Goal: Task Accomplishment & Management: Manage account settings

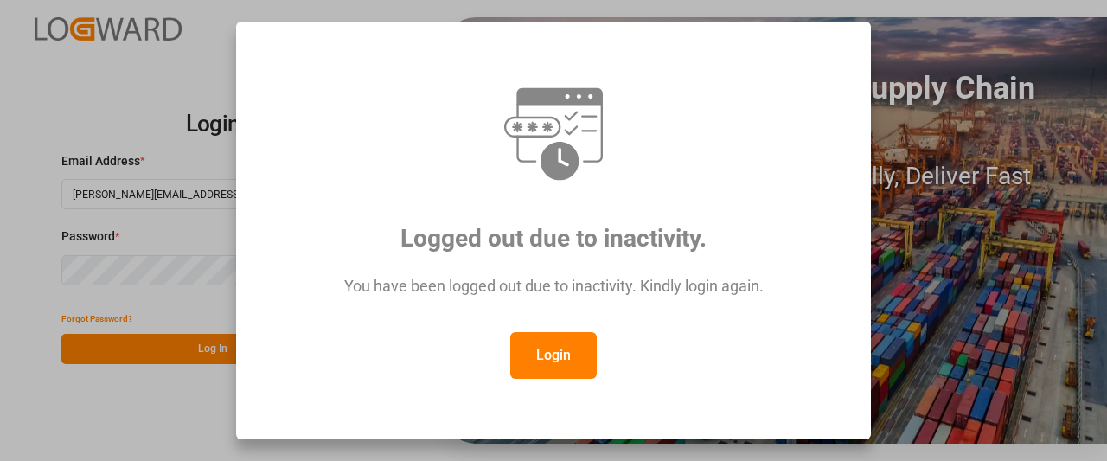
click at [559, 360] on button "Login" at bounding box center [553, 355] width 86 height 47
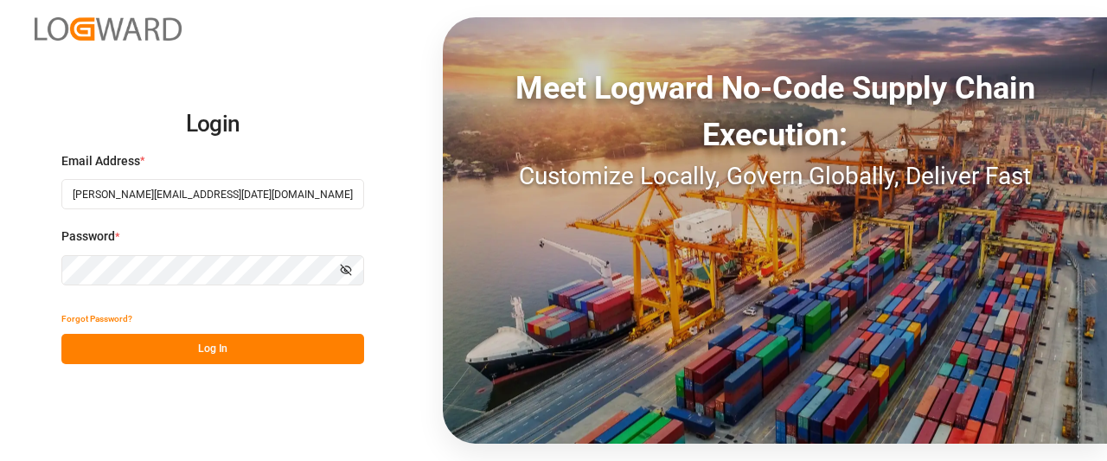
click at [96, 351] on button "Log In" at bounding box center [212, 349] width 303 height 30
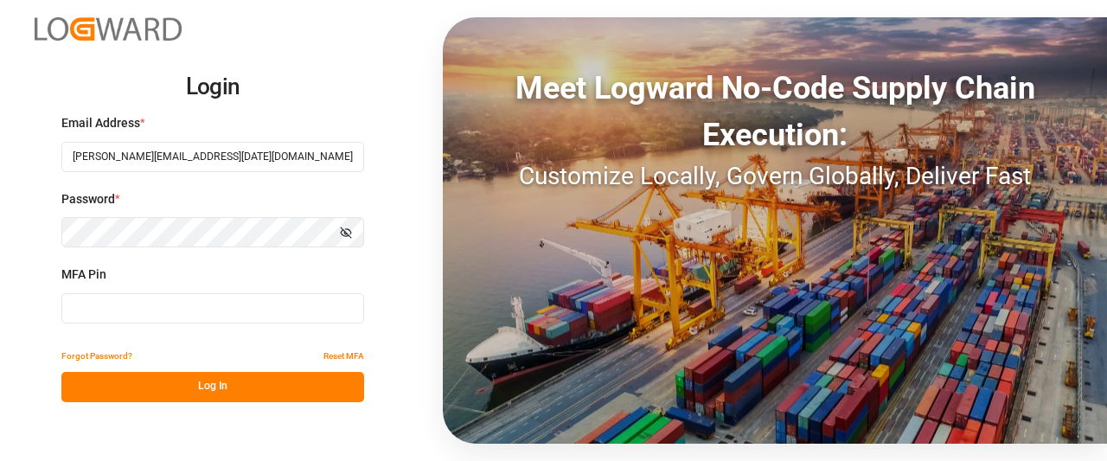
click at [114, 319] on input at bounding box center [212, 308] width 303 height 30
type input "781519"
click at [103, 392] on button "Log In" at bounding box center [212, 387] width 303 height 30
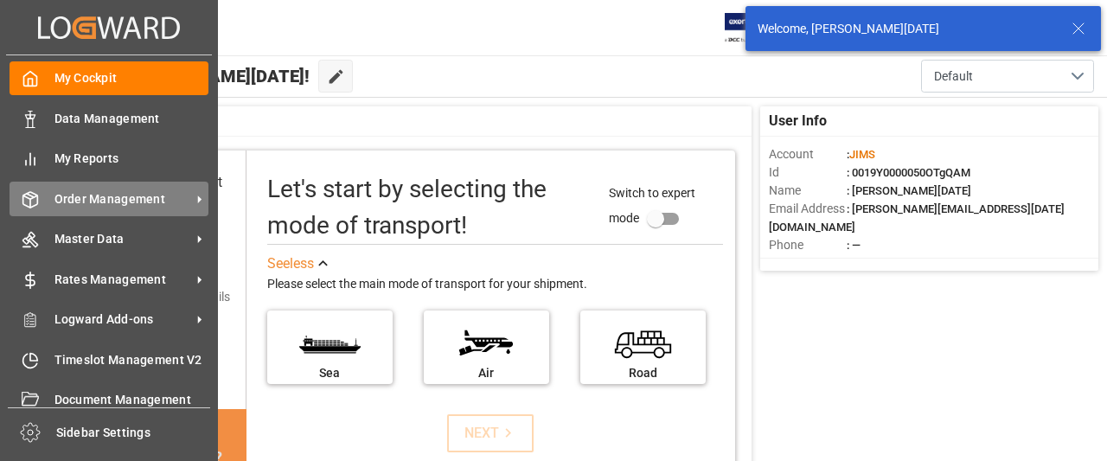
click at [148, 203] on span "Order Management" at bounding box center [122, 199] width 137 height 18
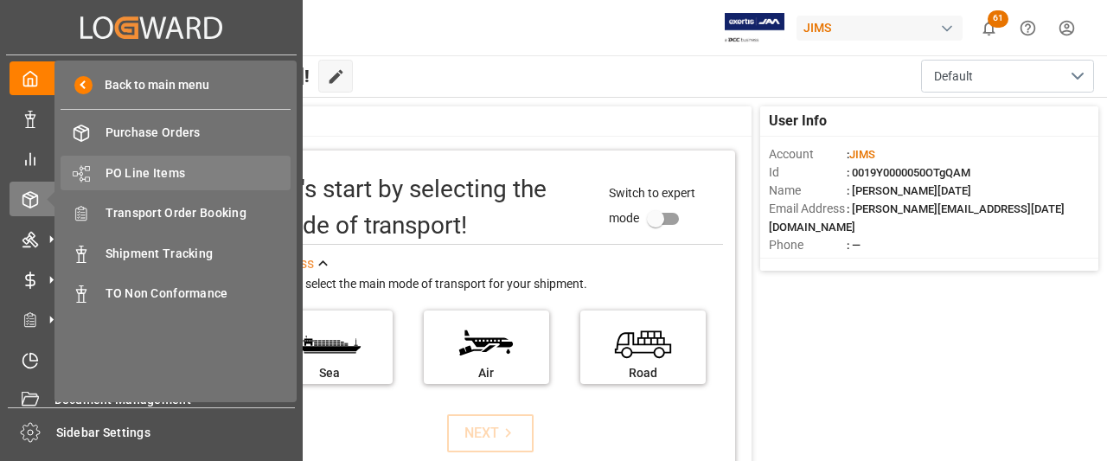
click at [174, 170] on span "PO Line Items" at bounding box center [198, 173] width 186 height 18
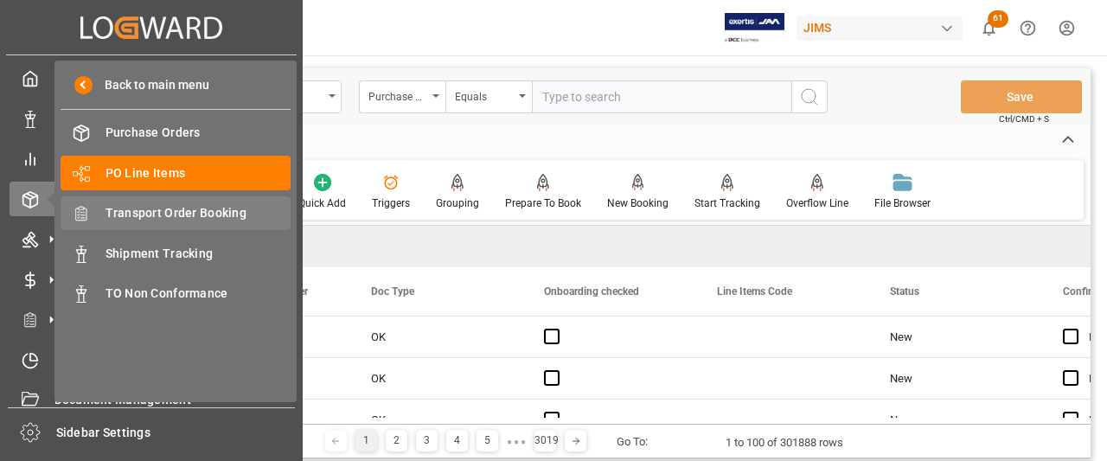
click at [157, 214] on span "Transport Order Booking" at bounding box center [198, 213] width 186 height 18
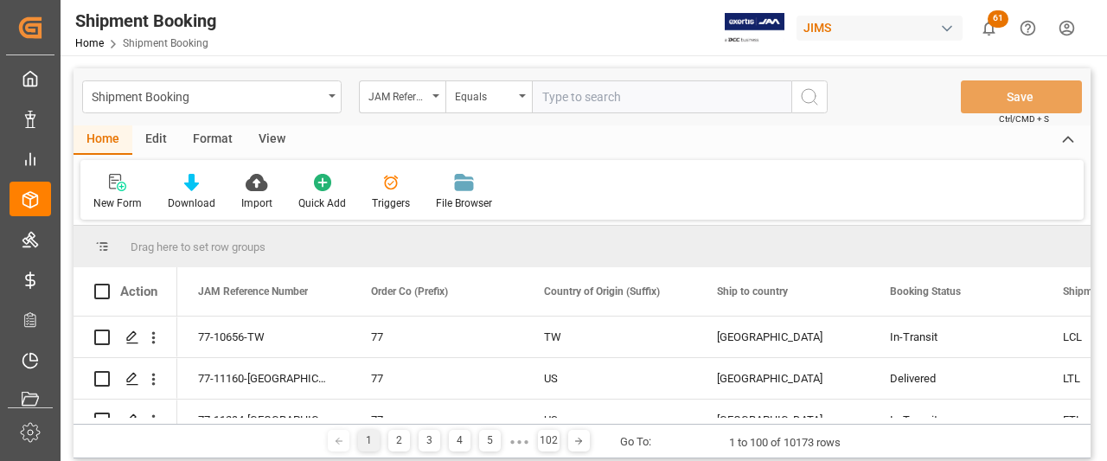
paste input "77-11291-DE"
type input "77-11291-DE"
click at [808, 99] on icon "search button" at bounding box center [809, 96] width 21 height 21
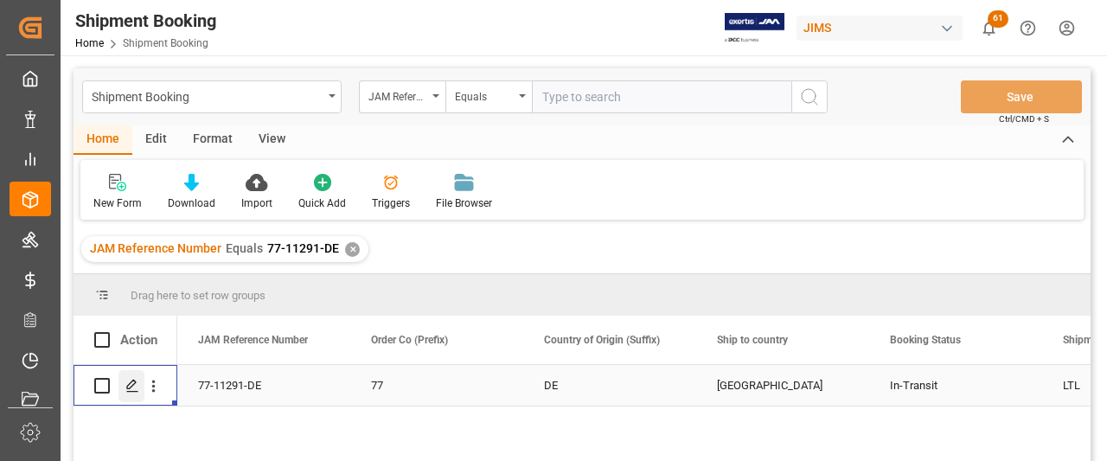
click at [133, 386] on icon "Press SPACE to select this row." at bounding box center [132, 386] width 14 height 14
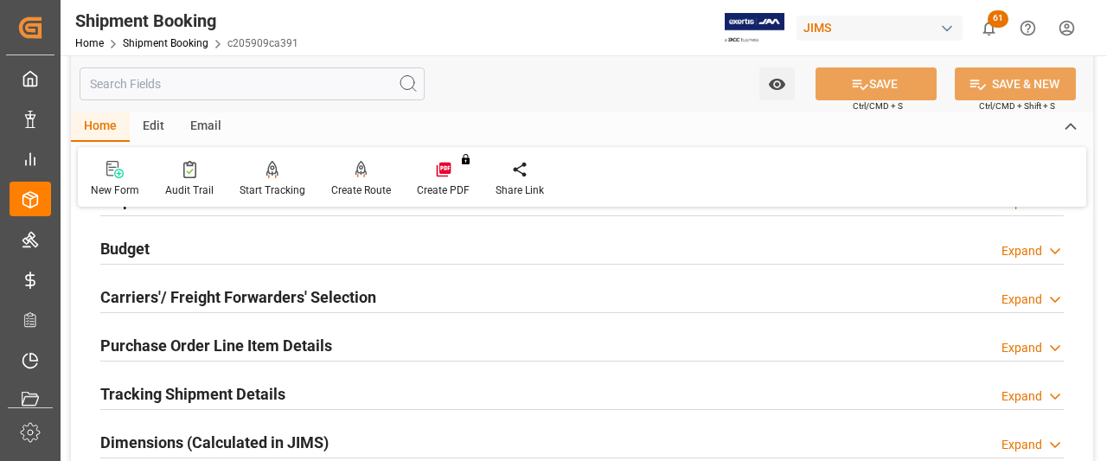
scroll to position [259, 0]
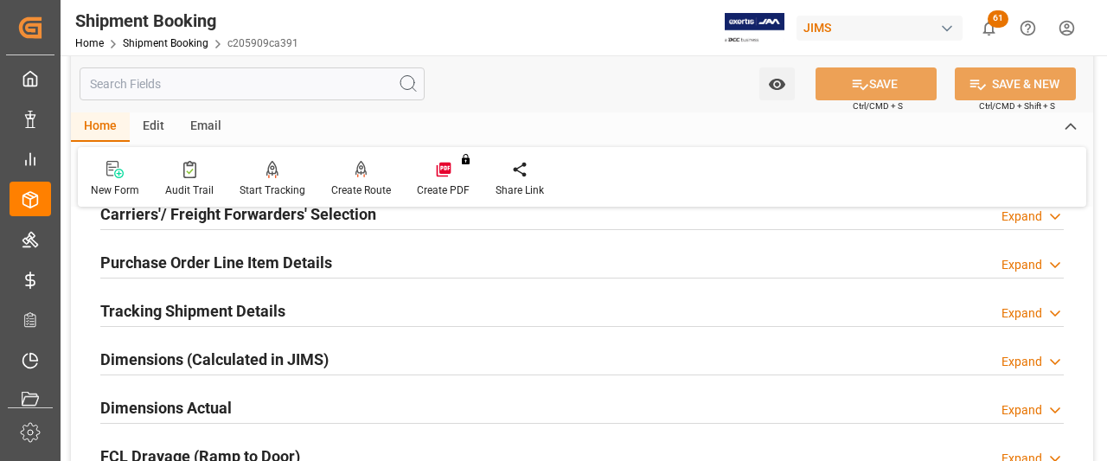
click at [208, 398] on h2 "Dimensions Actual" at bounding box center [165, 407] width 131 height 23
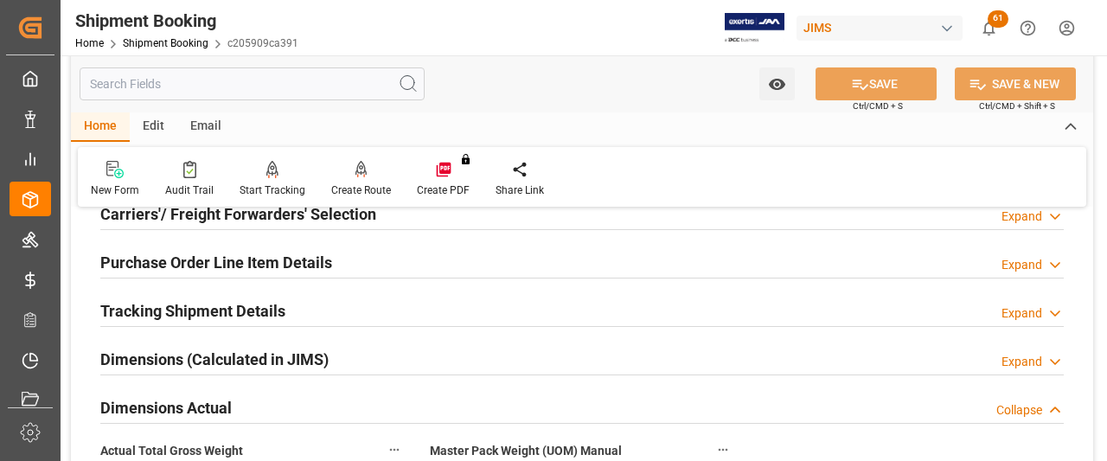
click at [165, 314] on h2 "Tracking Shipment Details" at bounding box center [192, 310] width 185 height 23
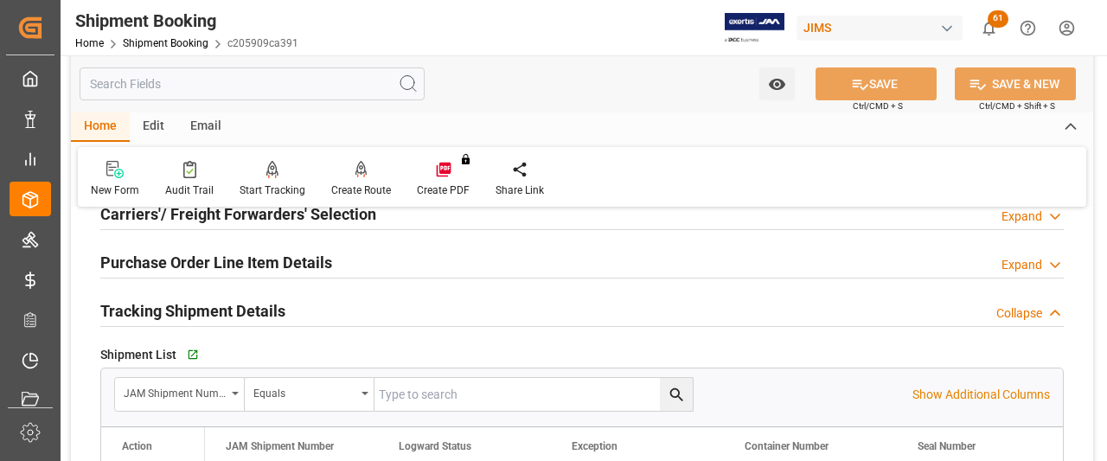
scroll to position [346, 0]
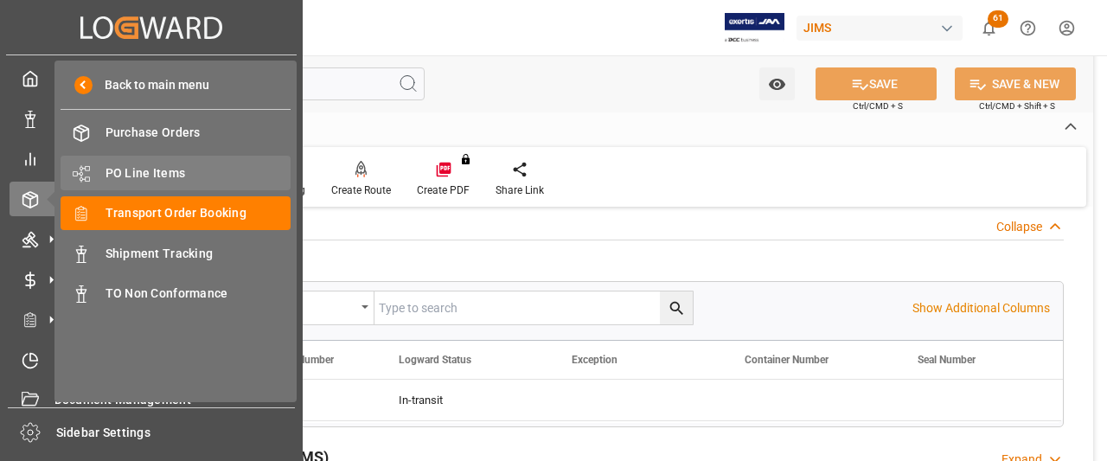
click at [157, 172] on span "PO Line Items" at bounding box center [198, 173] width 186 height 18
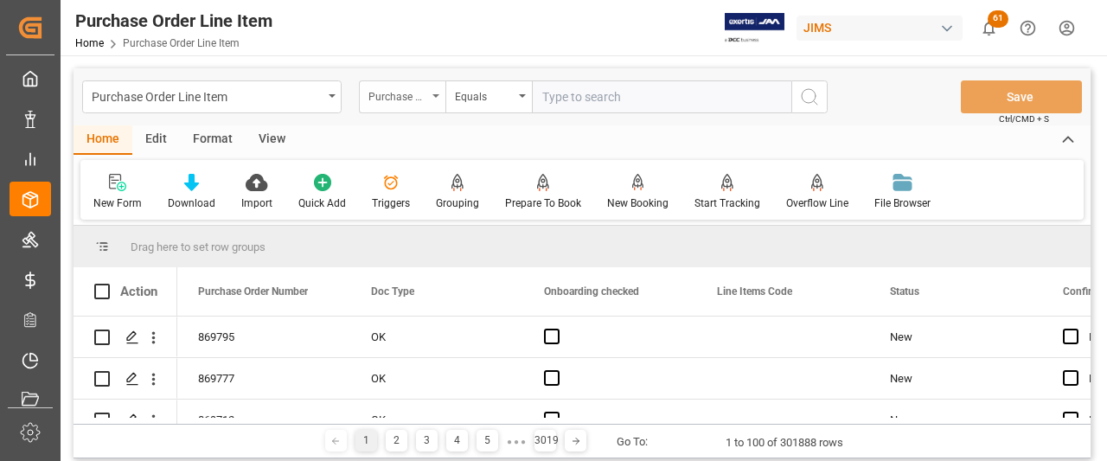
click at [434, 94] on icon "open menu" at bounding box center [435, 95] width 7 height 3
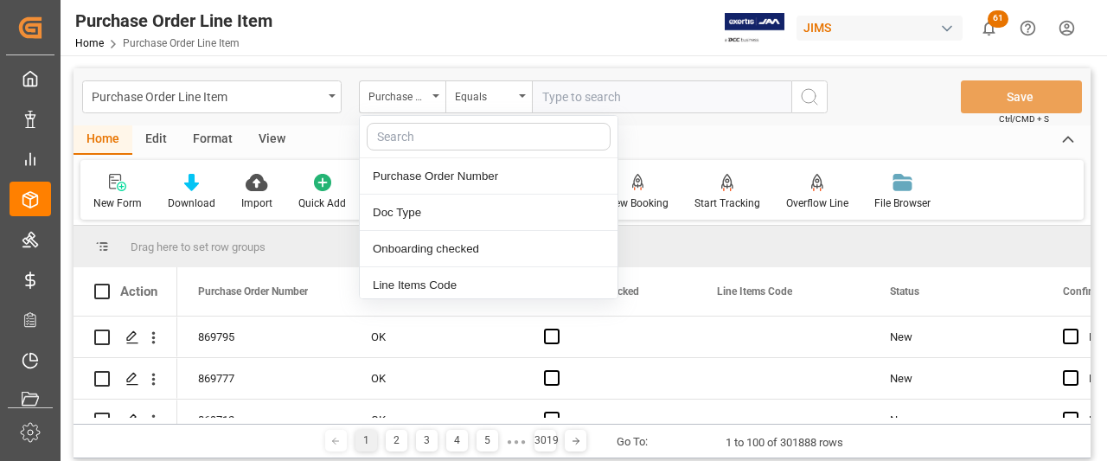
click at [413, 138] on input "text" at bounding box center [489, 137] width 244 height 28
type input "ref"
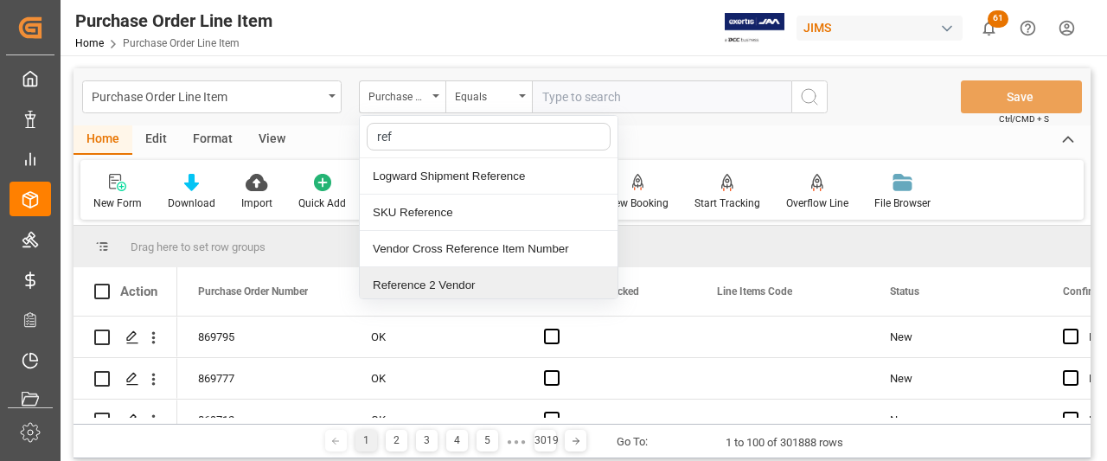
click at [405, 291] on div "Reference 2 Vendor" at bounding box center [489, 285] width 258 height 36
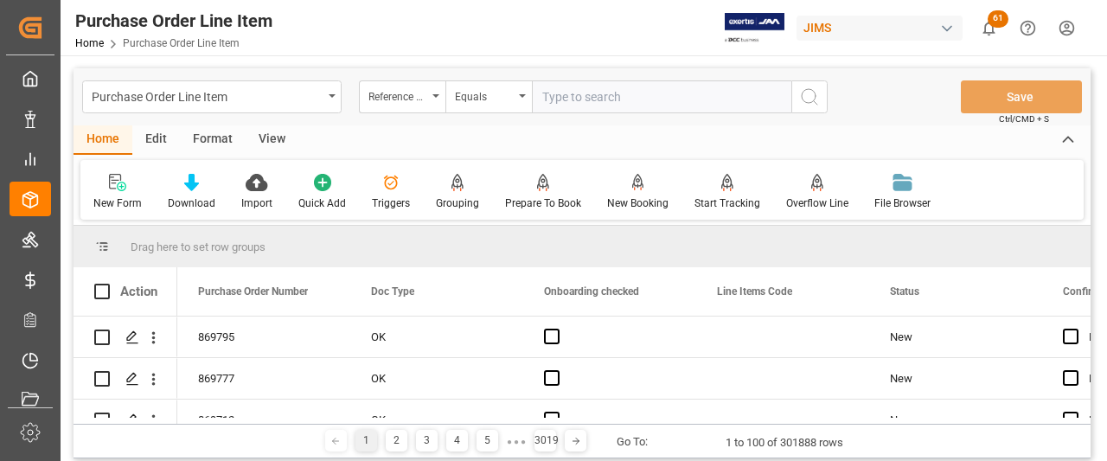
paste input "77-11291-DE"
type input "77-11291-DE"
click at [810, 94] on icon "search button" at bounding box center [809, 96] width 21 height 21
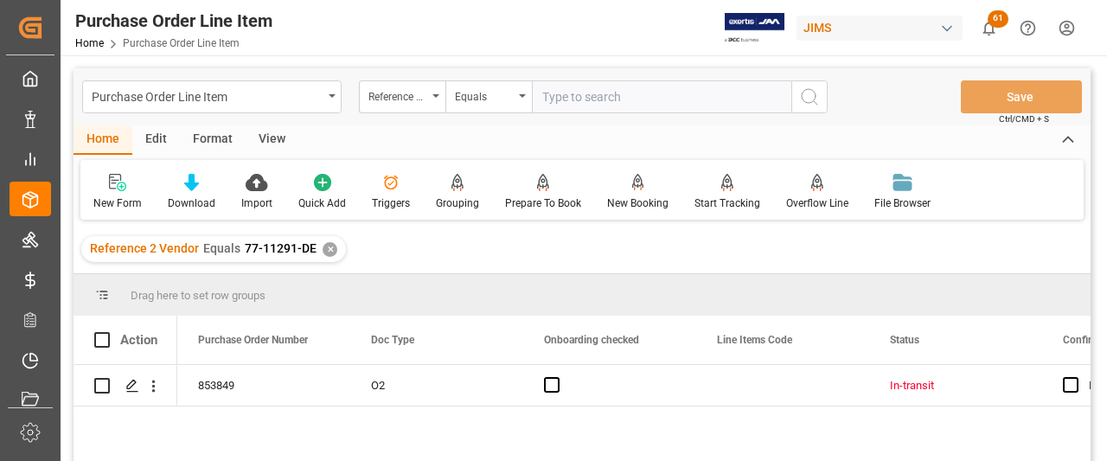
click at [273, 136] on div "View" at bounding box center [272, 139] width 53 height 29
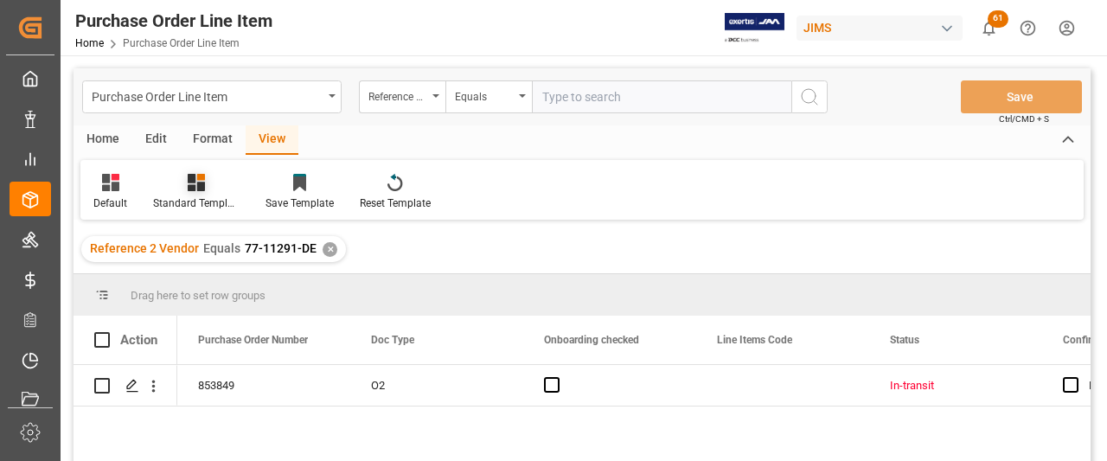
click at [200, 193] on div "Standard Templates" at bounding box center [196, 192] width 112 height 38
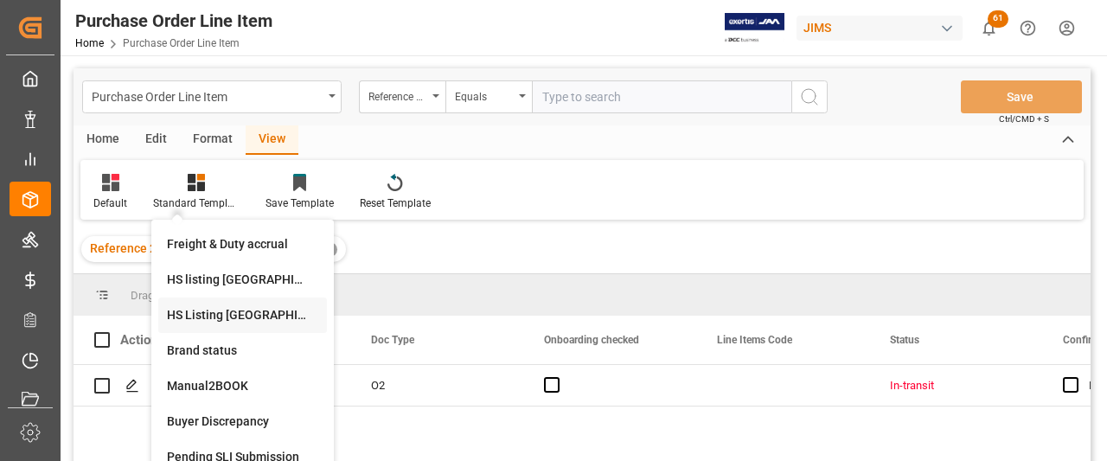
click at [217, 317] on div "HS Listing [GEOGRAPHIC_DATA]" at bounding box center [242, 315] width 151 height 18
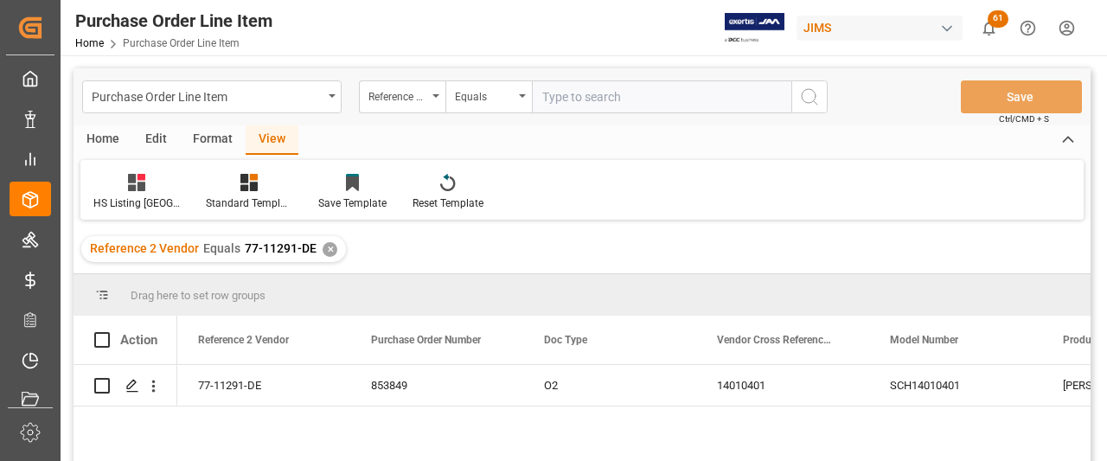
click at [100, 135] on div "Home" at bounding box center [102, 139] width 59 height 29
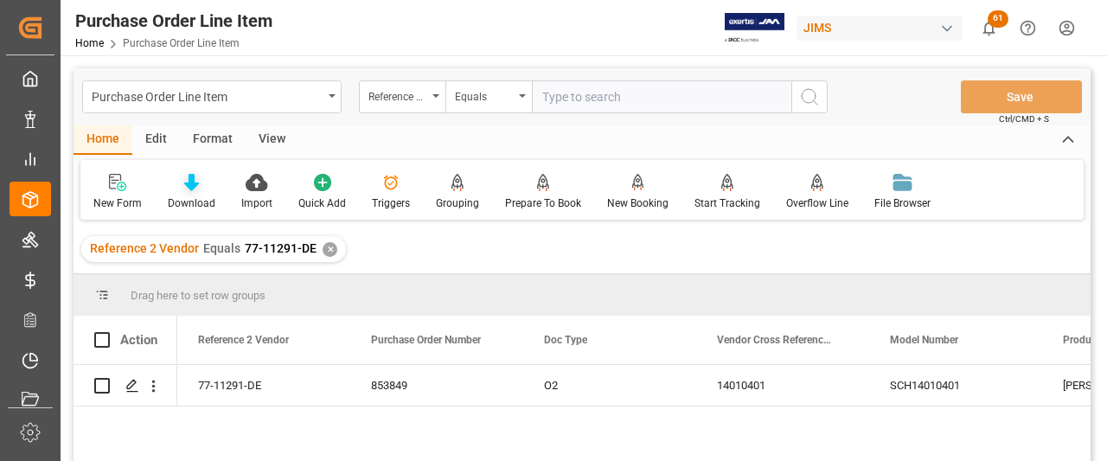
click at [192, 195] on div "Download" at bounding box center [191, 192] width 73 height 38
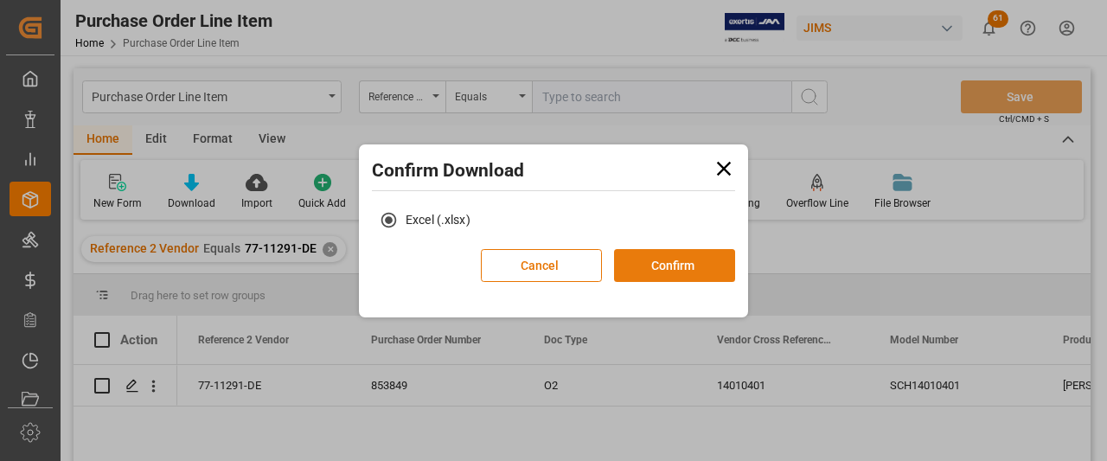
click at [668, 264] on button "Confirm" at bounding box center [674, 265] width 121 height 33
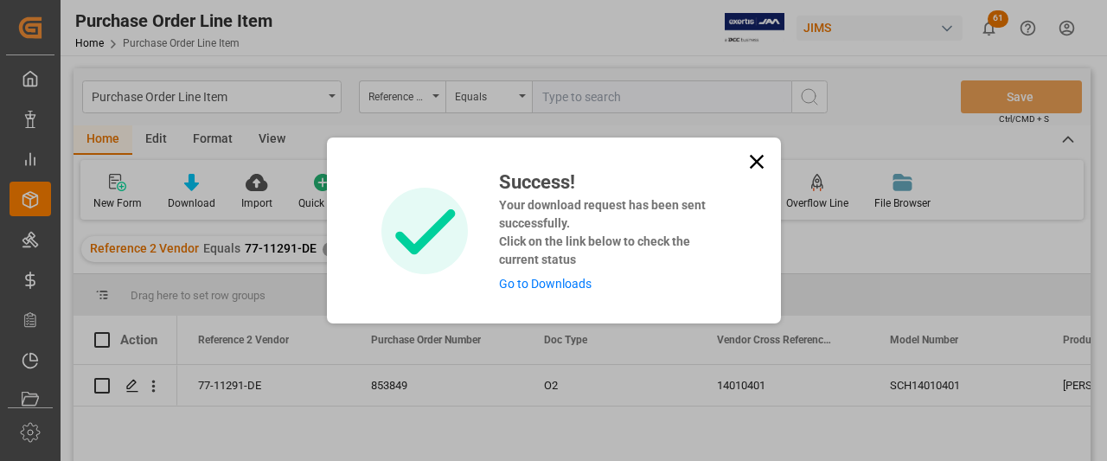
click at [579, 291] on link "Go to Downloads" at bounding box center [545, 284] width 93 height 14
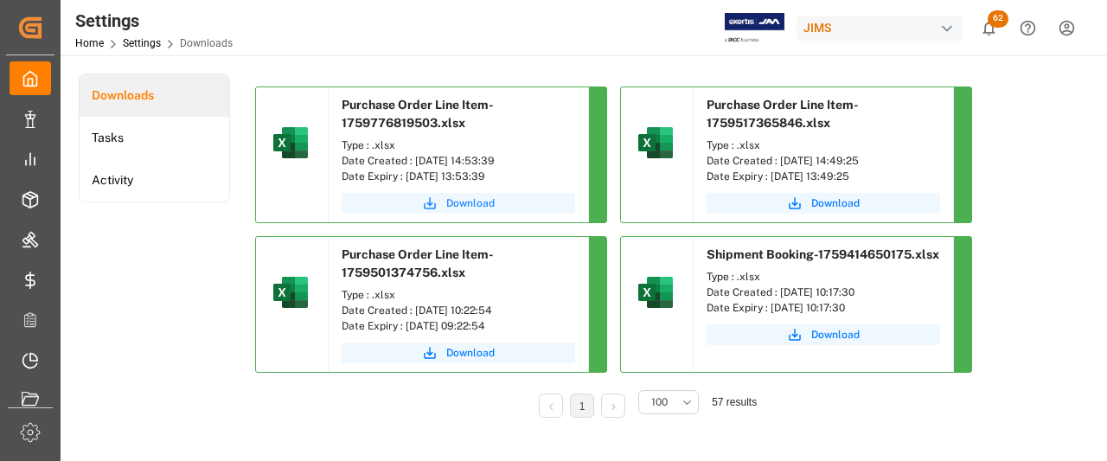
click at [479, 198] on span "Download" at bounding box center [470, 203] width 48 height 16
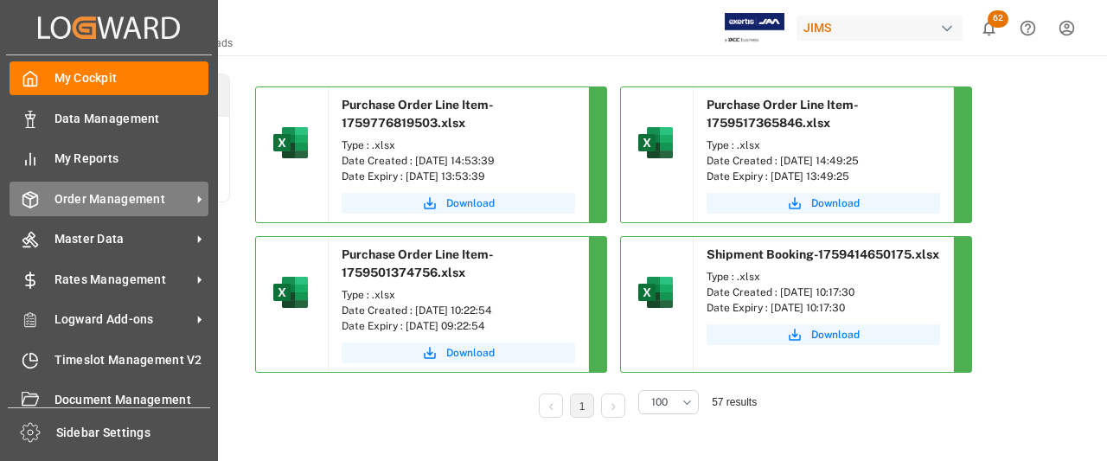
click at [118, 200] on span "Order Management" at bounding box center [122, 199] width 137 height 18
click at [126, 203] on span "Order Management" at bounding box center [122, 199] width 137 height 18
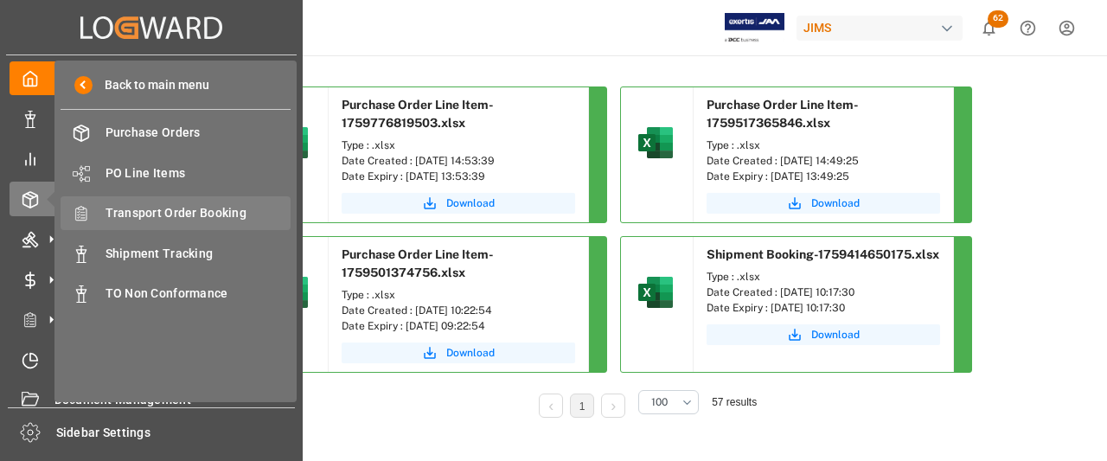
click at [169, 217] on span "Transport Order Booking" at bounding box center [198, 213] width 186 height 18
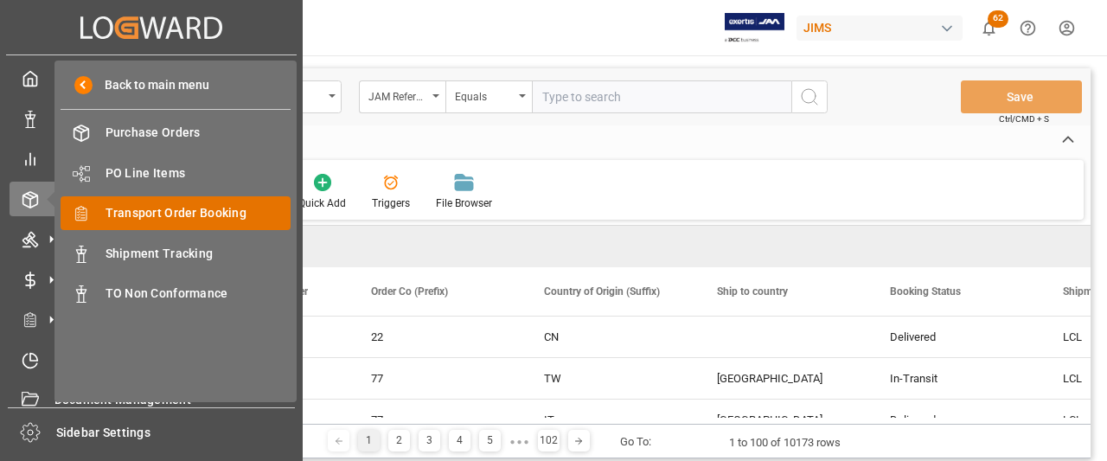
click at [150, 218] on span "Transport Order Booking" at bounding box center [198, 213] width 186 height 18
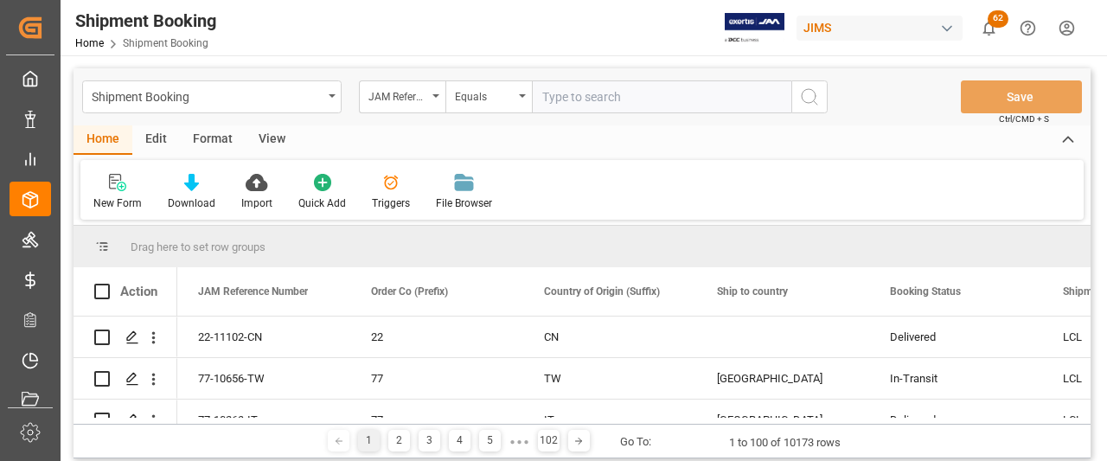
paste input "77-11371-US"
type input "77-11371-US"
click at [804, 99] on icon "search button" at bounding box center [809, 96] width 21 height 21
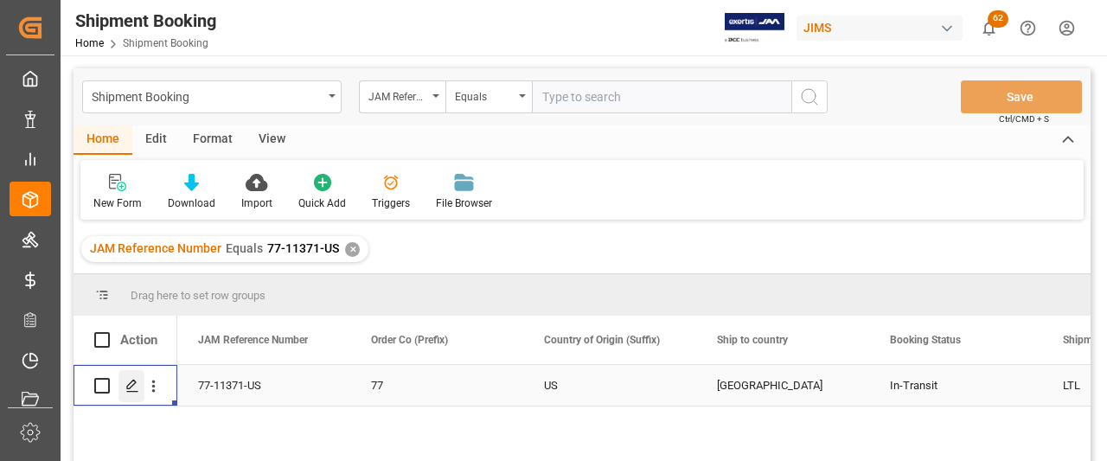
click at [122, 386] on div "Press SPACE to select this row." at bounding box center [131, 386] width 26 height 32
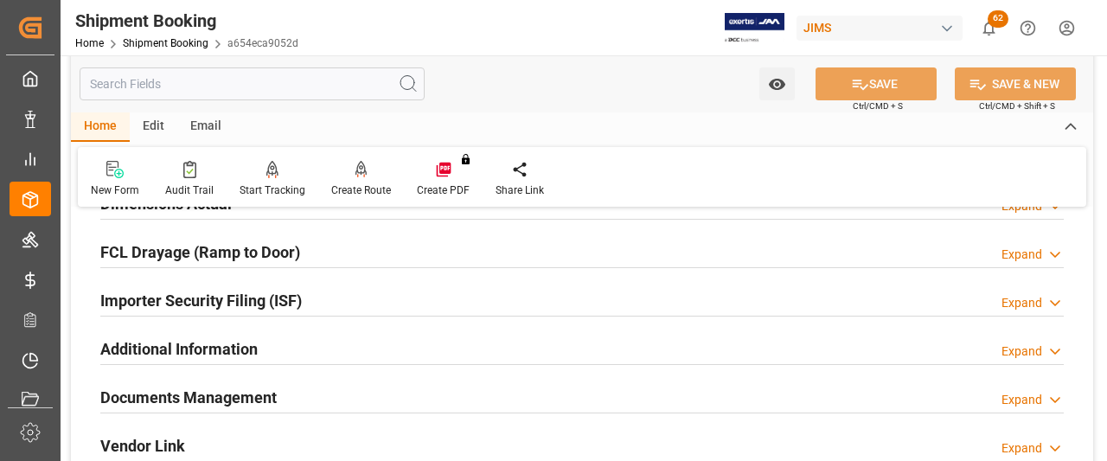
scroll to position [502, 0]
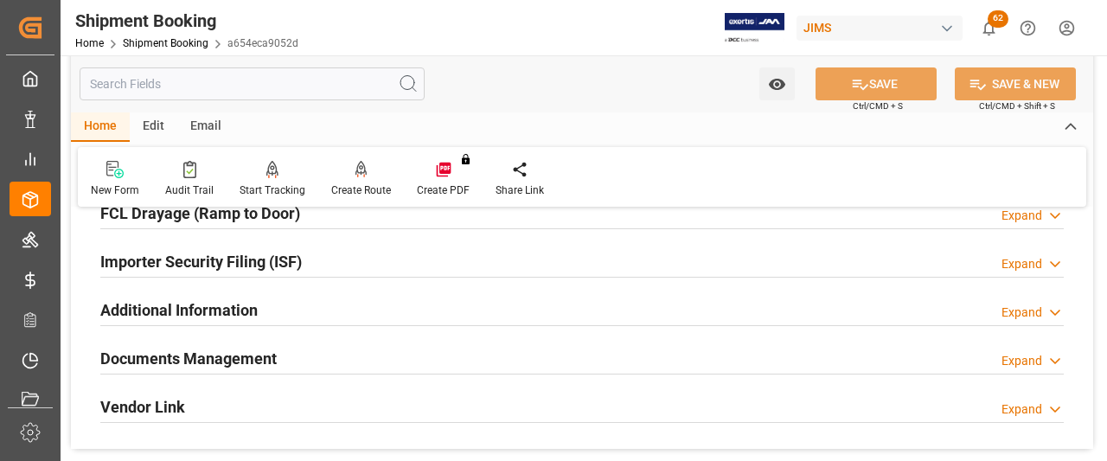
click at [189, 361] on h2 "Documents Management" at bounding box center [188, 358] width 176 height 23
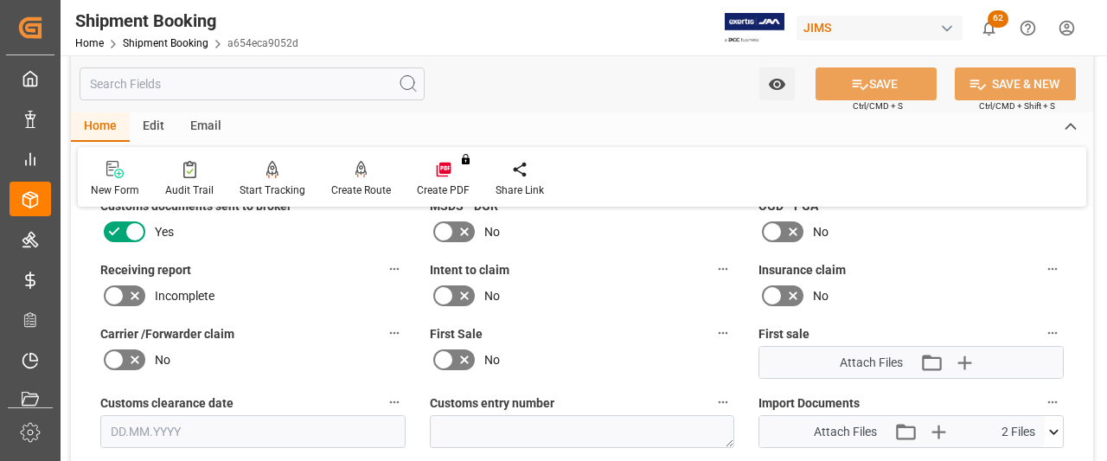
scroll to position [848, 0]
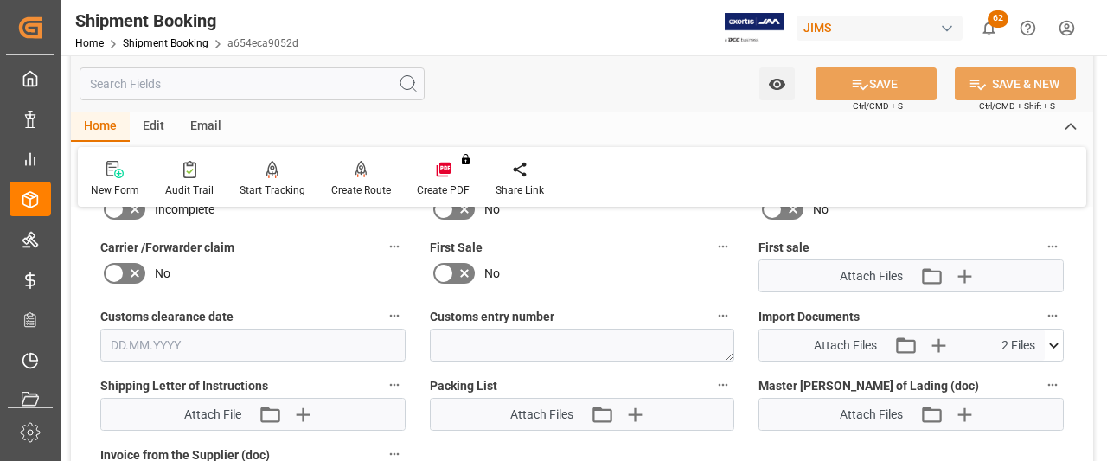
click at [1055, 342] on icon at bounding box center [1053, 345] width 18 height 18
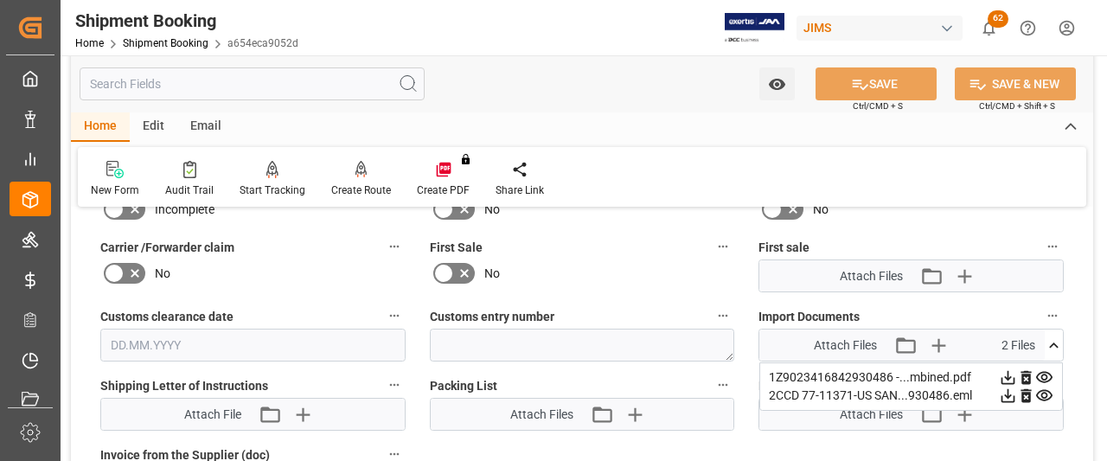
click at [1012, 396] on icon at bounding box center [1008, 395] width 18 height 18
click at [576, 36] on div "Shipment Booking Home Shipment Booking a654eca9052d JIMS 62 Notifications Only …" at bounding box center [577, 27] width 1058 height 55
click at [629, 112] on div "Home Edit Email" at bounding box center [582, 126] width 1022 height 29
click at [1010, 393] on icon at bounding box center [1008, 395] width 18 height 18
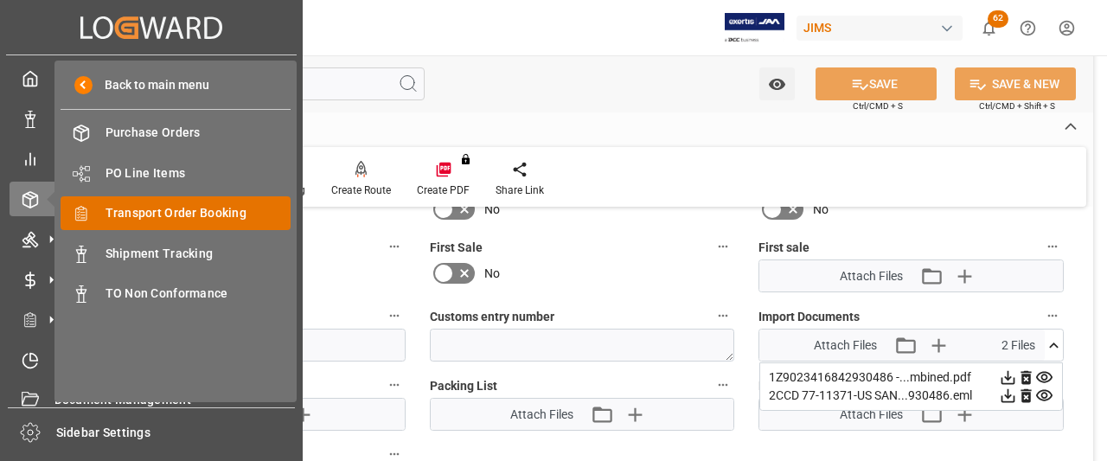
click at [173, 211] on span "Transport Order Booking" at bounding box center [198, 213] width 186 height 18
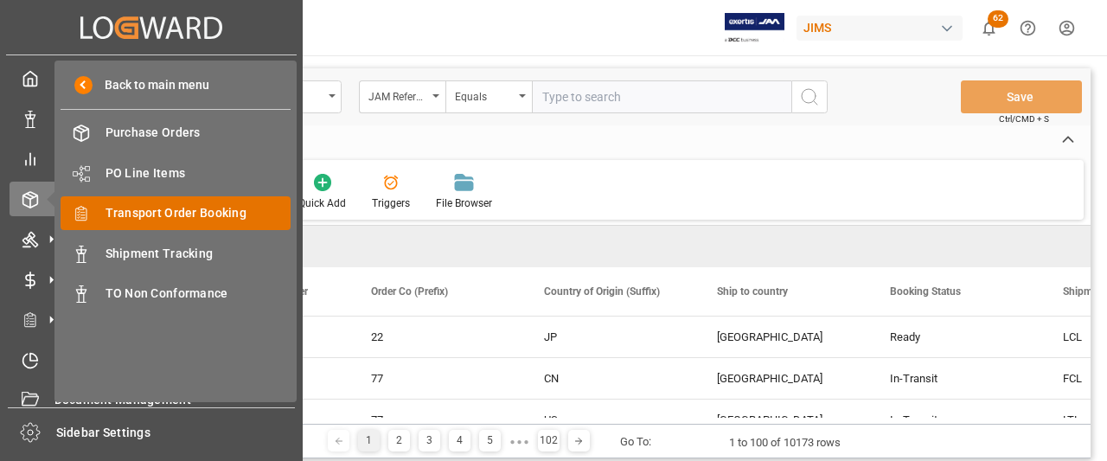
click at [159, 214] on span "Transport Order Booking" at bounding box center [198, 213] width 186 height 18
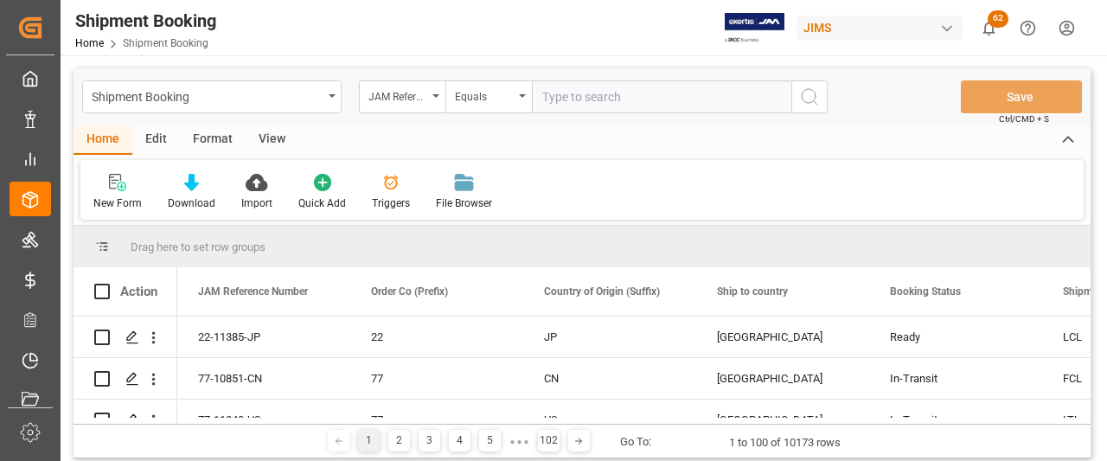
paste input "77-11350-[GEOGRAPHIC_DATA]"
type input "77-11350-[GEOGRAPHIC_DATA]"
click at [813, 93] on icon "search button" at bounding box center [809, 96] width 21 height 21
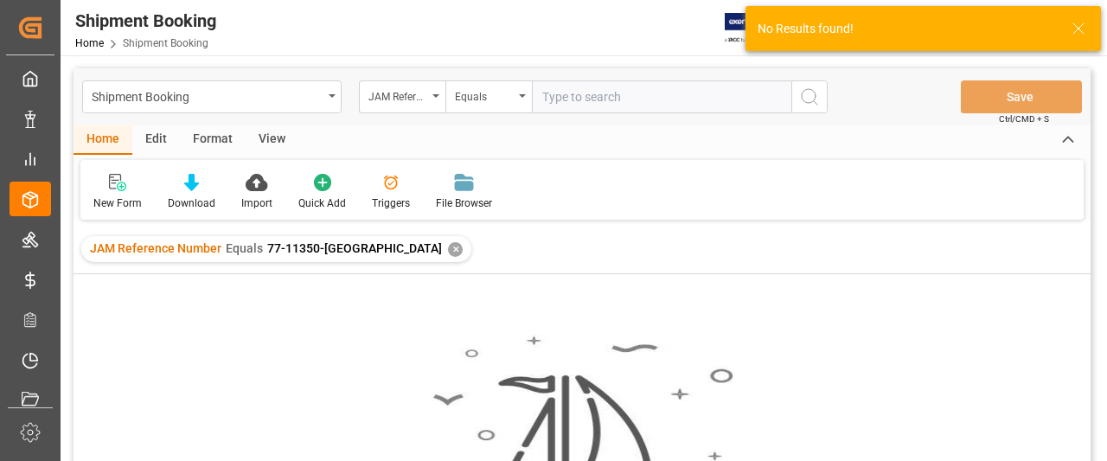
click at [448, 246] on div "✕" at bounding box center [455, 249] width 15 height 15
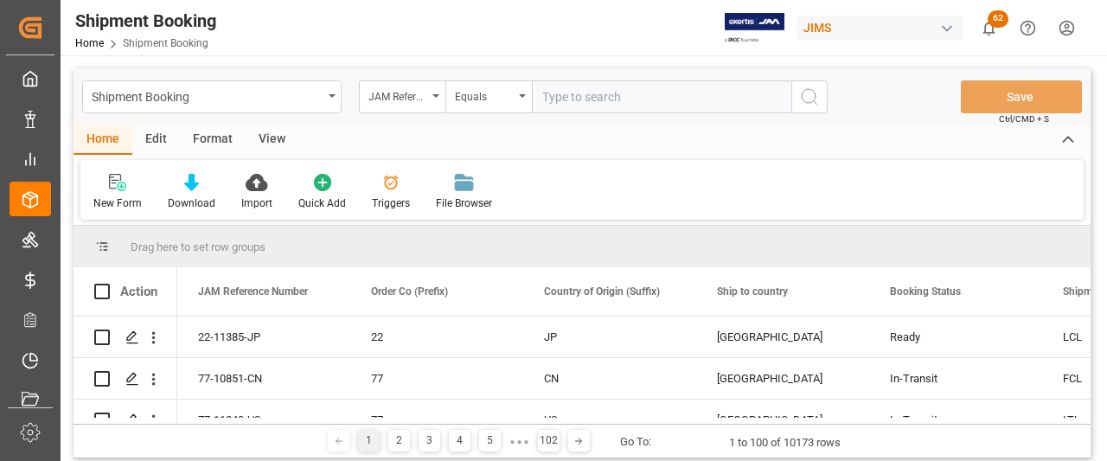
paste input "77-11350-[GEOGRAPHIC_DATA]"
click at [547, 93] on input "77-11350-[GEOGRAPHIC_DATA]" at bounding box center [661, 96] width 259 height 33
type input "77-11350-[GEOGRAPHIC_DATA]"
click at [810, 102] on circle "search button" at bounding box center [808, 96] width 14 height 14
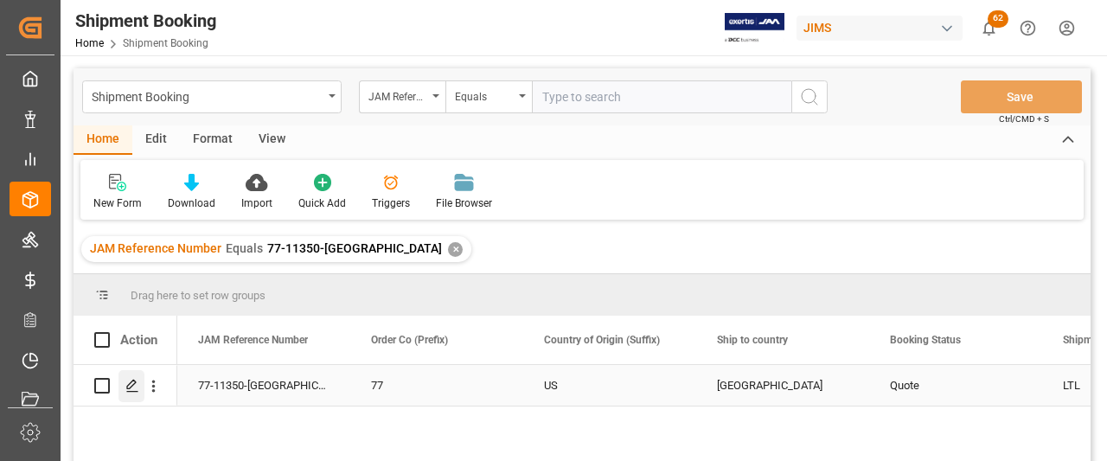
click at [130, 386] on icon "Press SPACE to select this row." at bounding box center [132, 386] width 14 height 14
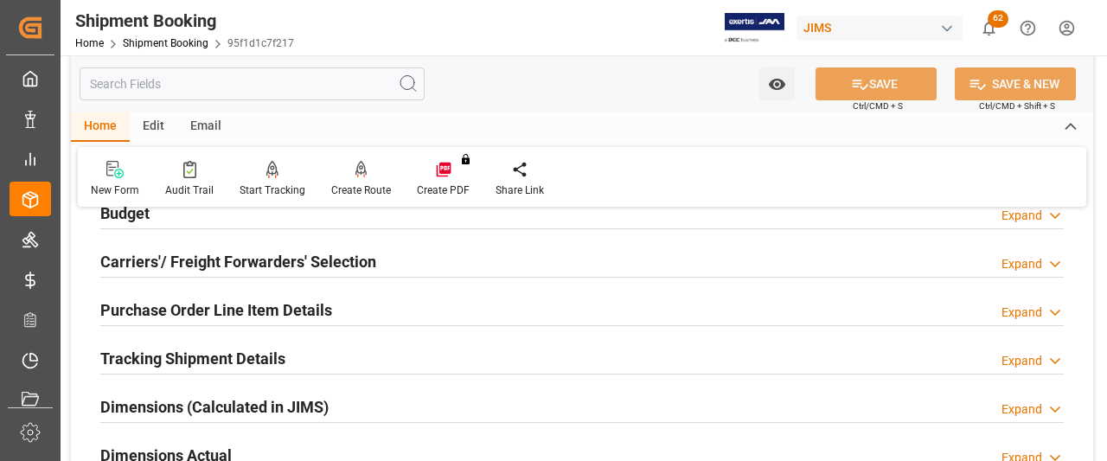
scroll to position [173, 0]
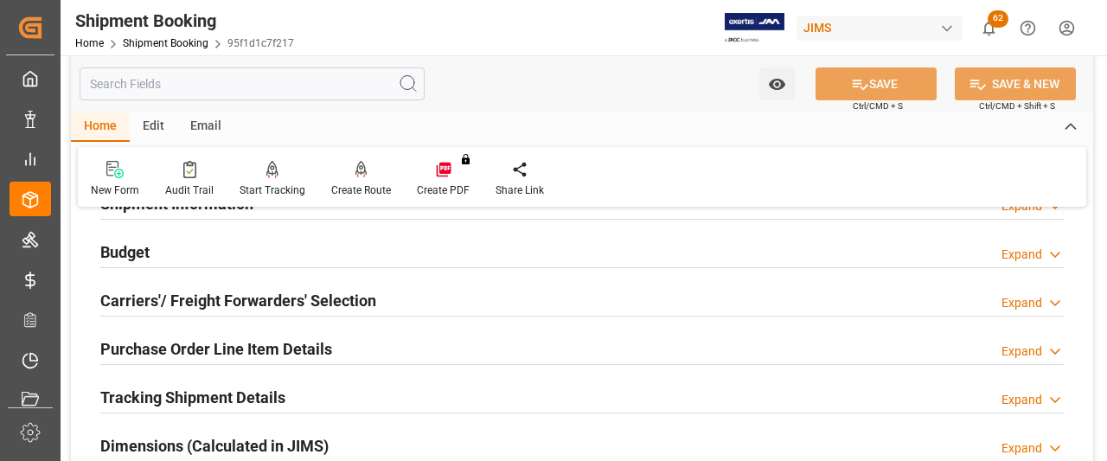
click at [153, 243] on div "Budget Expand" at bounding box center [581, 250] width 963 height 33
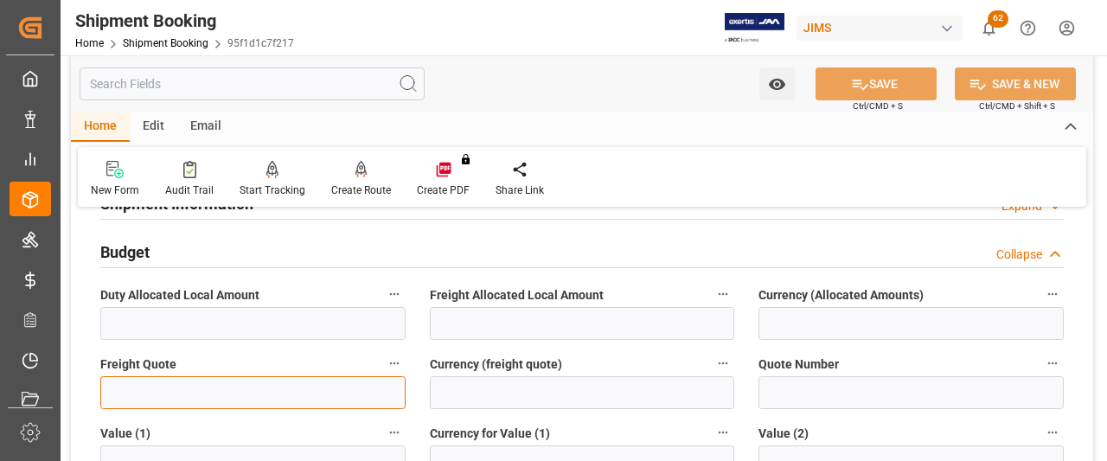
click at [125, 393] on input "text" at bounding box center [252, 392] width 305 height 33
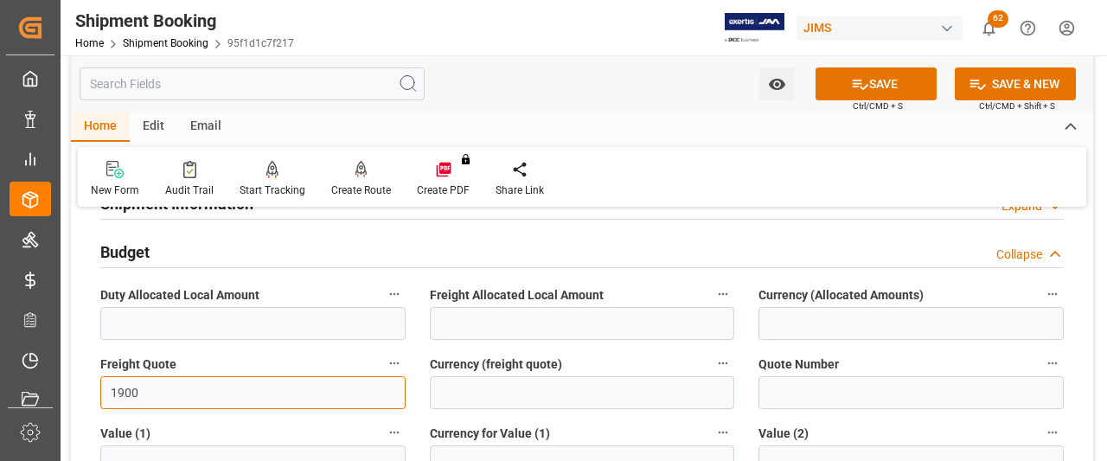
type input "1900"
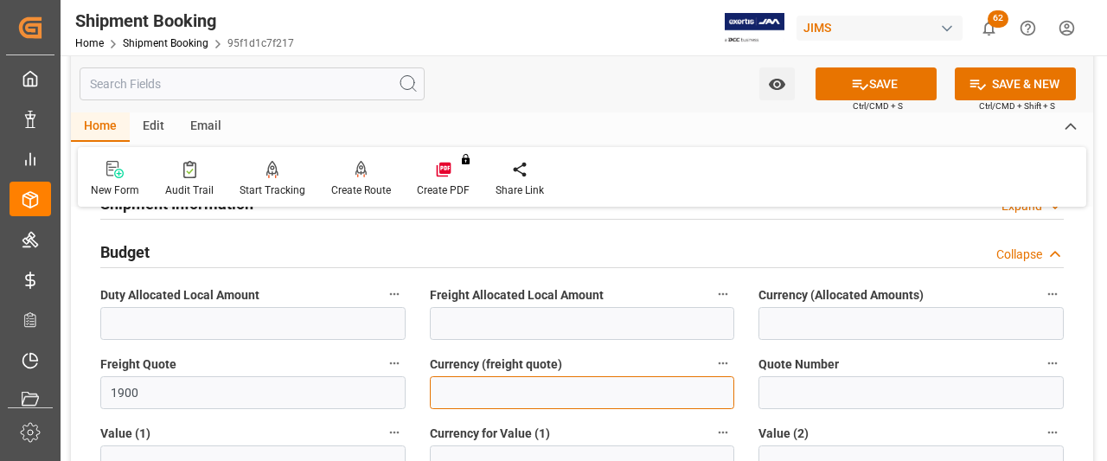
click at [475, 394] on input at bounding box center [582, 392] width 305 height 33
type input "CAD"
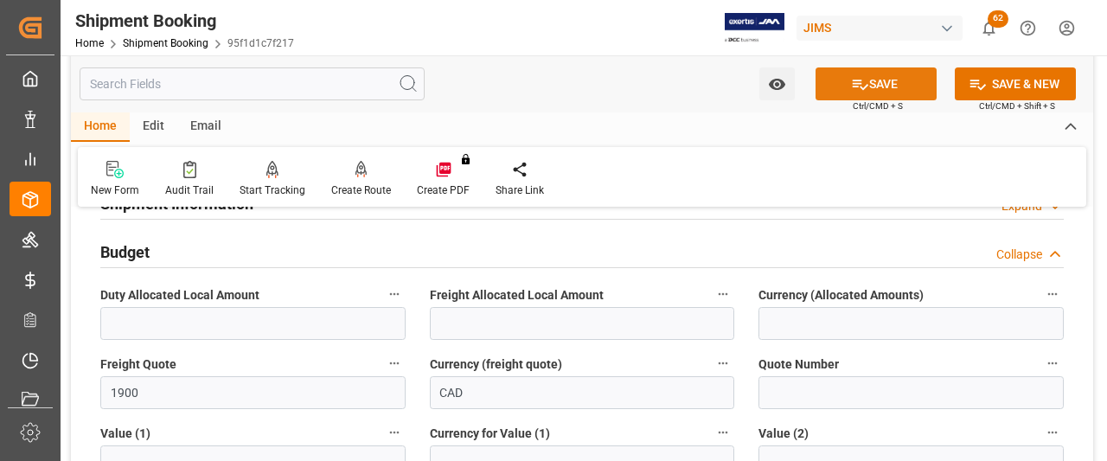
click at [906, 90] on button "SAVE" at bounding box center [875, 83] width 121 height 33
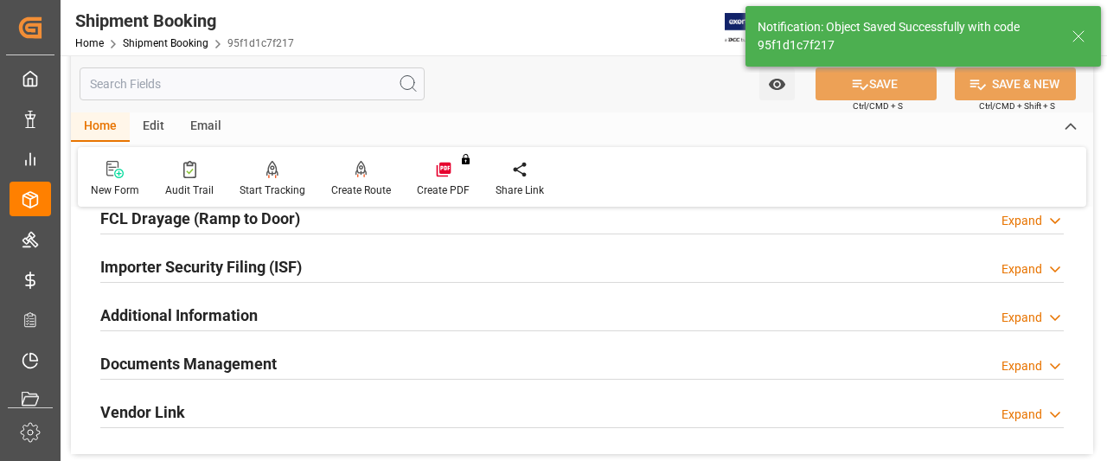
scroll to position [277, 0]
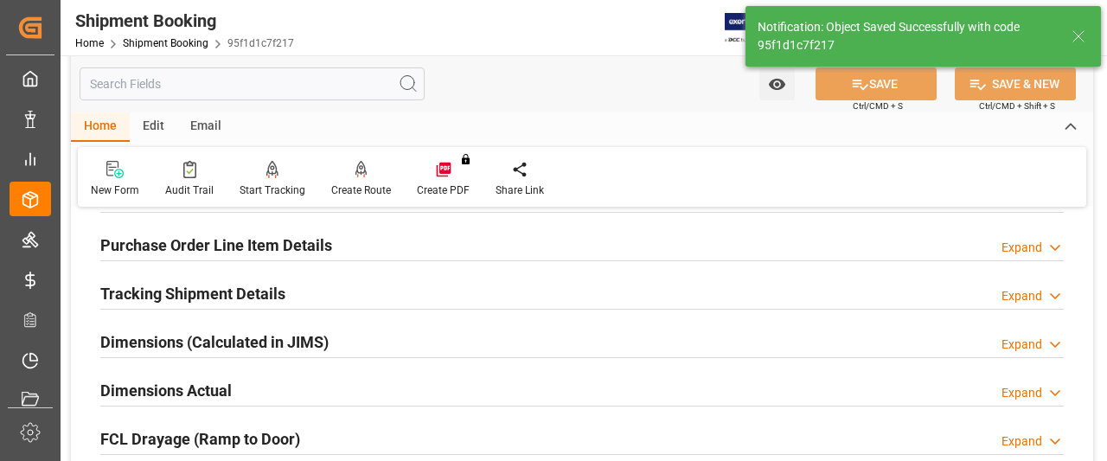
click at [147, 343] on h2 "Dimensions (Calculated in JIMS)" at bounding box center [214, 341] width 228 height 23
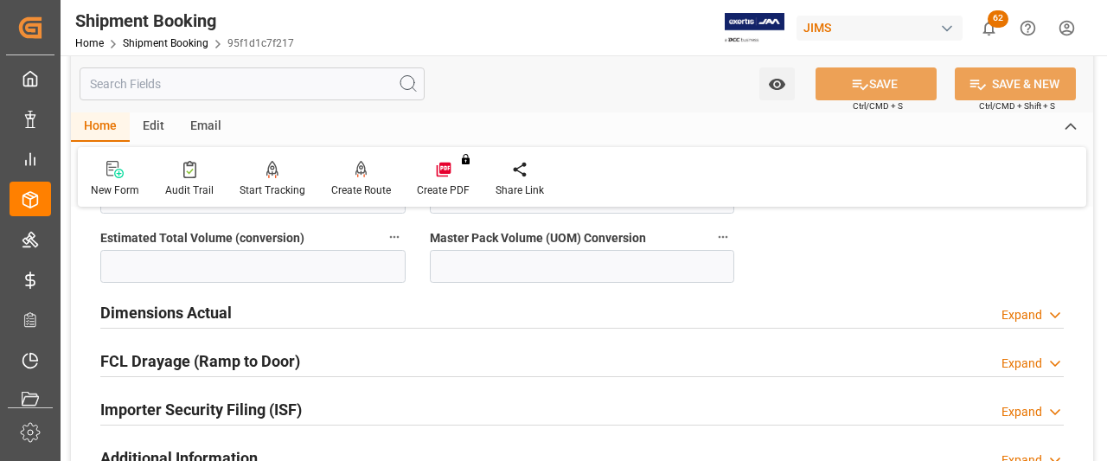
scroll to position [709, 0]
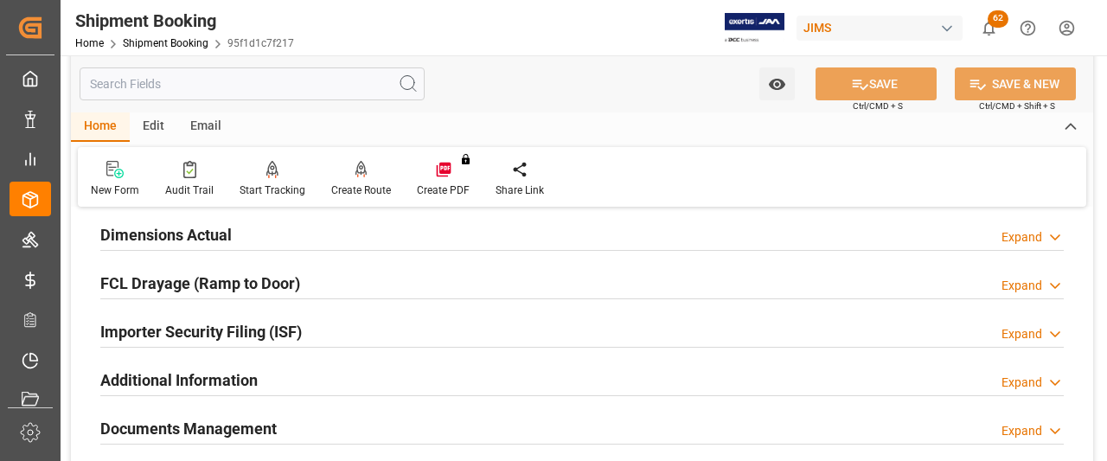
click at [178, 244] on h2 "Dimensions Actual" at bounding box center [165, 234] width 131 height 23
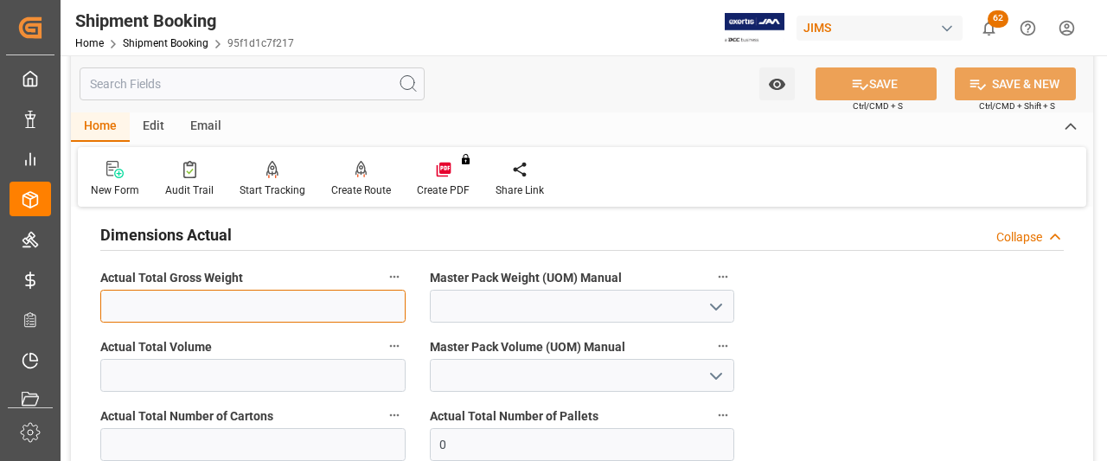
click at [185, 303] on input "text" at bounding box center [252, 306] width 305 height 33
click at [344, 305] on input "text" at bounding box center [252, 306] width 305 height 33
paste input "7460"
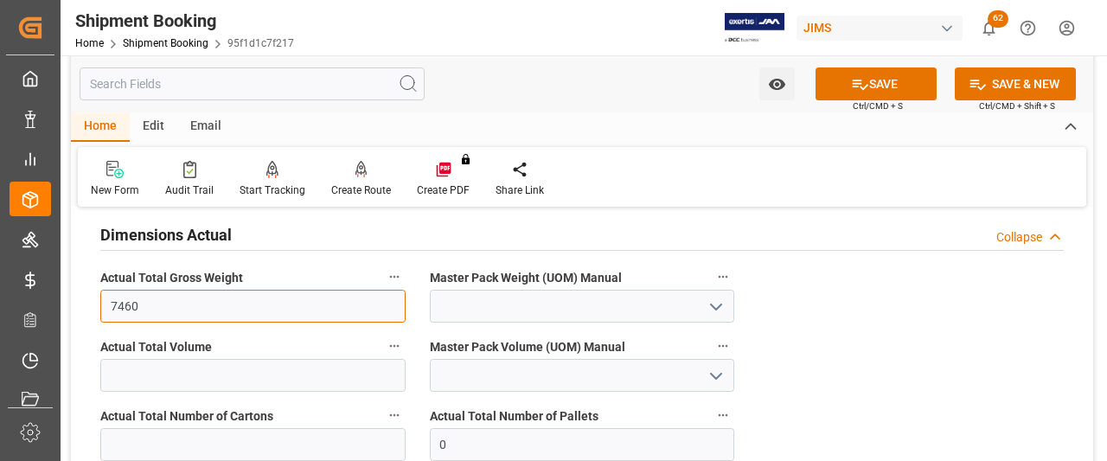
type input "7460"
click at [717, 297] on icon "open menu" at bounding box center [716, 307] width 21 height 21
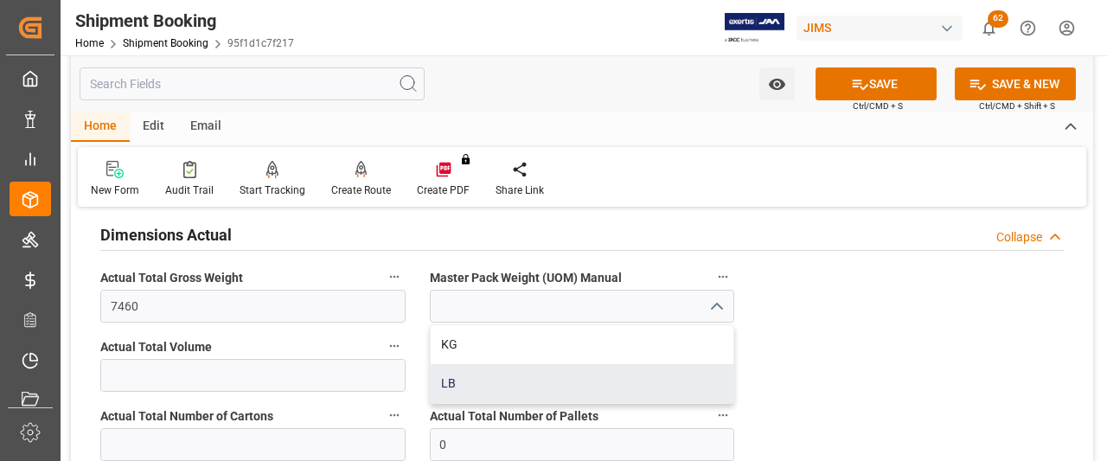
click at [443, 383] on div "LB" at bounding box center [582, 383] width 303 height 39
type input "LB"
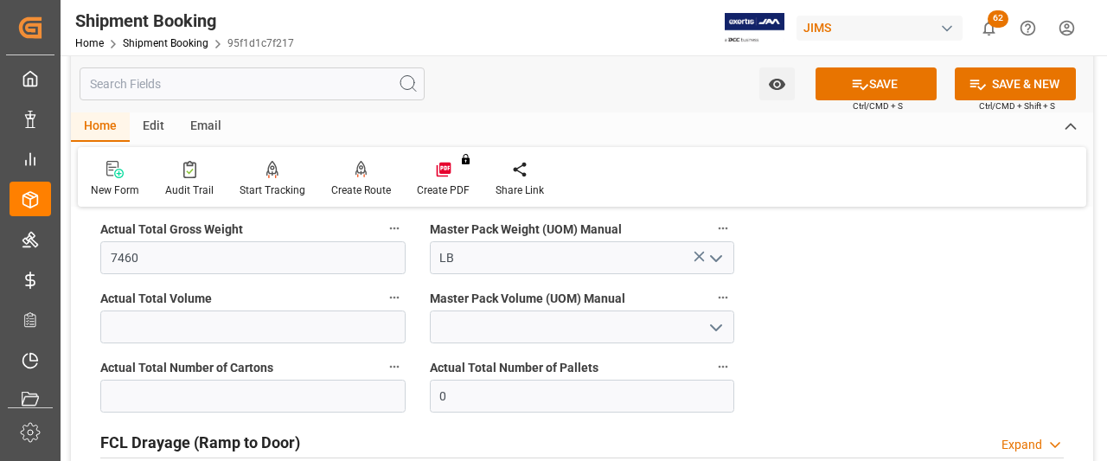
scroll to position [795, 0]
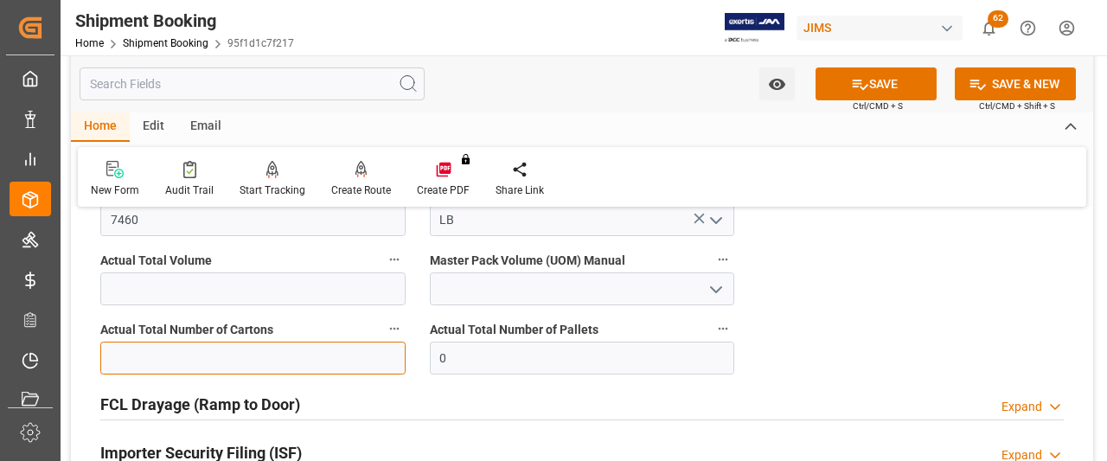
click at [195, 356] on input "text" at bounding box center [252, 358] width 305 height 33
type input "398"
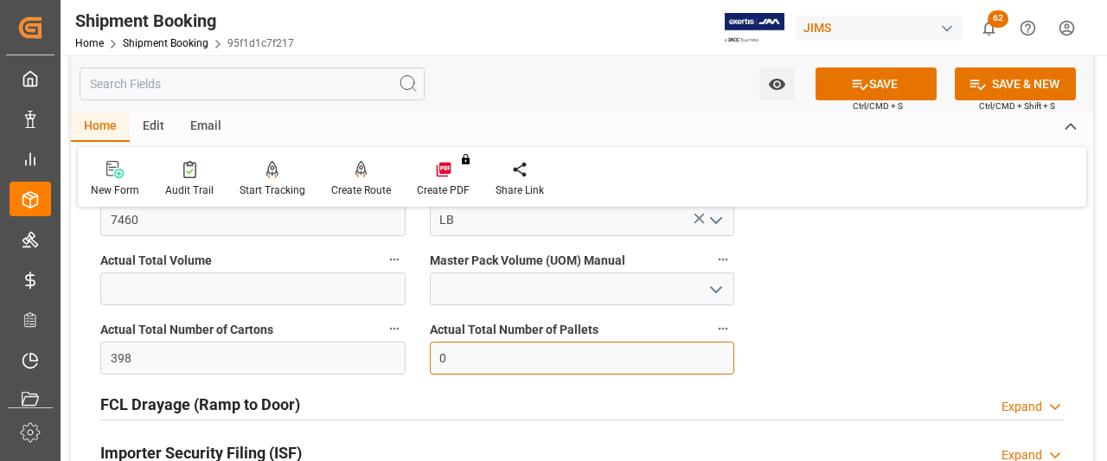
click at [418, 354] on div "Actual Total Number of Pallets 0" at bounding box center [582, 345] width 329 height 69
type input "10"
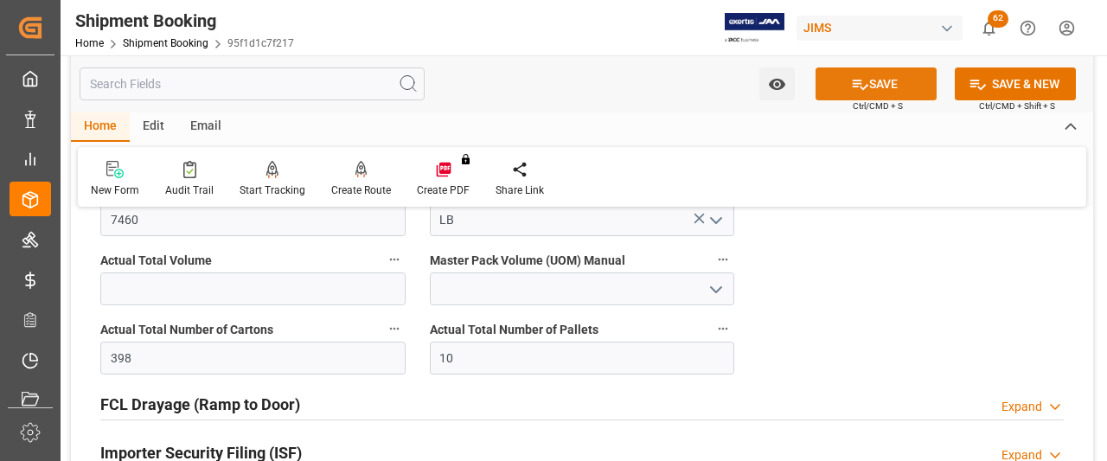
click at [885, 86] on button "SAVE" at bounding box center [875, 83] width 121 height 33
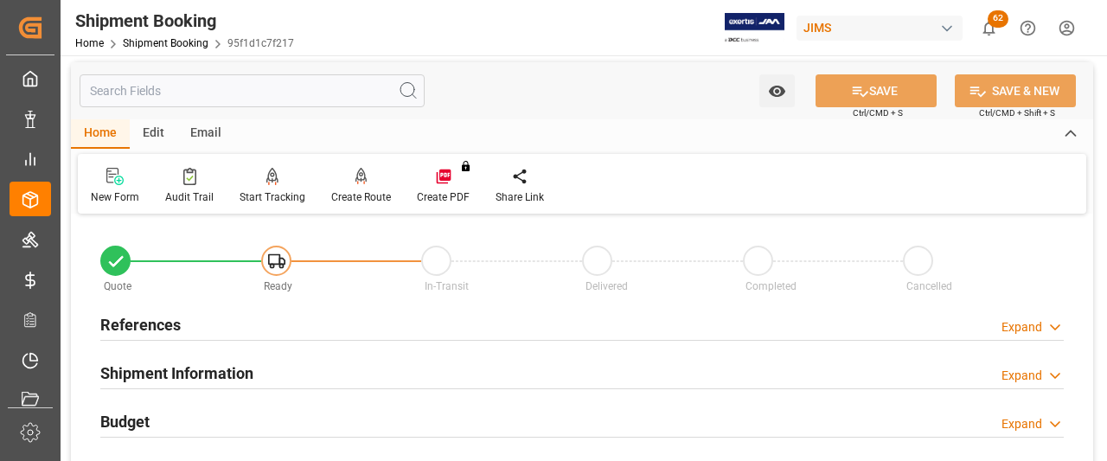
scroll to position [0, 0]
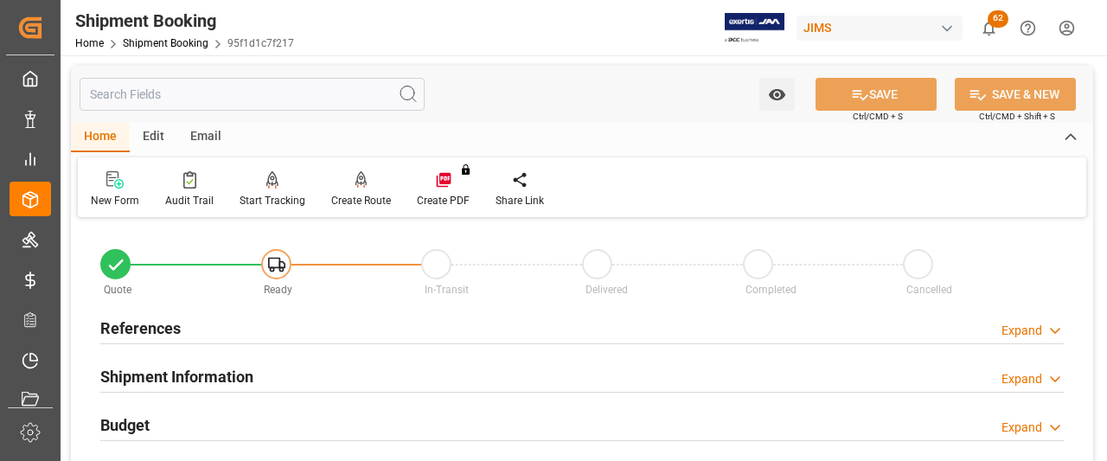
click at [175, 376] on h2 "Shipment Information" at bounding box center [176, 376] width 153 height 23
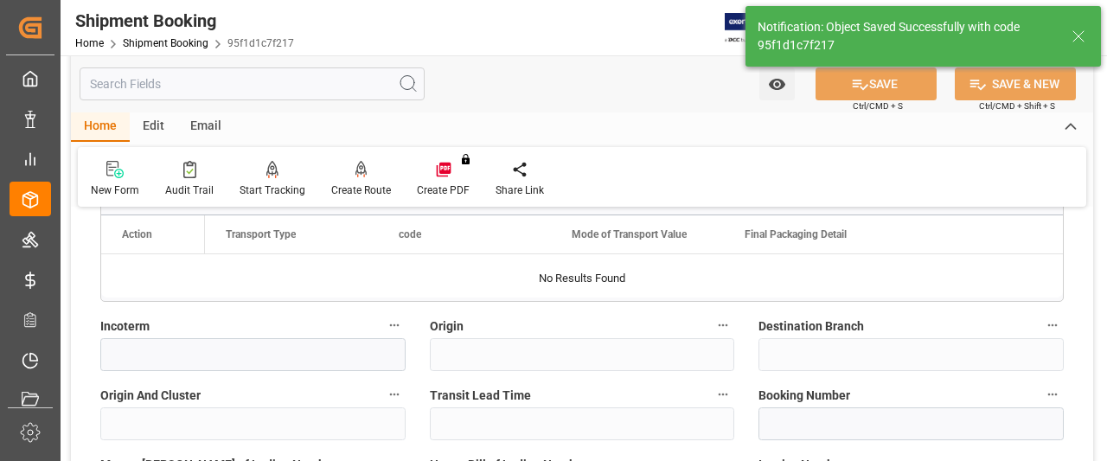
scroll to position [692, 0]
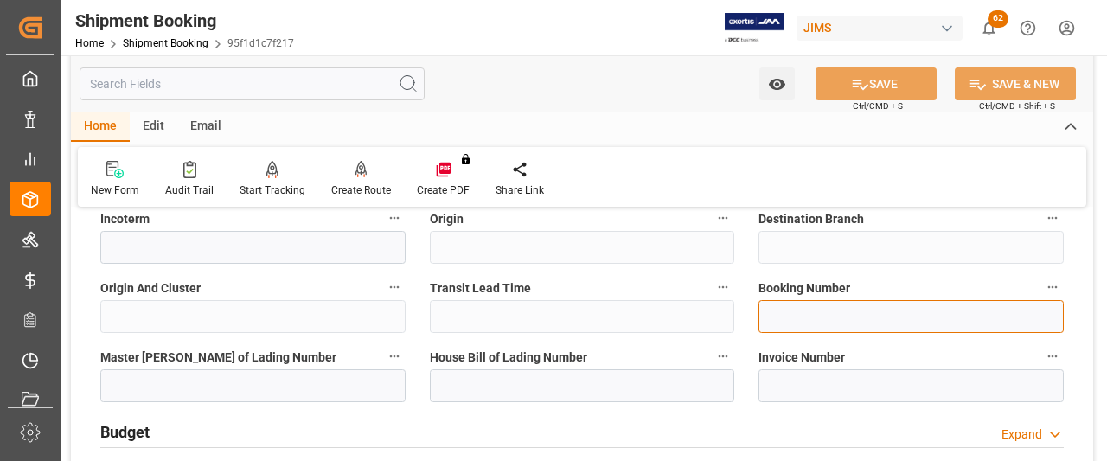
click at [808, 312] on input at bounding box center [910, 316] width 305 height 33
paste input "7460"
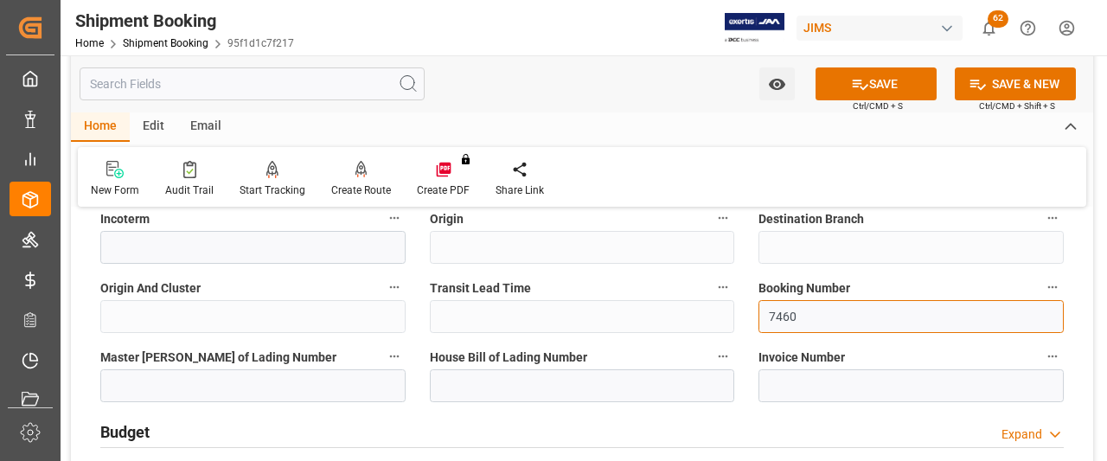
click at [801, 313] on input "7460" at bounding box center [910, 316] width 305 height 33
click at [645, 298] on div "Quote Ready In-Transit Delivered Completed Cancelled References Expand JAM Refe…" at bounding box center [582, 244] width 1022 height 1427
paste input "530776928"
type input "530776928"
click at [899, 64] on div "Watch Option SAVE Ctrl/CMD + S SAVE & NEW Ctrl/CMD + Shift + S" at bounding box center [582, 83] width 1022 height 57
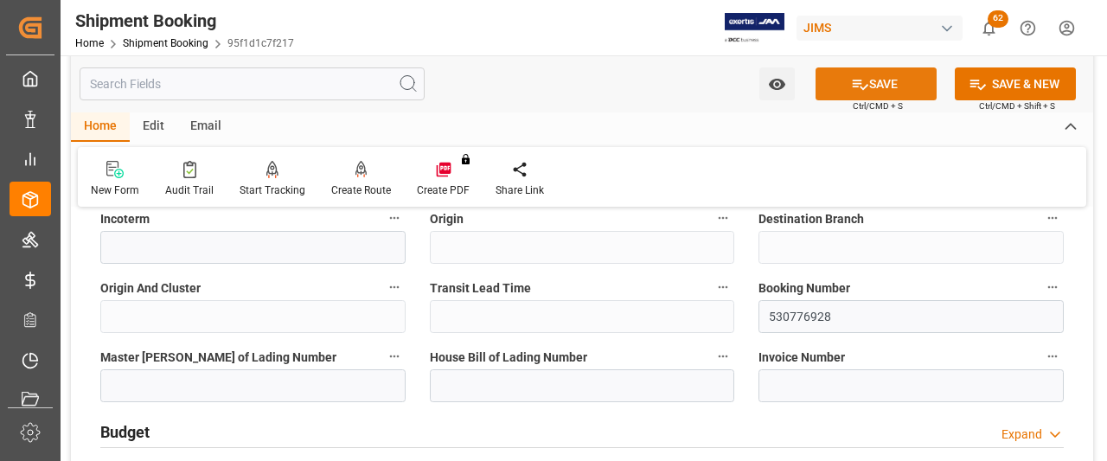
click at [897, 86] on button "SAVE" at bounding box center [875, 83] width 121 height 33
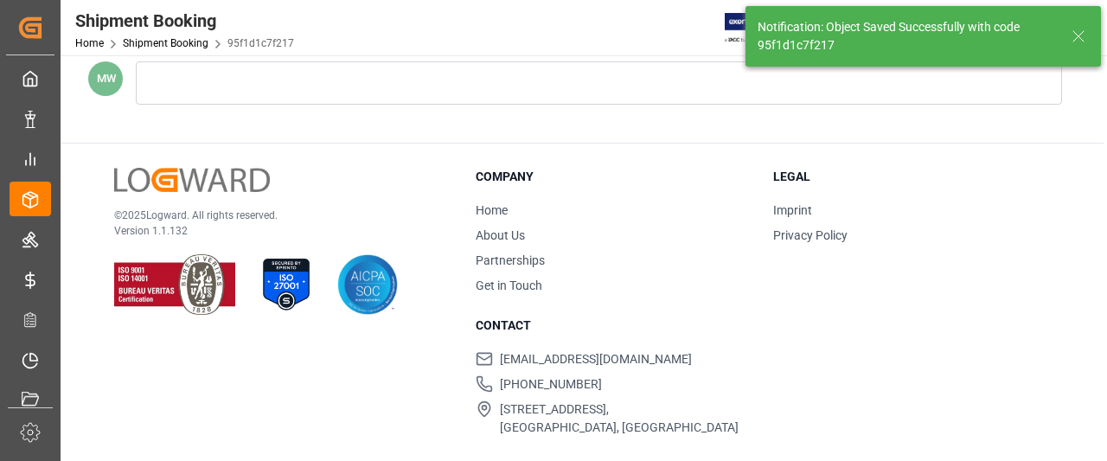
scroll to position [600, 0]
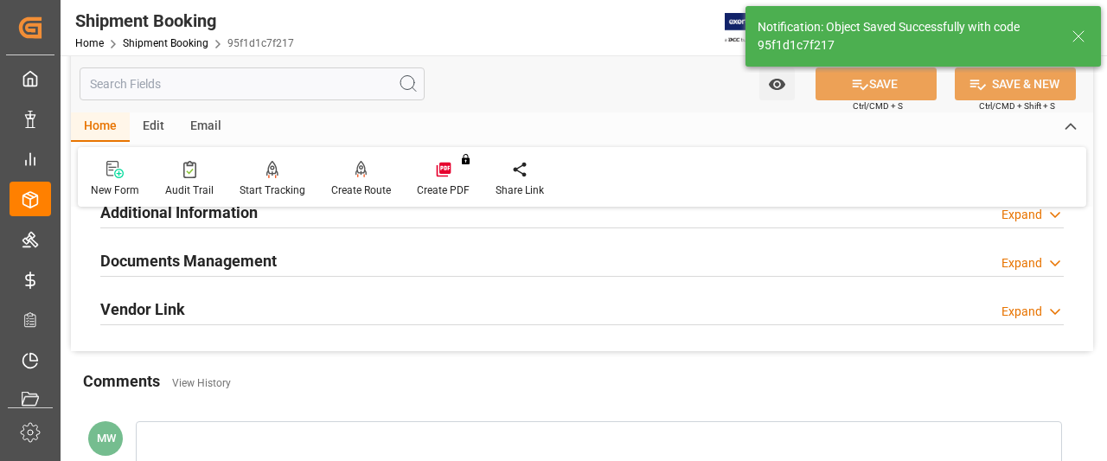
click at [232, 254] on h2 "Documents Management" at bounding box center [188, 260] width 176 height 23
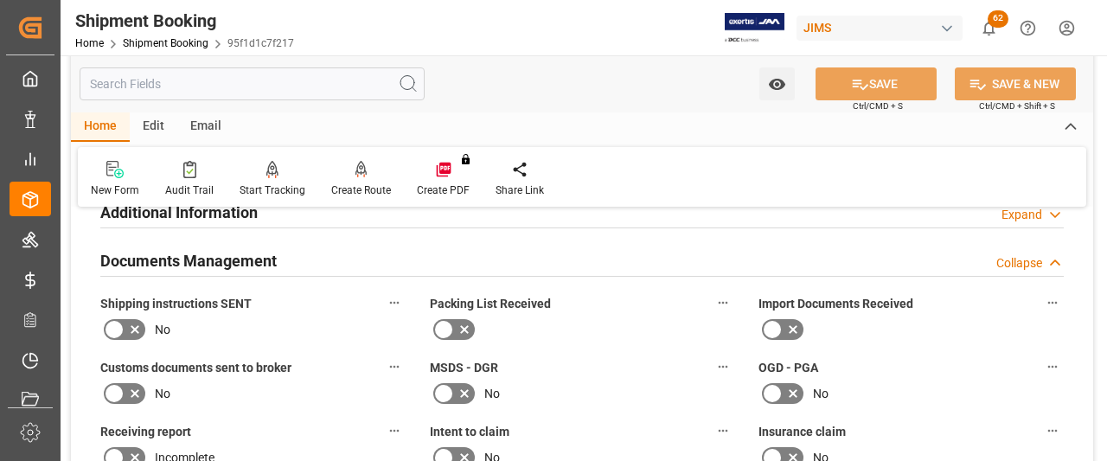
click at [114, 323] on icon at bounding box center [114, 329] width 21 height 21
click at [0, 0] on input "checkbox" at bounding box center [0, 0] width 0 height 0
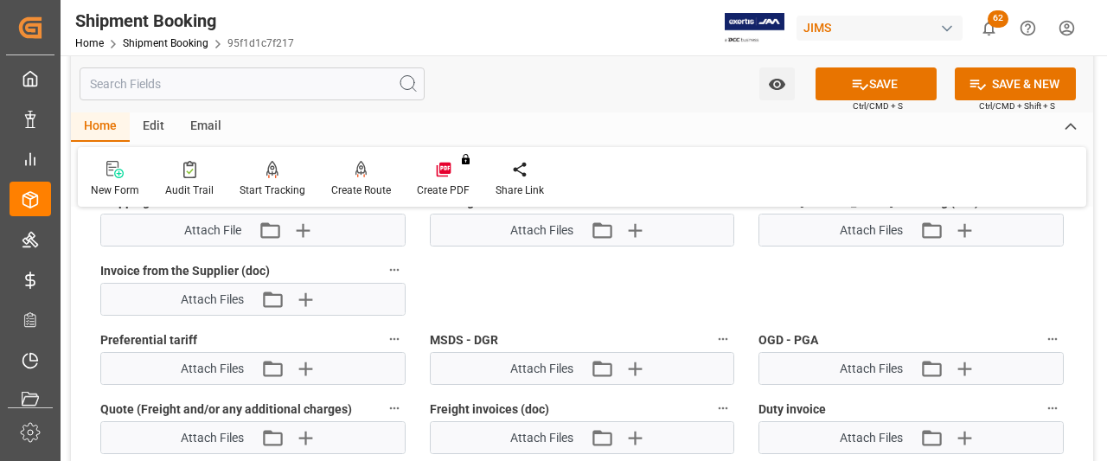
scroll to position [946, 0]
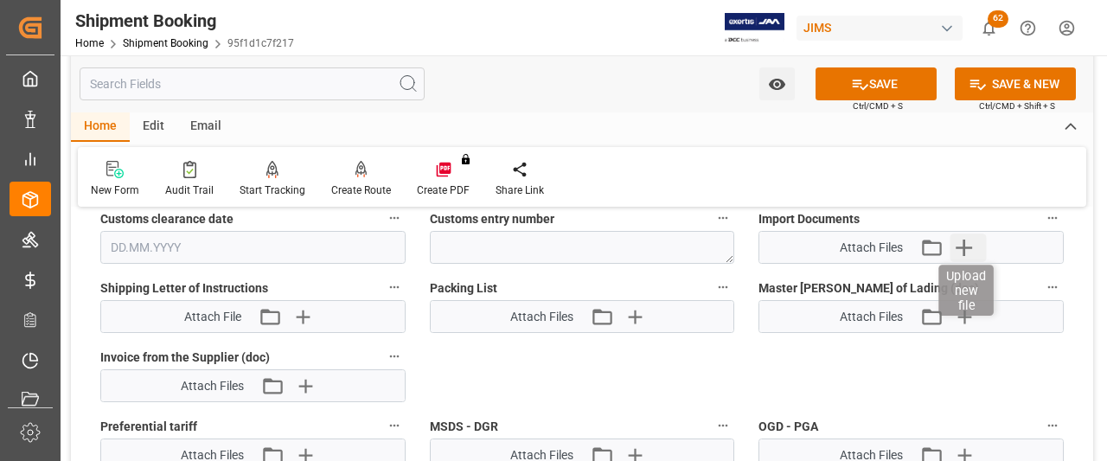
click at [959, 249] on icon "button" at bounding box center [963, 247] width 28 height 28
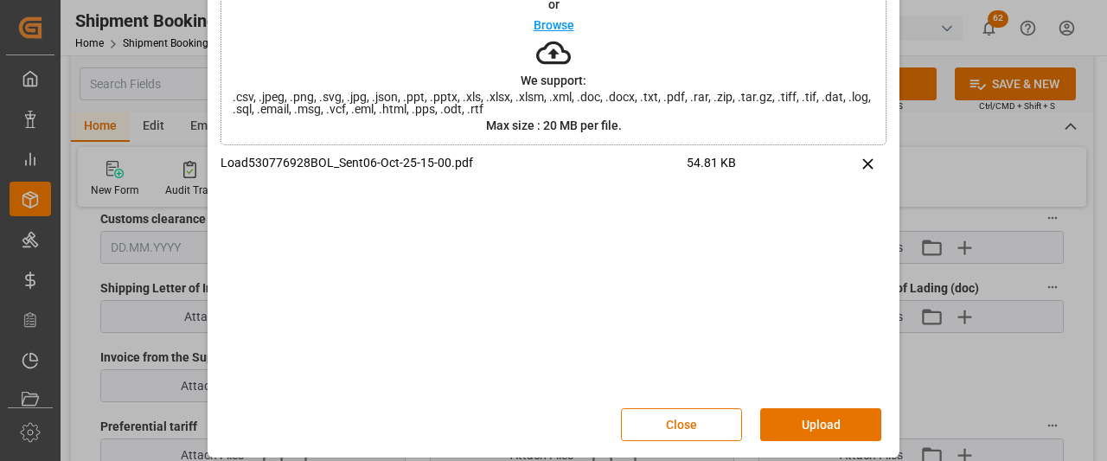
scroll to position [119, 0]
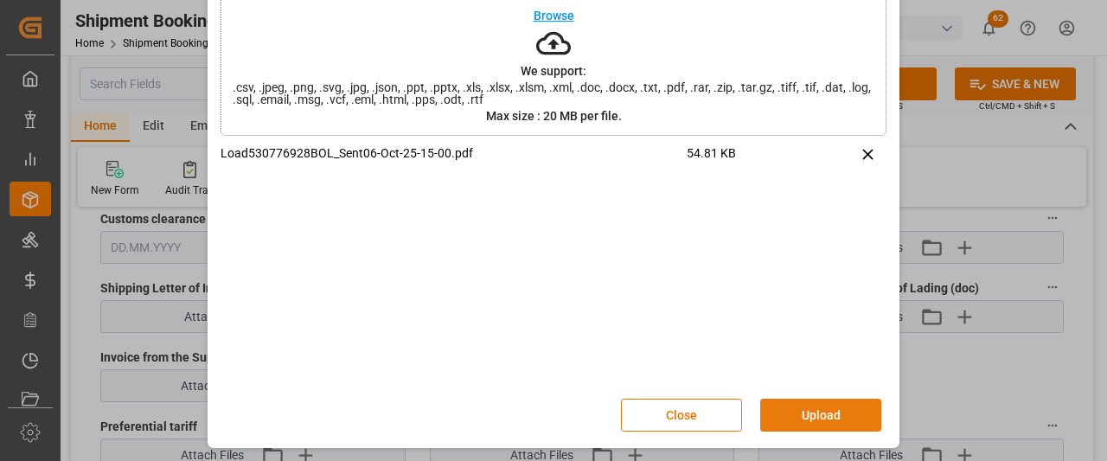
click at [790, 414] on button "Upload" at bounding box center [820, 415] width 121 height 33
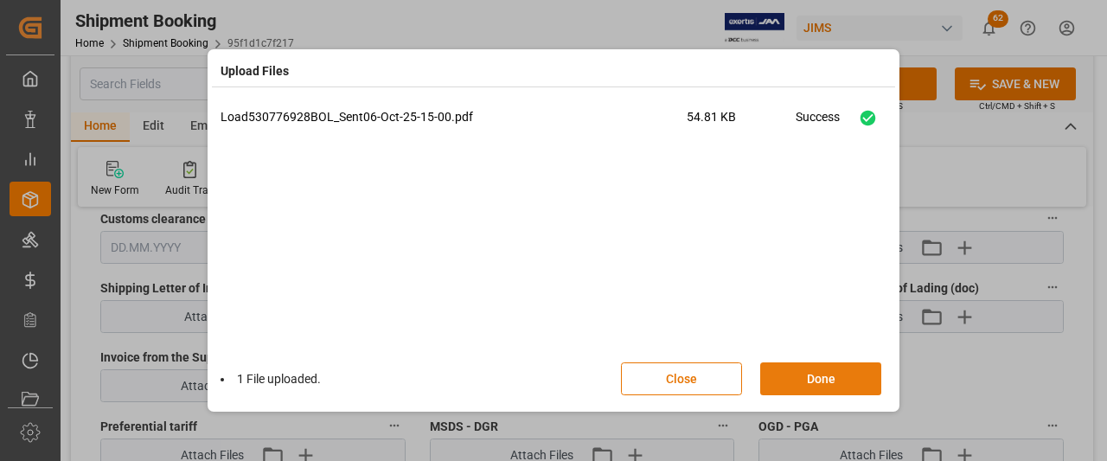
click at [785, 383] on button "Done" at bounding box center [820, 378] width 121 height 33
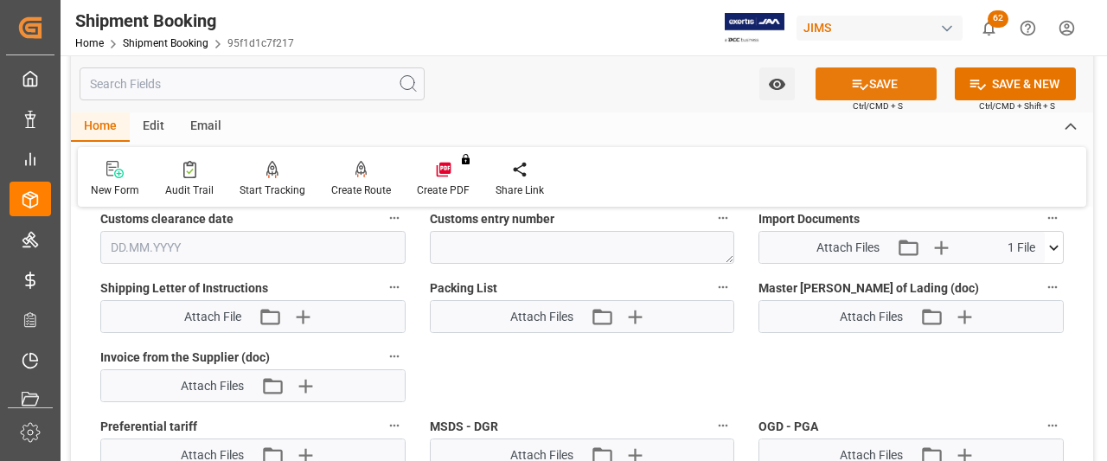
click at [904, 73] on button "SAVE" at bounding box center [875, 83] width 121 height 33
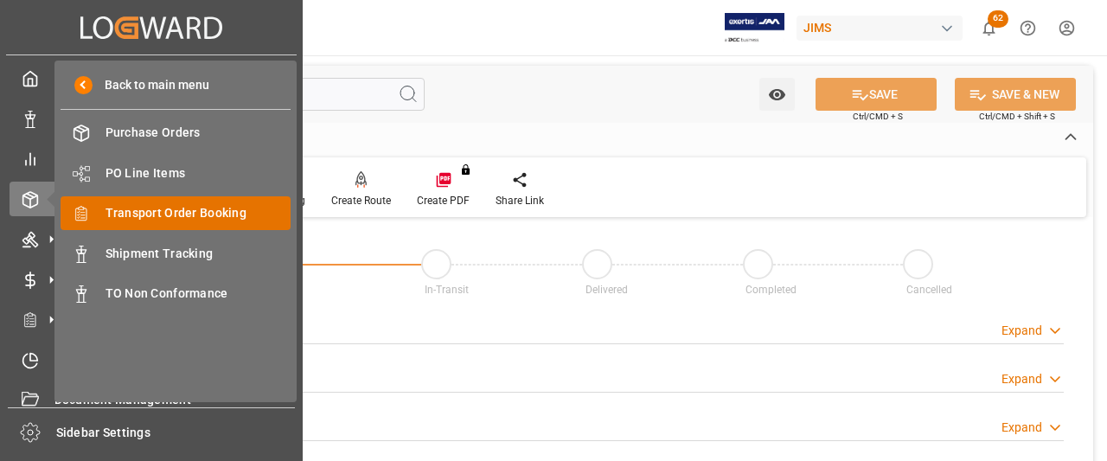
click at [144, 215] on span "Transport Order Booking" at bounding box center [198, 213] width 186 height 18
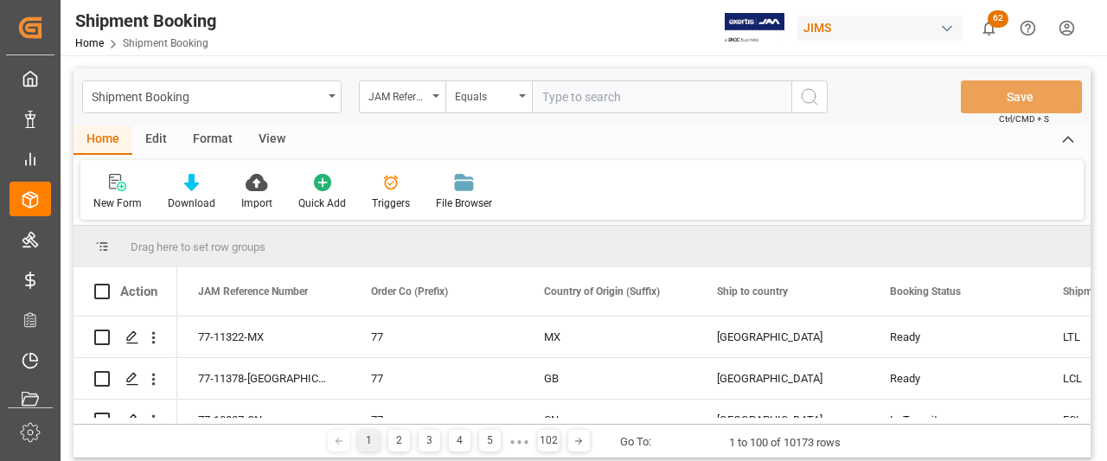
type input "77-11291-DE"
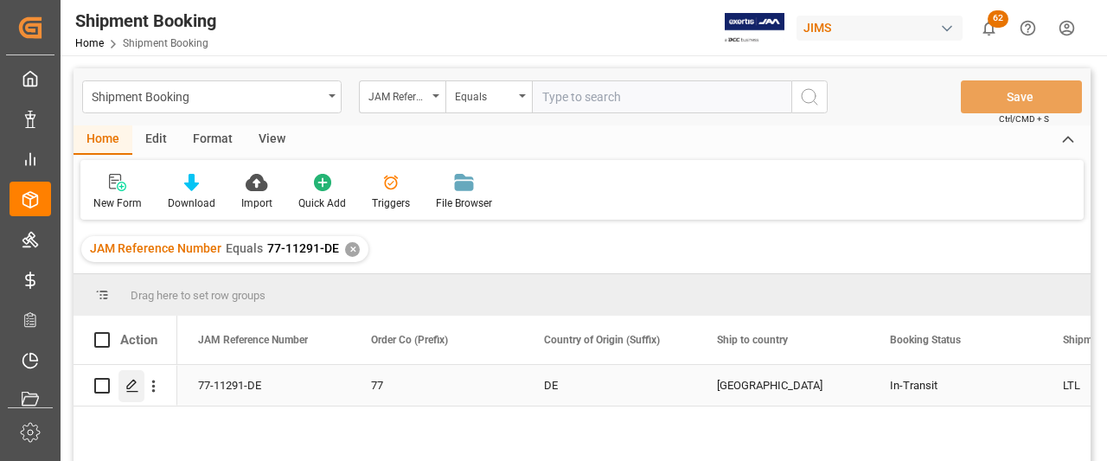
click at [132, 387] on icon "Press SPACE to select this row." at bounding box center [132, 386] width 14 height 14
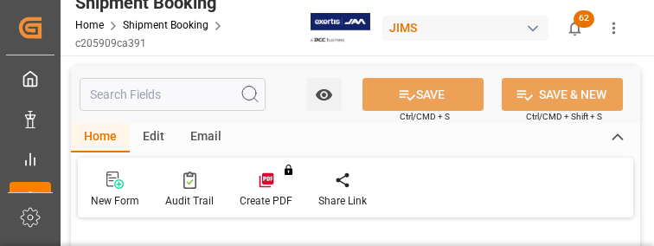
type input "0"
type input "[DATE]"
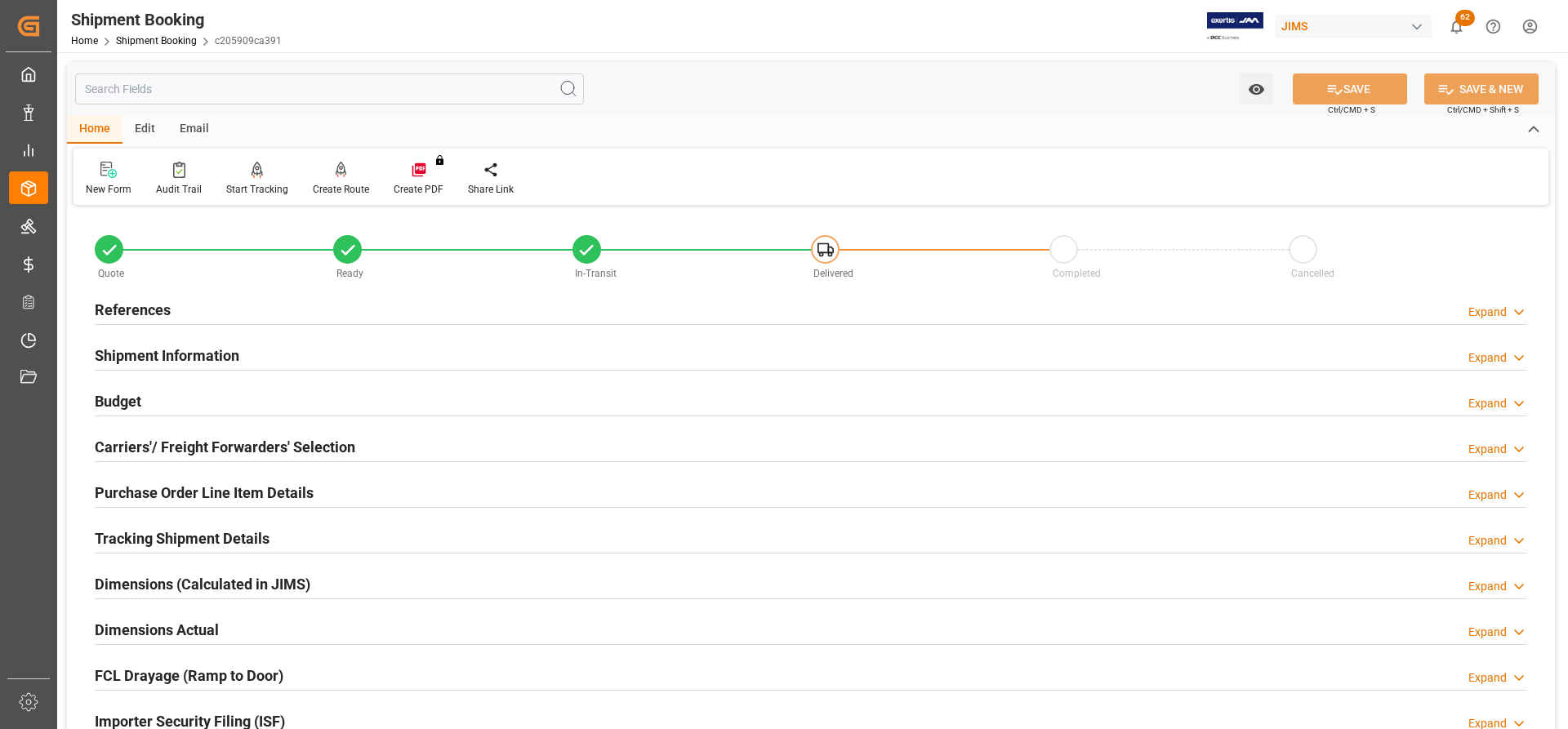
click at [145, 304] on h2 "References" at bounding box center [132, 309] width 76 height 22
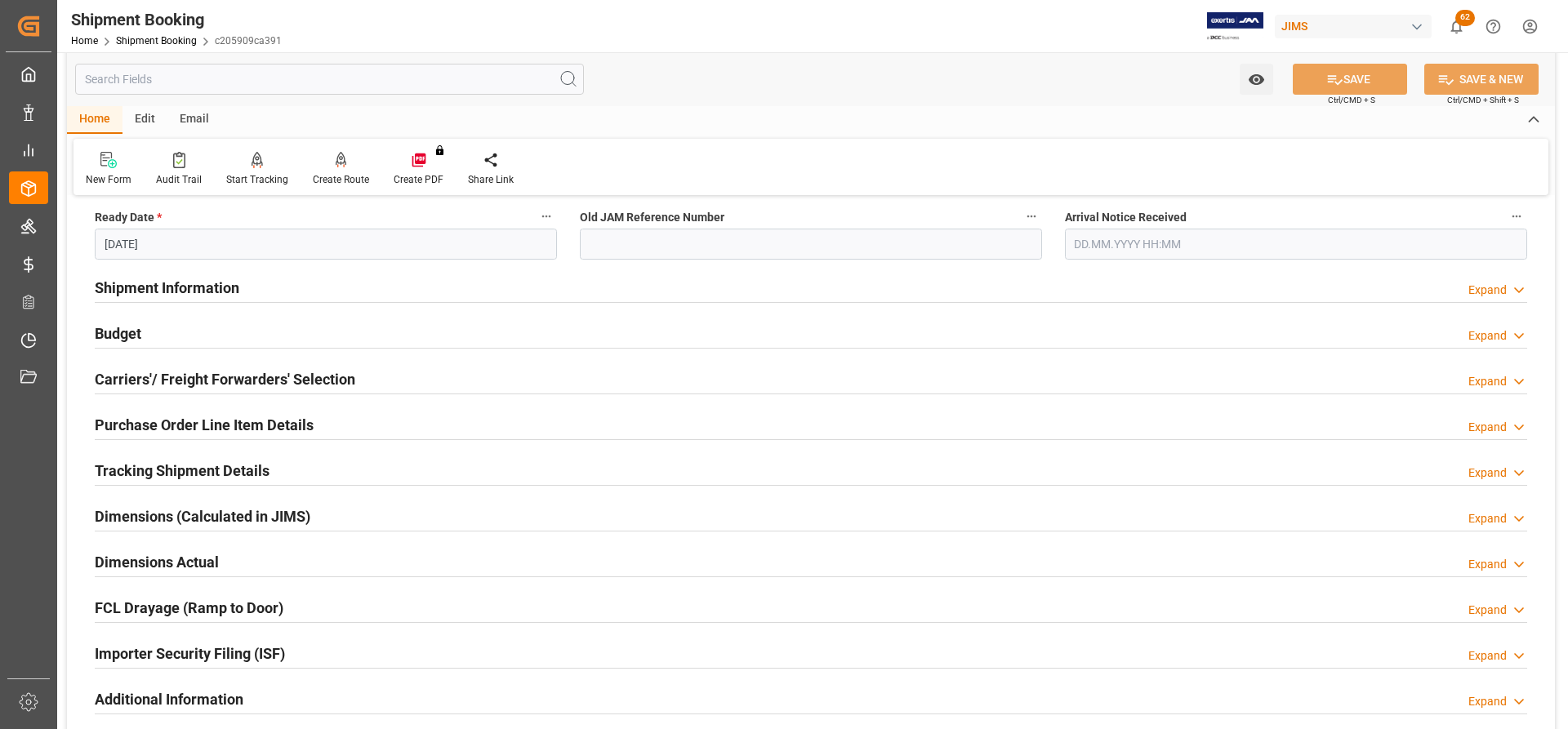
scroll to position [408, 0]
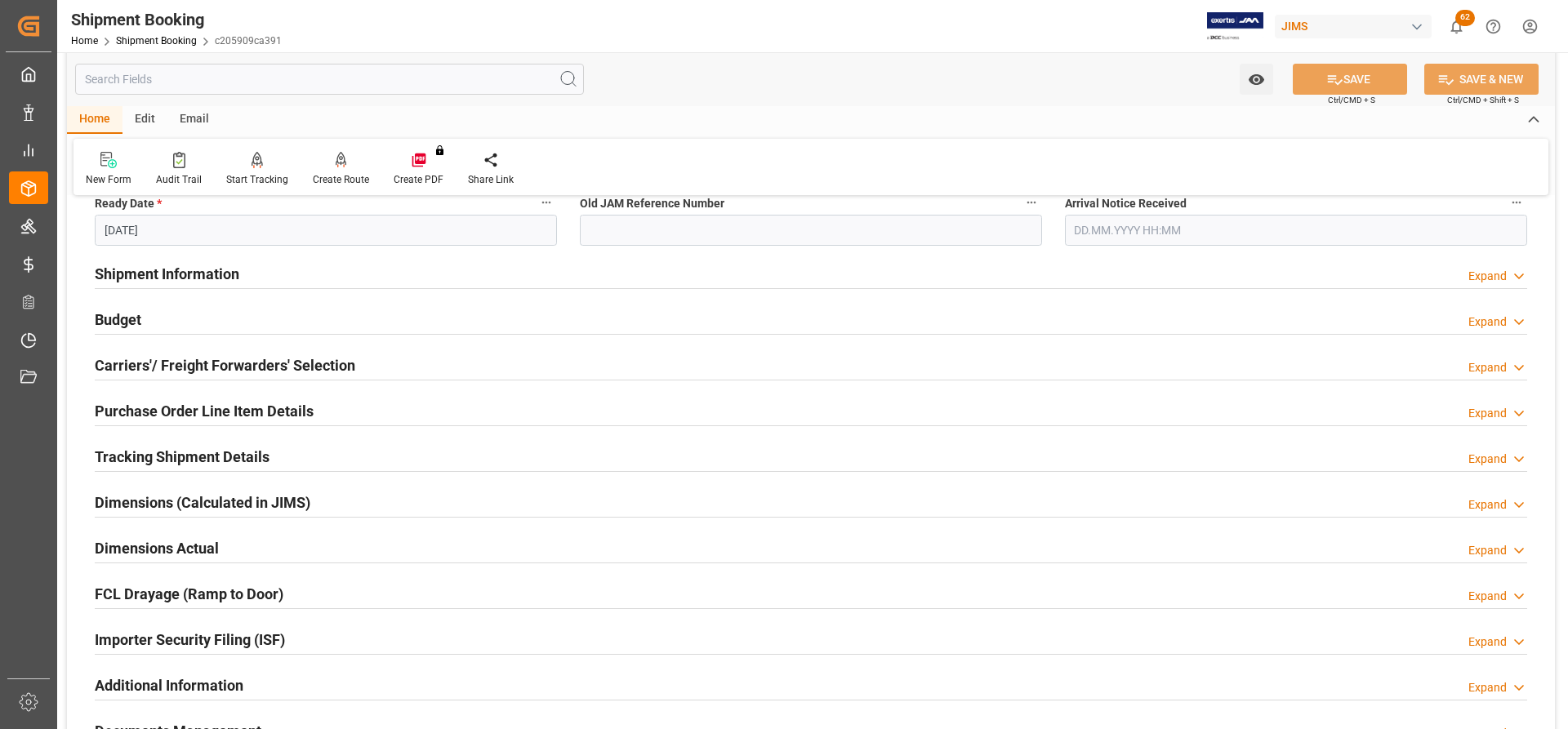
click at [145, 278] on h2 "Shipment Information" at bounding box center [166, 273] width 145 height 22
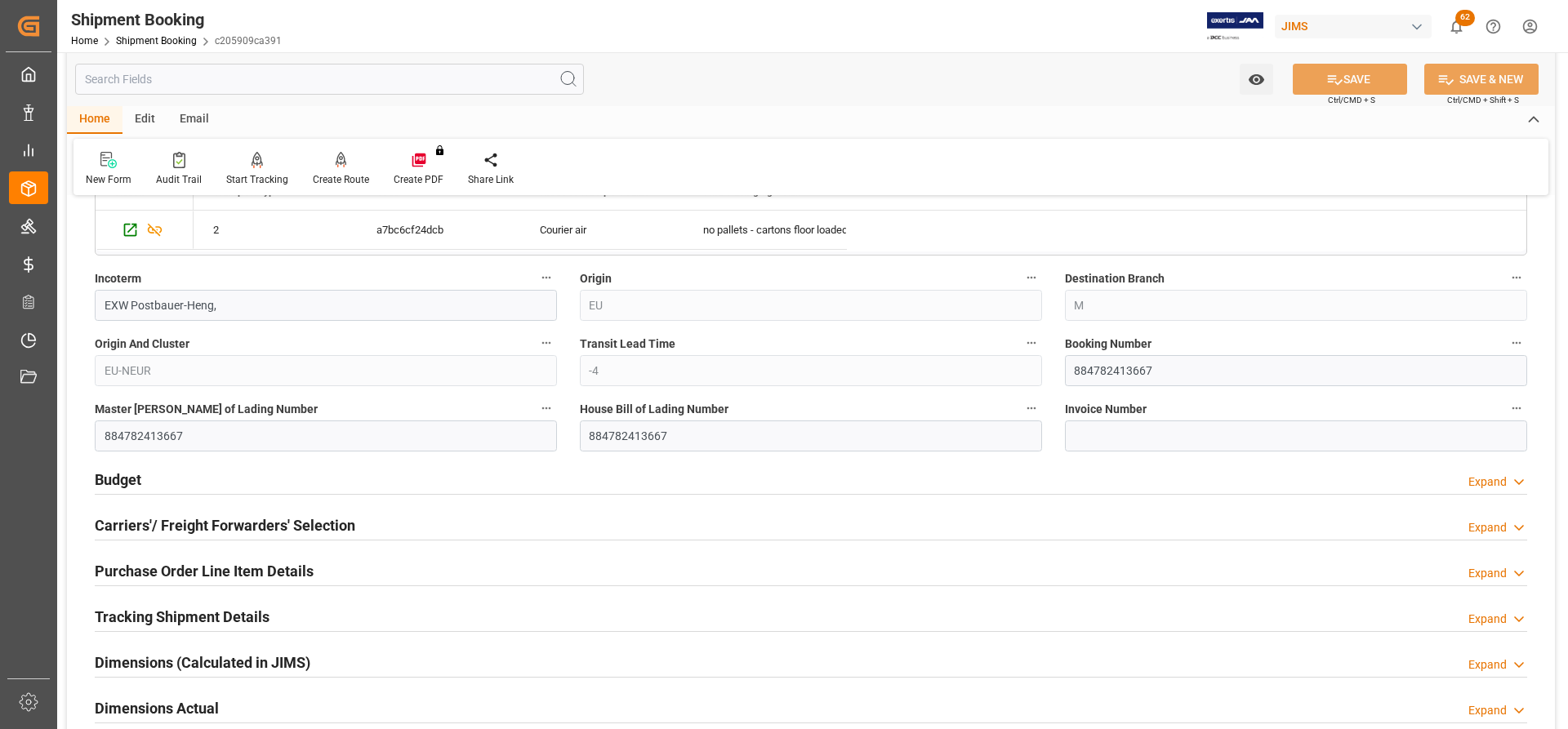
scroll to position [980, 0]
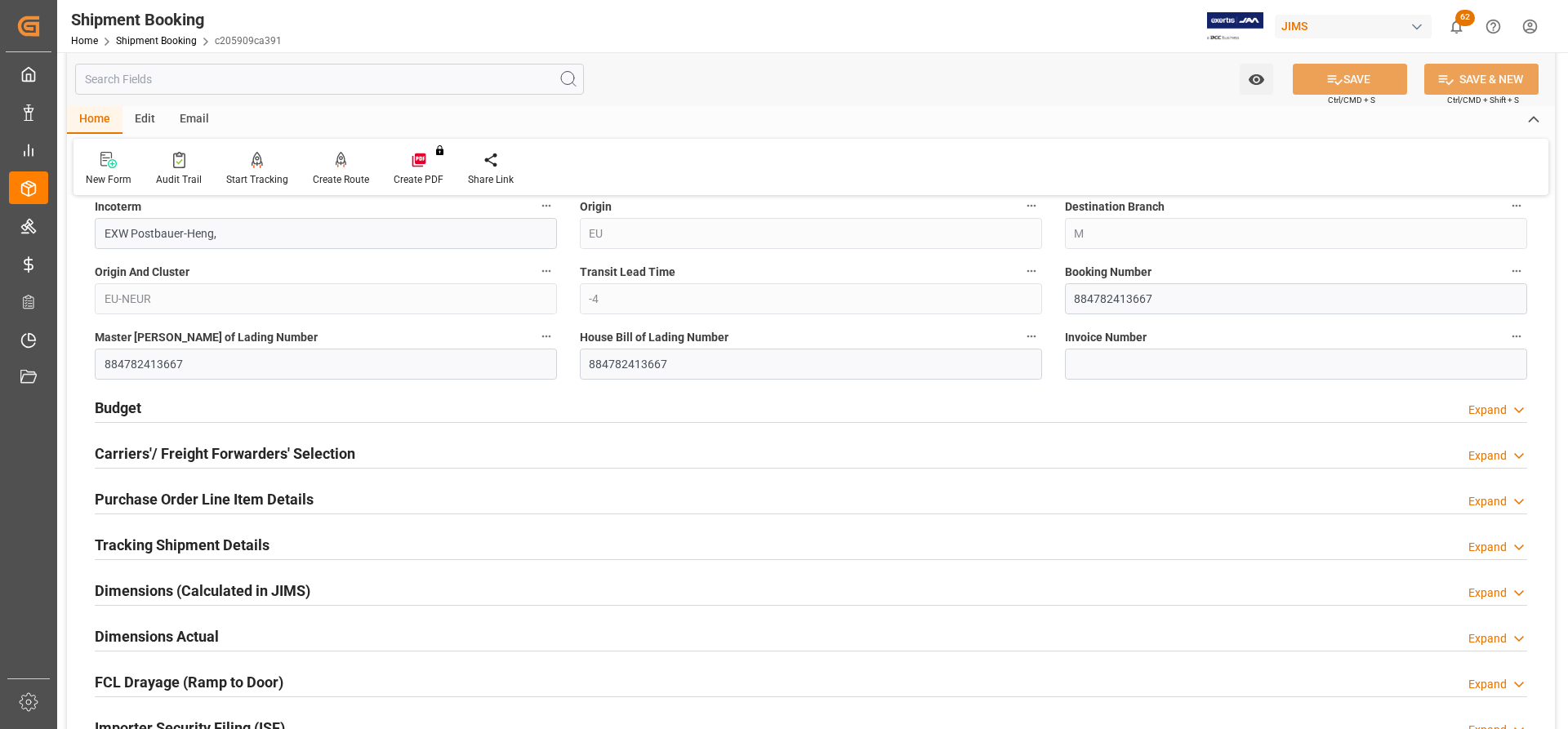
click at [180, 434] on h2 "Carriers'/ Freight Forwarders' Selection" at bounding box center [225, 453] width 261 height 22
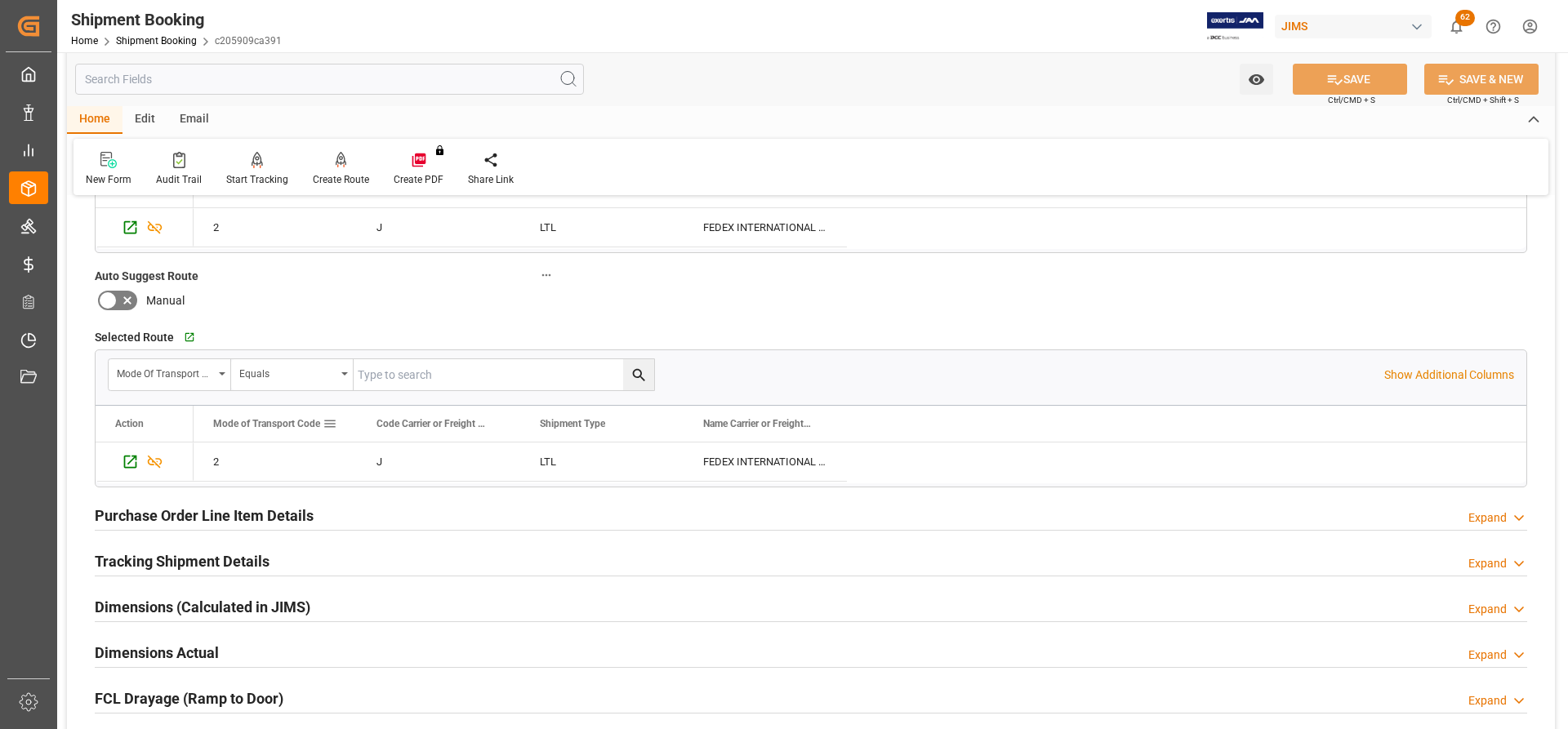
scroll to position [1388, 0]
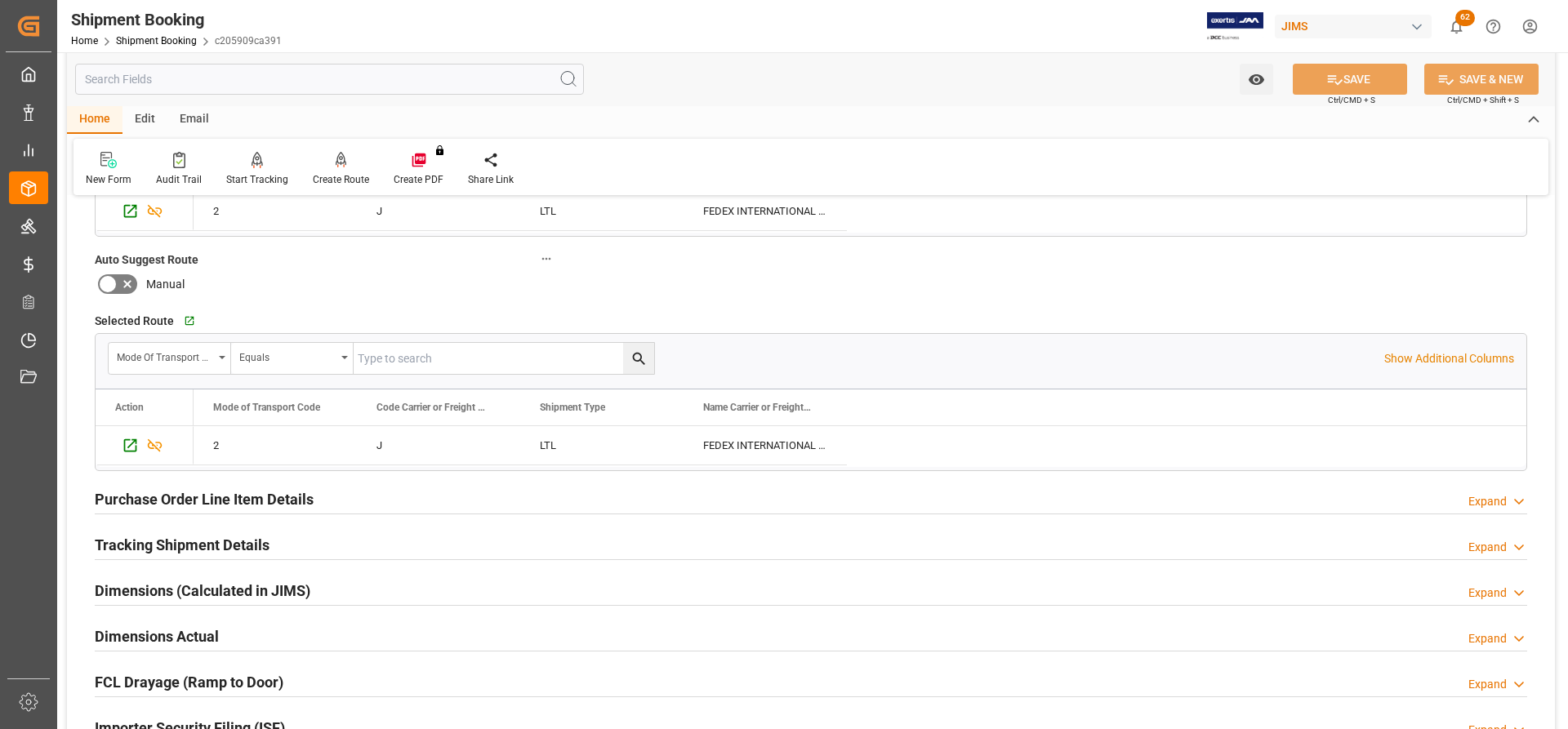
click at [141, 434] on h2 "Tracking Shipment Details" at bounding box center [181, 544] width 175 height 22
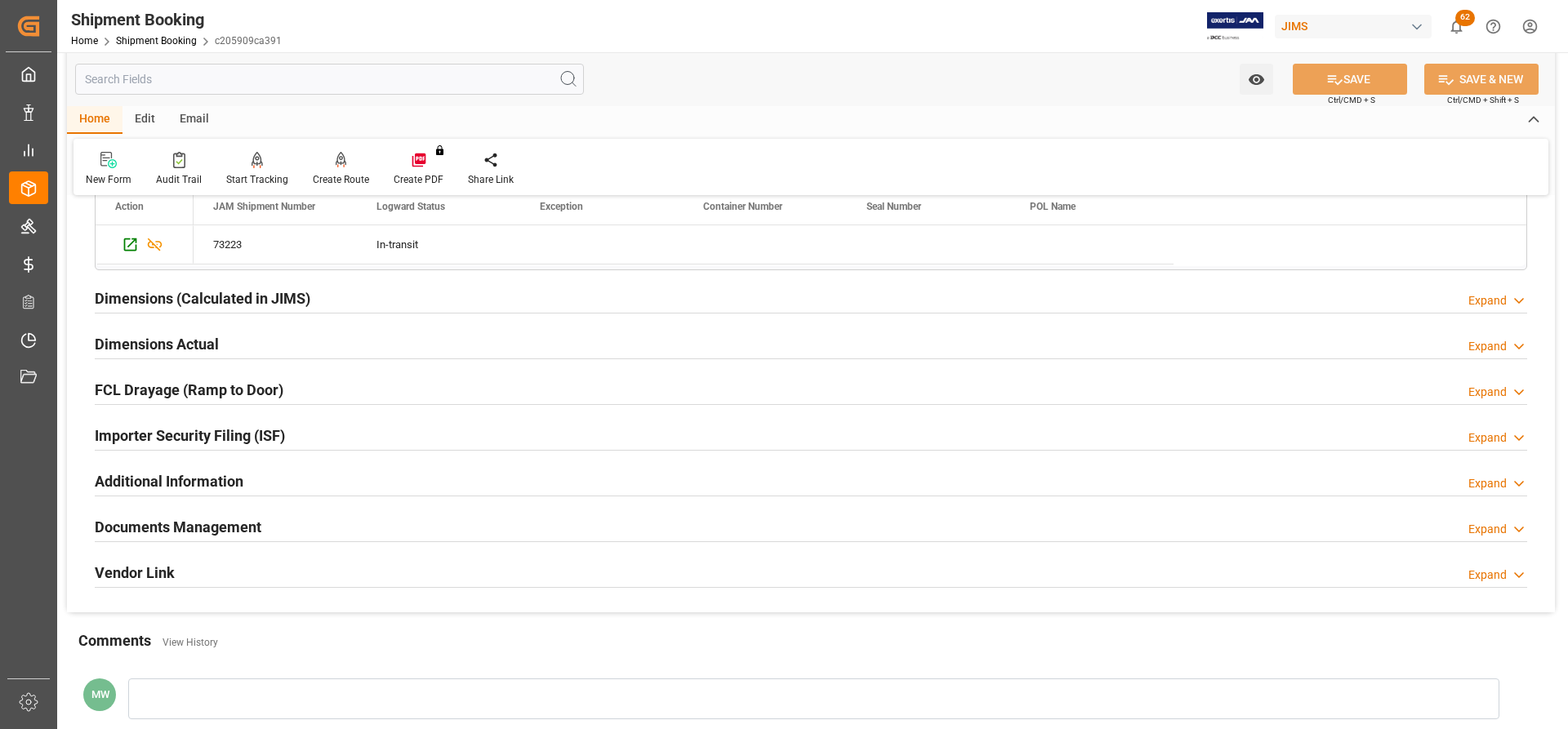
scroll to position [1878, 0]
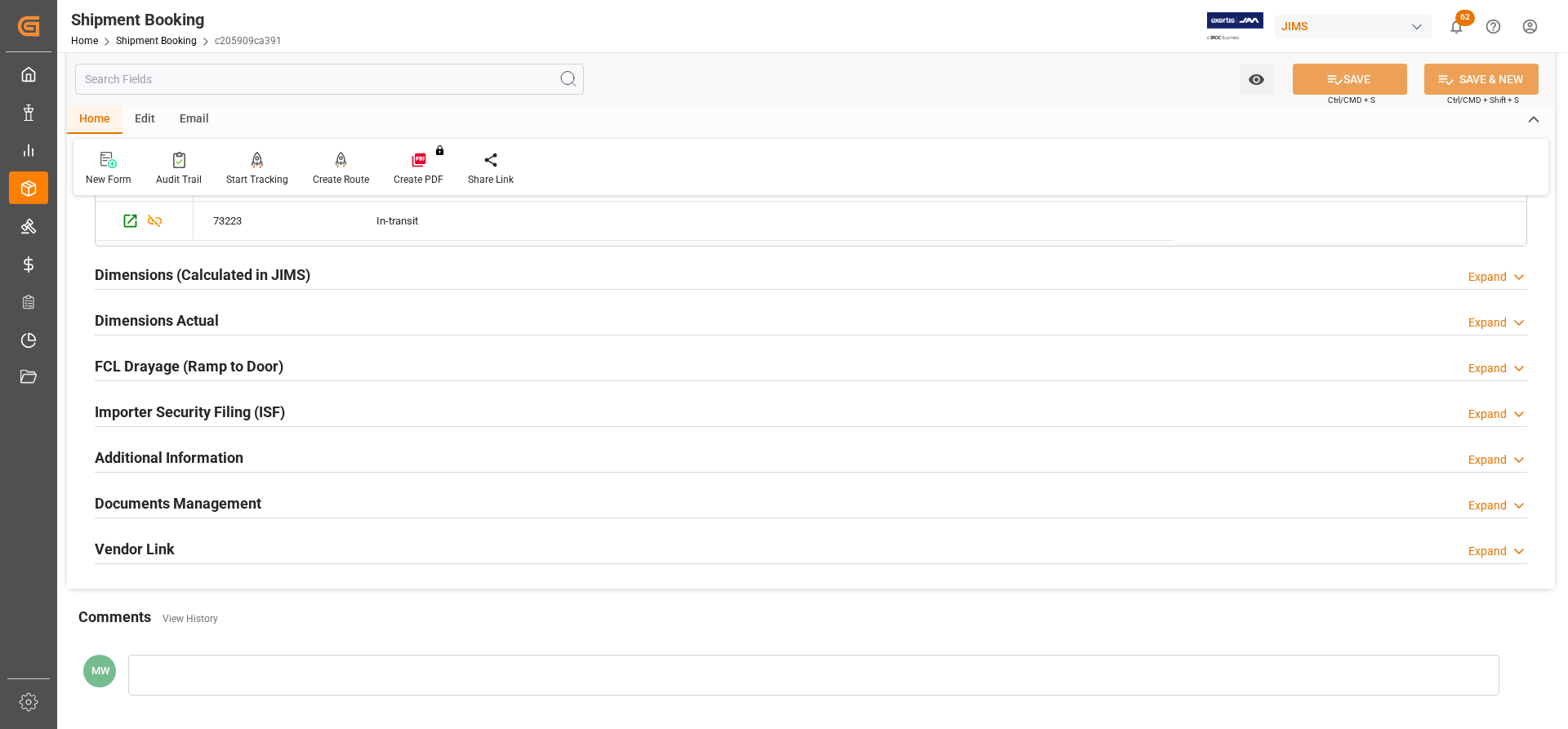
click at [129, 318] on h2 "Dimensions Actual" at bounding box center [156, 320] width 124 height 22
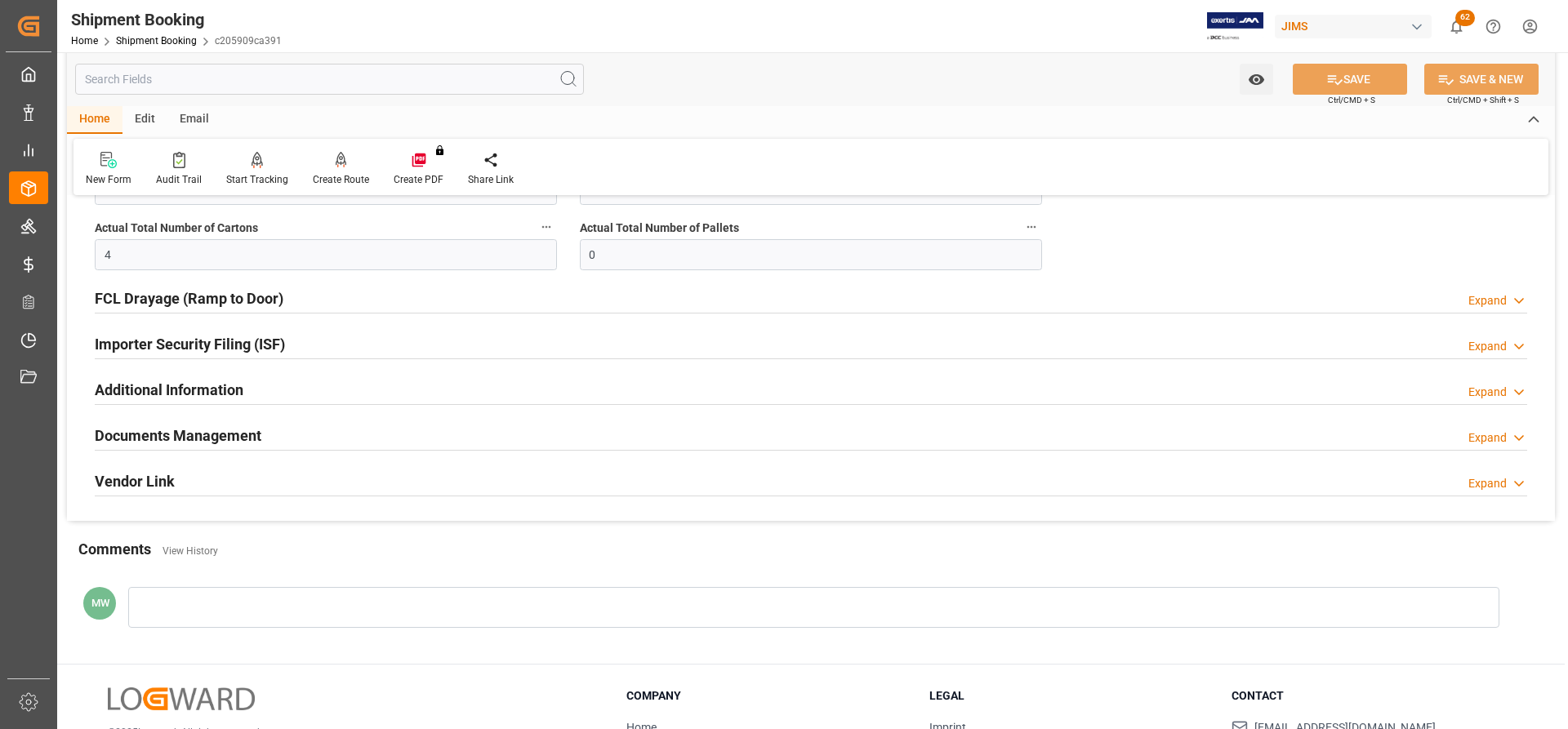
scroll to position [2204, 0]
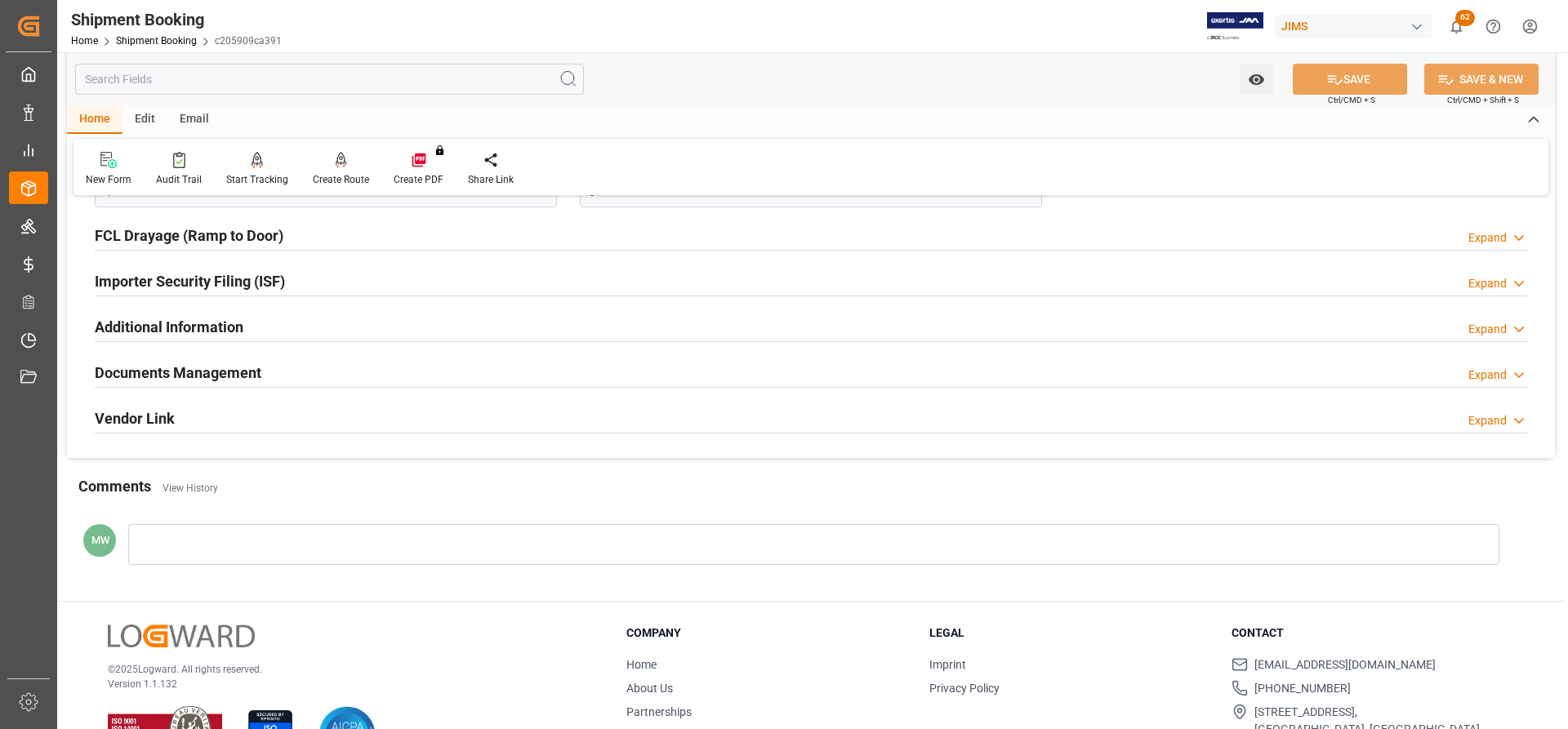
click at [154, 372] on h2 "Documents Management" at bounding box center [178, 372] width 166 height 22
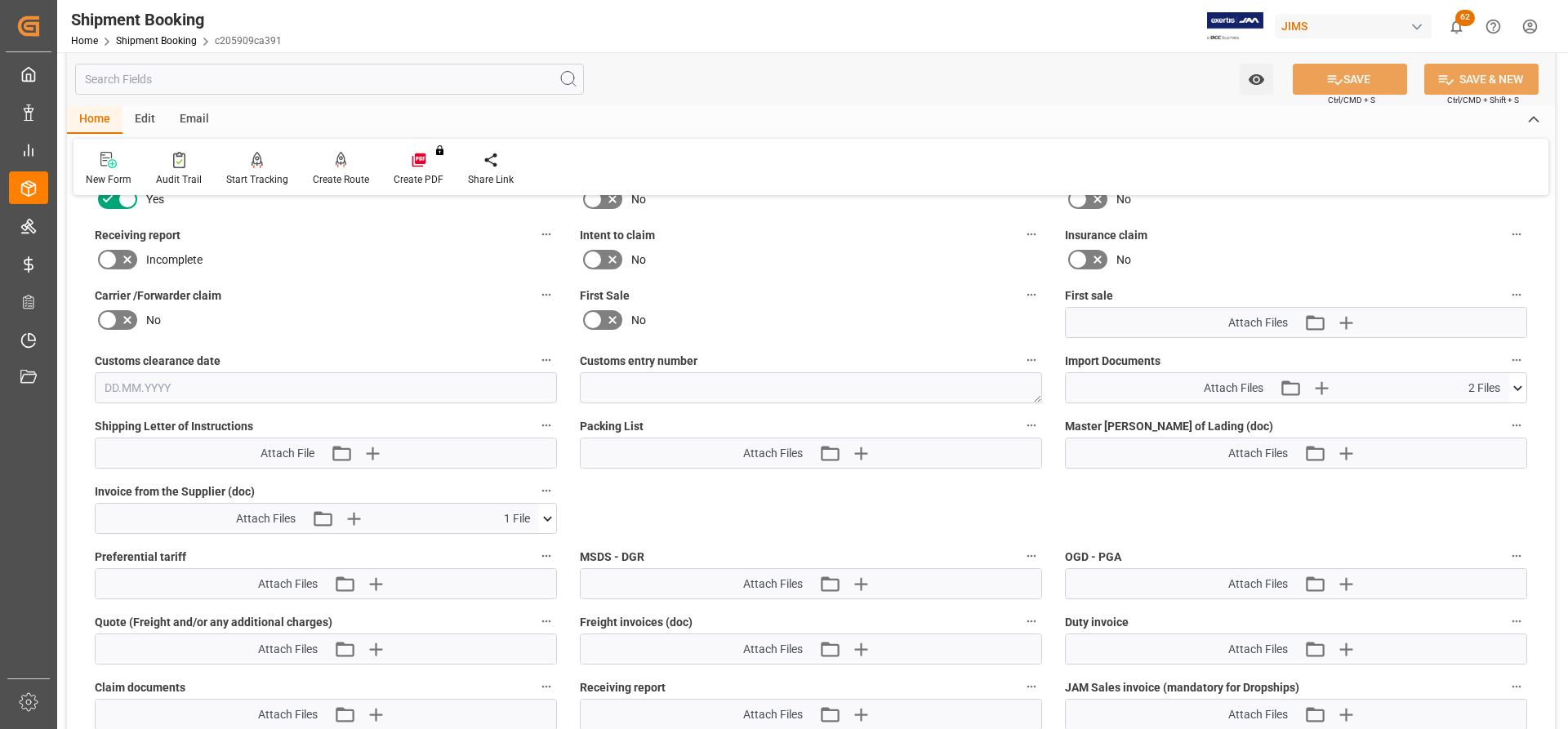
scroll to position [2531, 0]
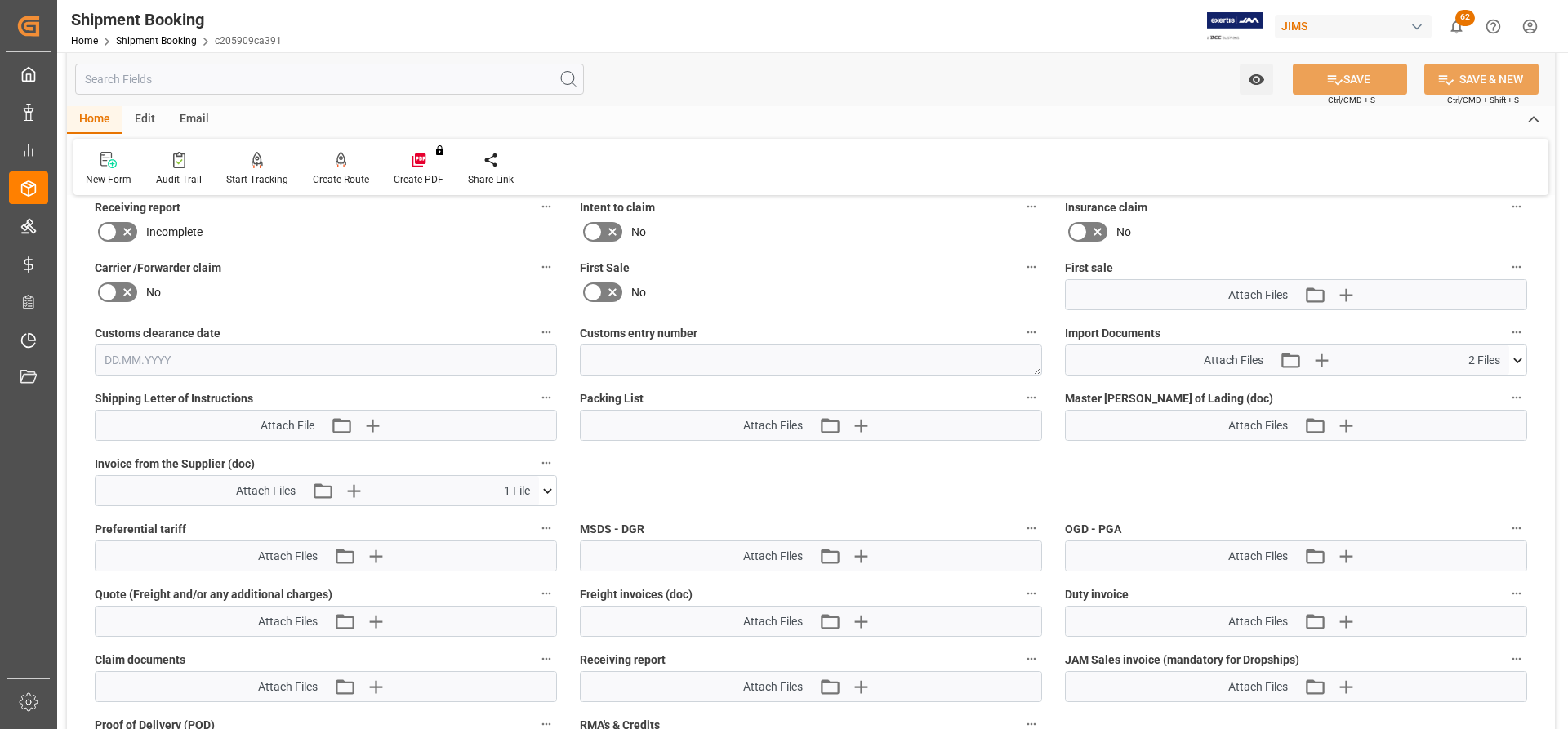
click at [1045, 357] on icon at bounding box center [1518, 361] width 17 height 17
click at [859, 142] on div "New Form Audit Trail Start Tracking Create Empty Shipment Tracking Create Route…" at bounding box center [810, 167] width 1474 height 57
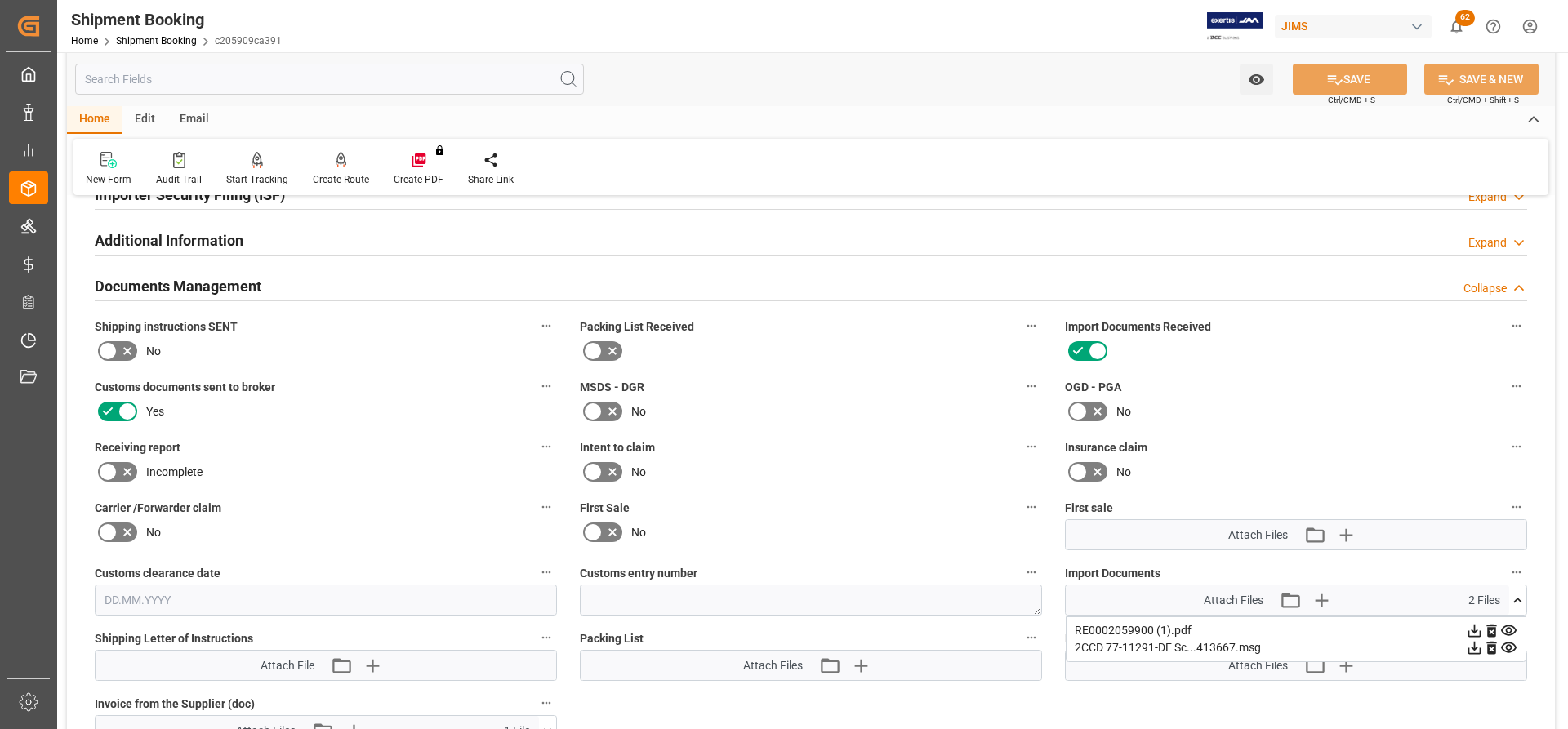
scroll to position [2286, 0]
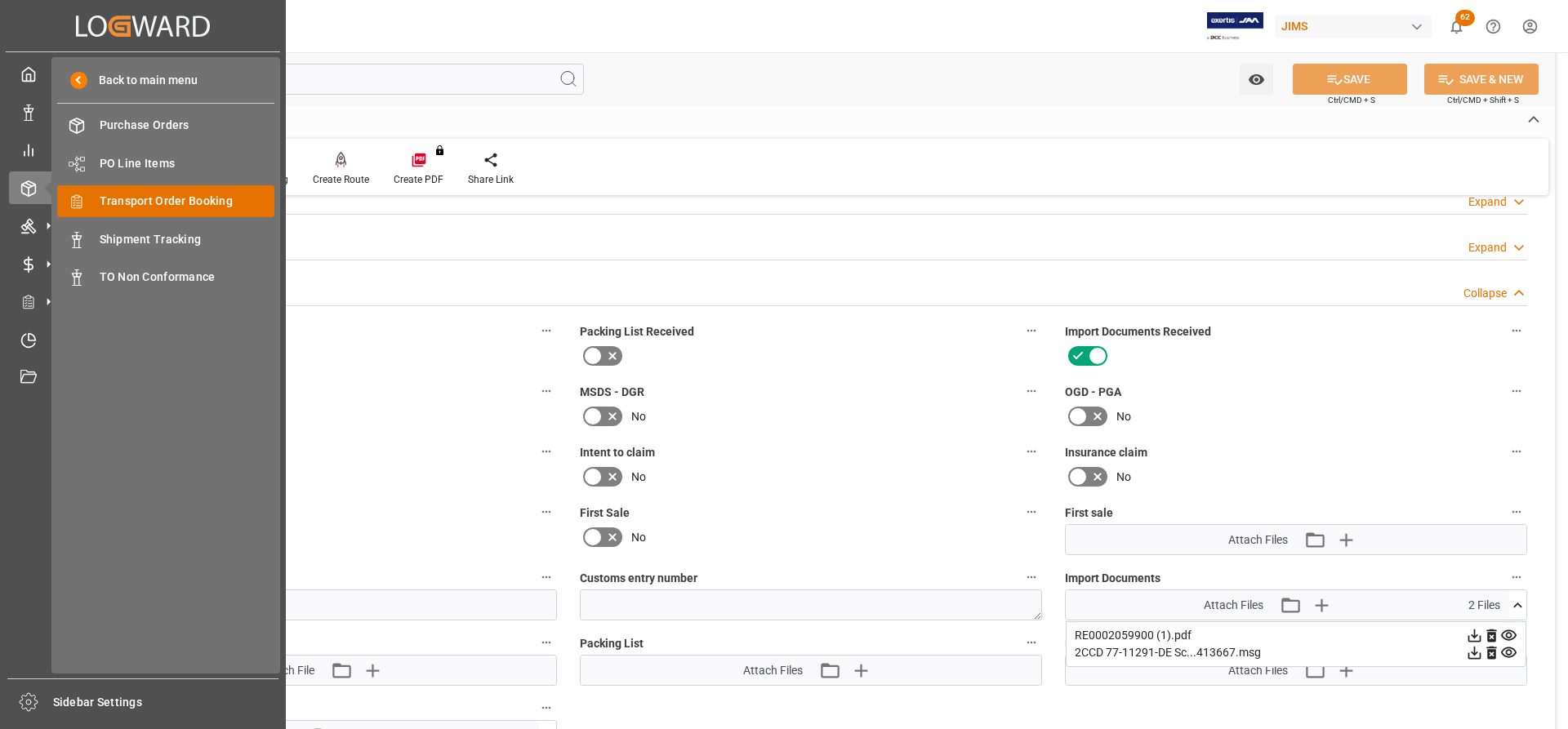
click at [136, 200] on span "Transport Order Booking" at bounding box center [187, 201] width 176 height 17
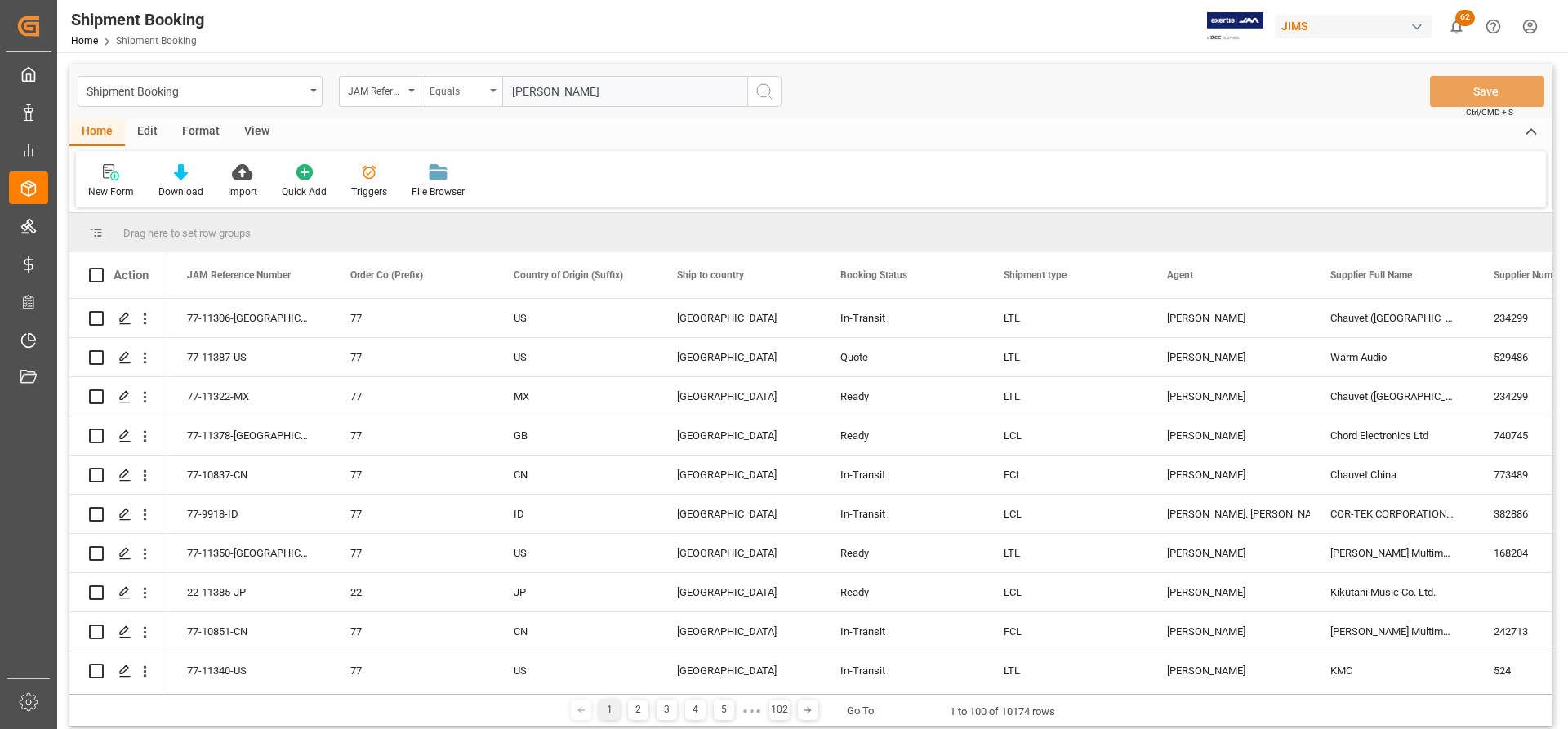
type input "[PERSON_NAME]"
click at [491, 86] on div "Equals" at bounding box center [461, 91] width 81 height 31
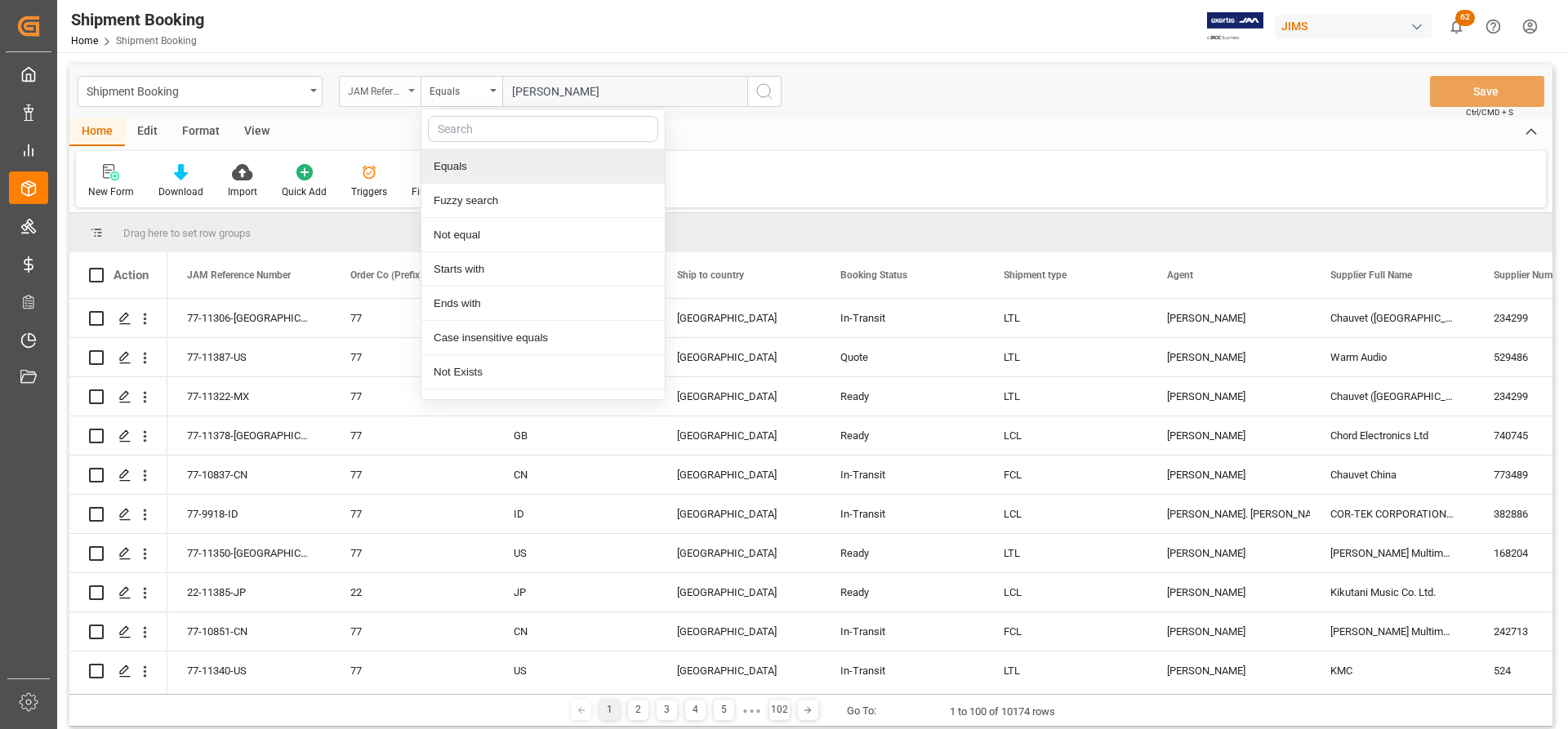
click at [409, 80] on div "JAM Reference Number" at bounding box center [380, 91] width 81 height 31
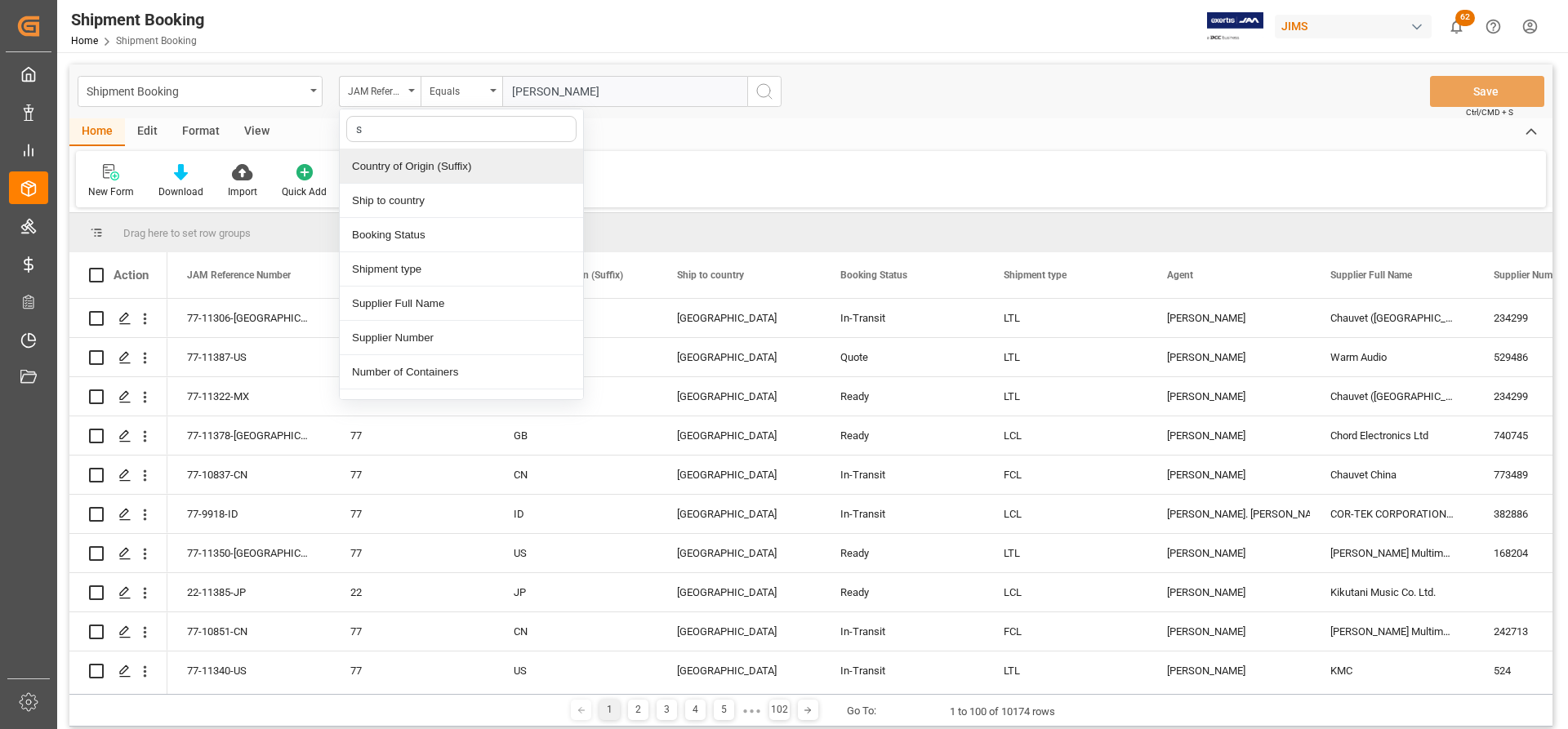
type input "su"
click at [388, 202] on div "Supplier Full Name" at bounding box center [462, 201] width 244 height 34
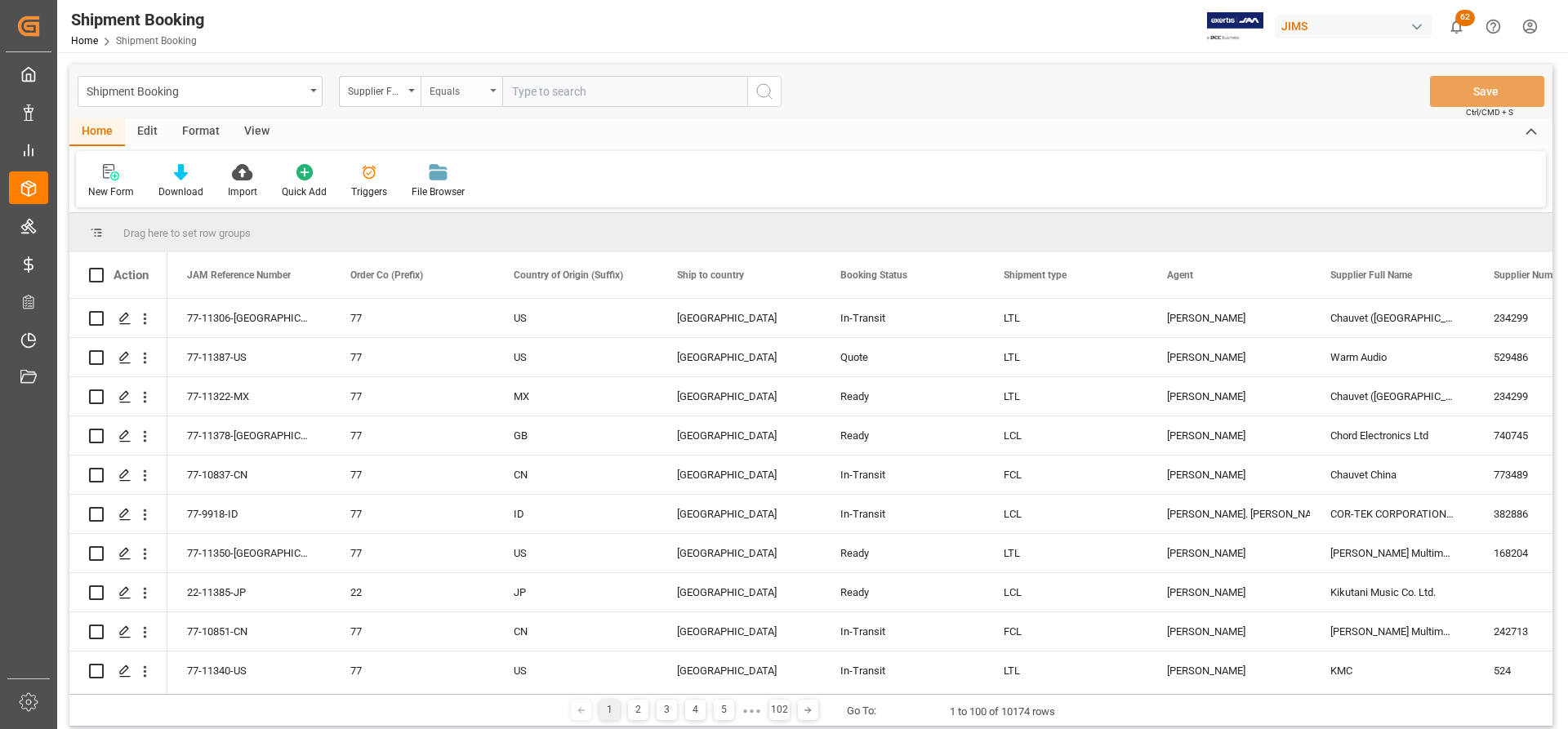
click at [488, 88] on div "Equals" at bounding box center [461, 91] width 81 height 31
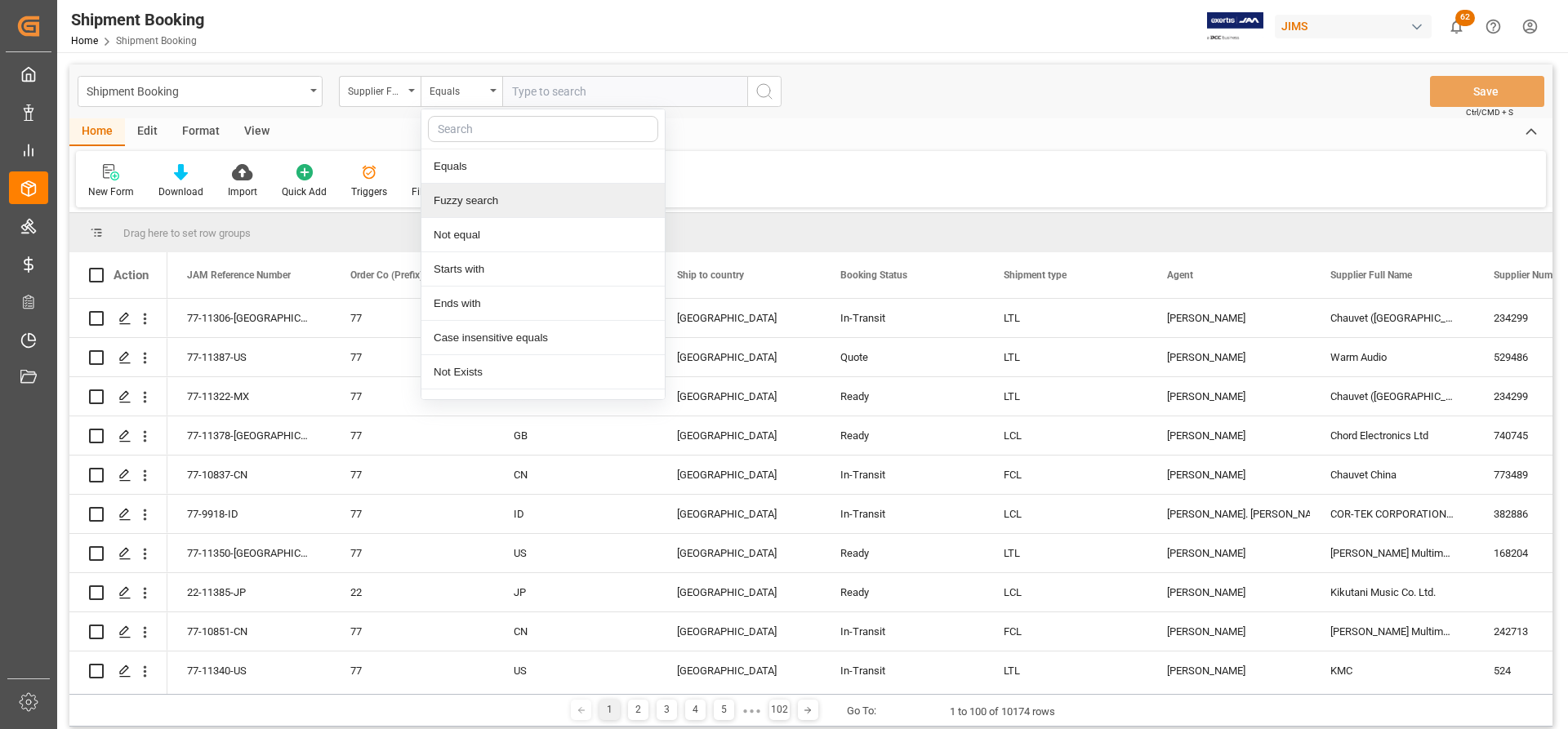
click at [455, 195] on div "Fuzzy search" at bounding box center [543, 201] width 244 height 34
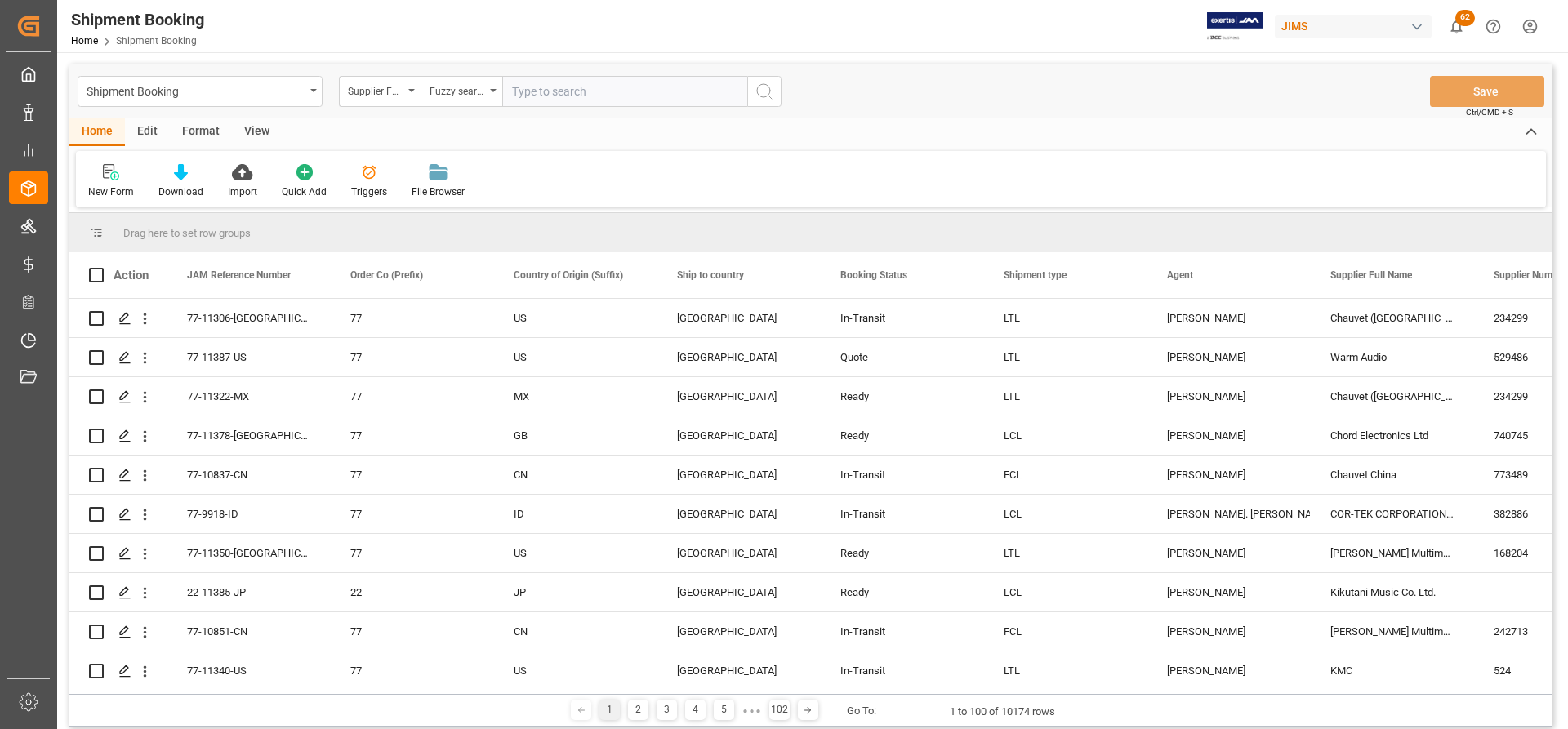
paste input "[PERSON_NAME]"
type input "[PERSON_NAME]"
click at [762, 88] on icon "search button" at bounding box center [764, 91] width 20 height 20
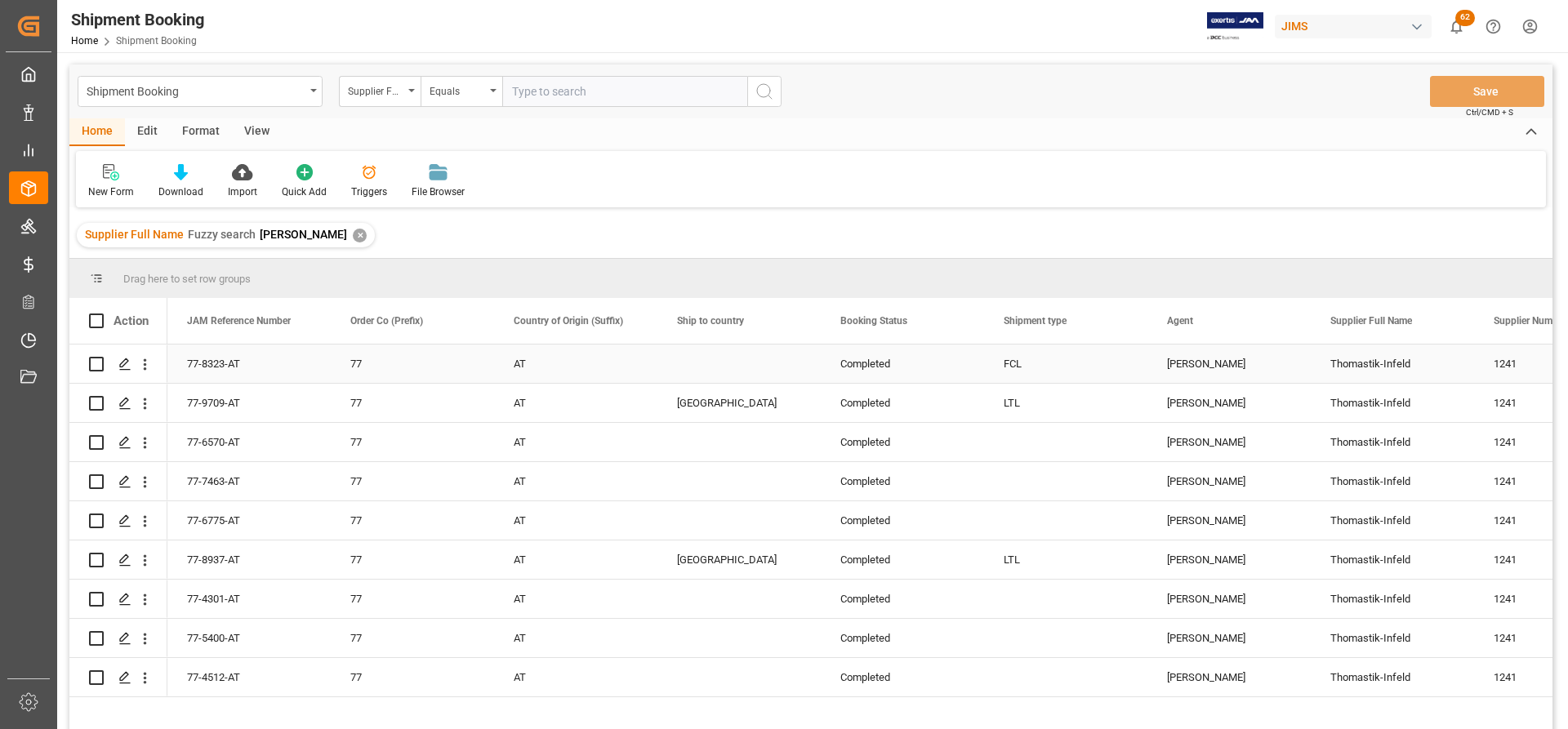
click at [1045, 364] on div "Thomastik-Infeld" at bounding box center [1392, 364] width 163 height 39
click at [124, 366] on polygon "Press SPACE to select this row." at bounding box center [124, 363] width 9 height 8
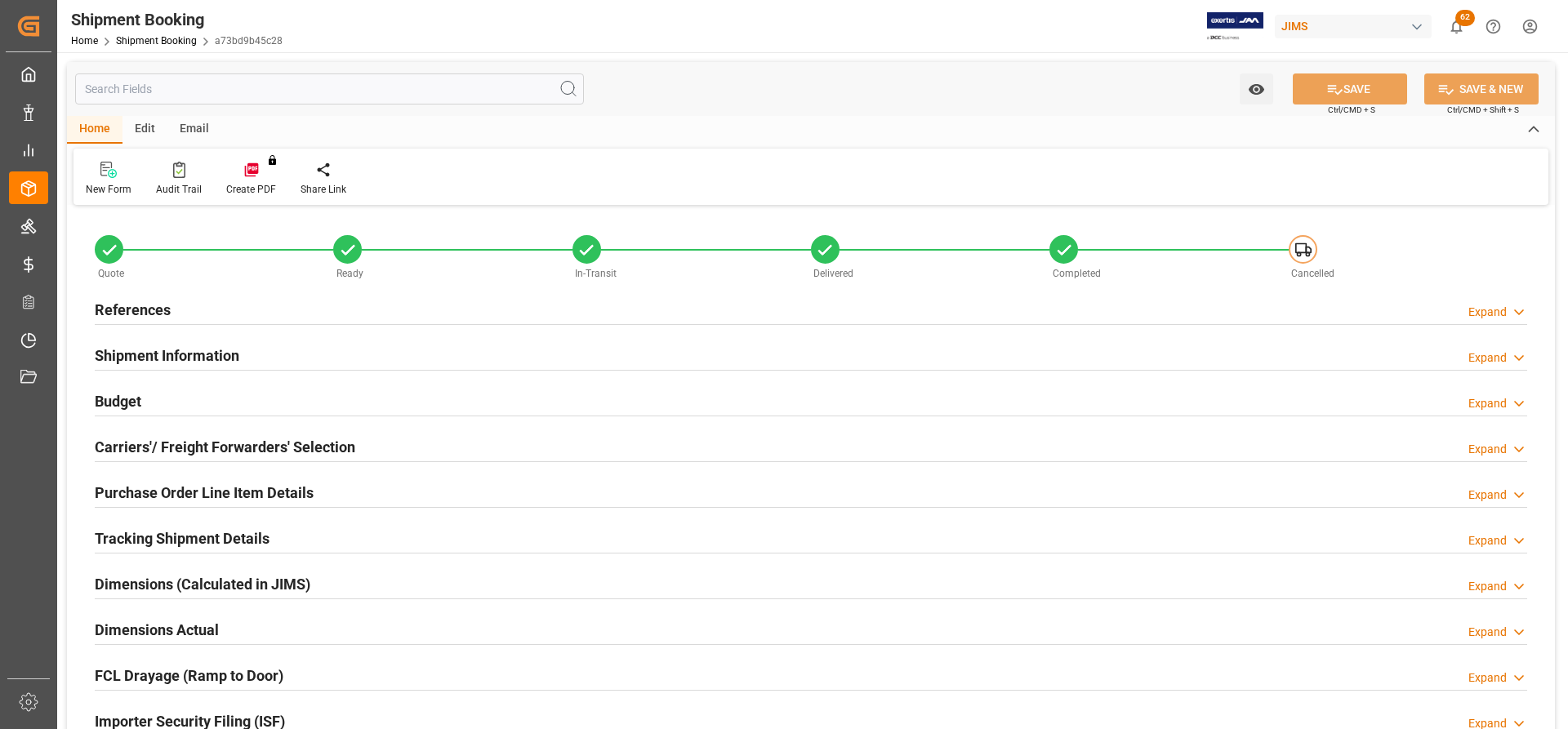
type input "0"
type input "[DATE] 17:26"
click at [128, 313] on h2 "References" at bounding box center [132, 309] width 76 height 22
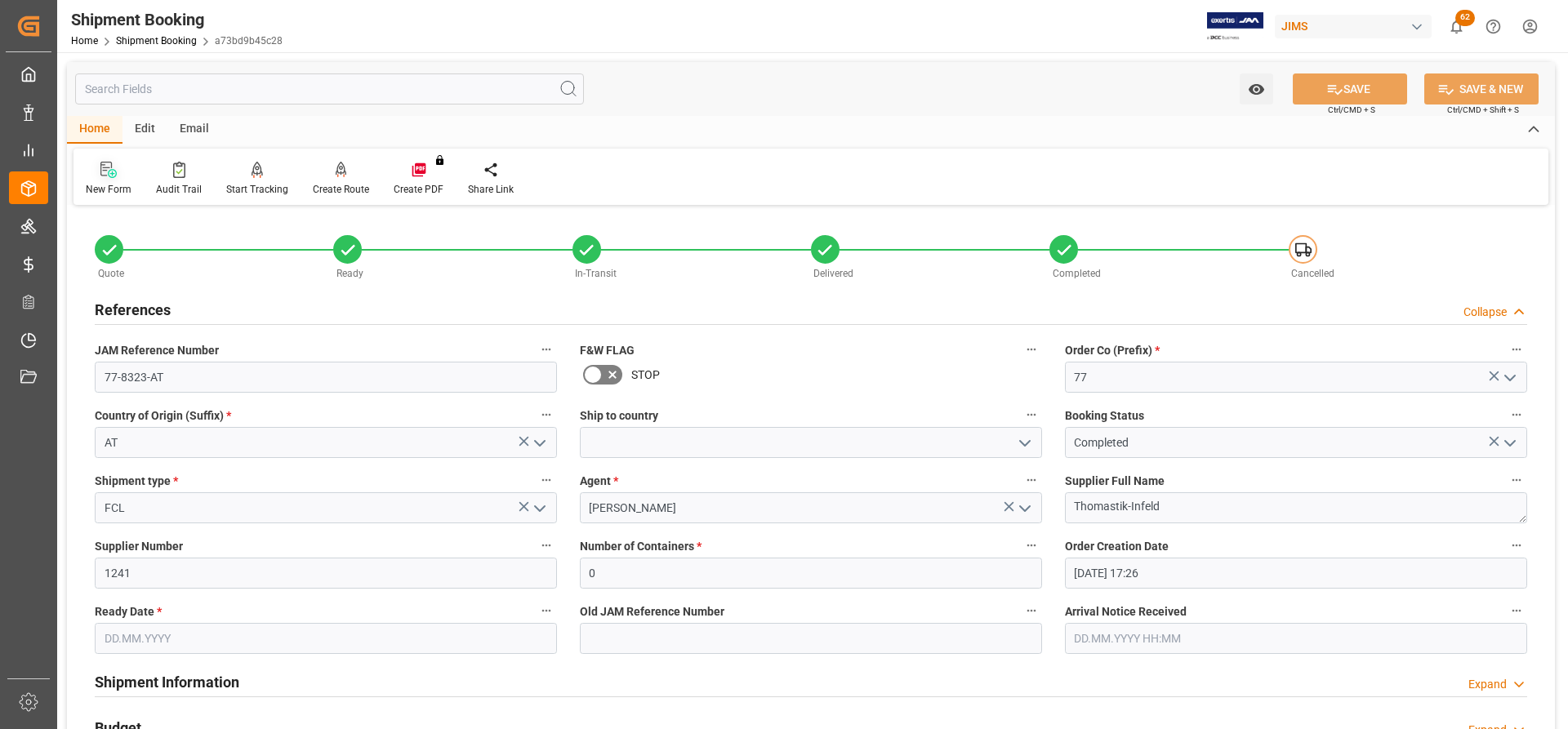
click at [104, 178] on icon at bounding box center [108, 169] width 16 height 16
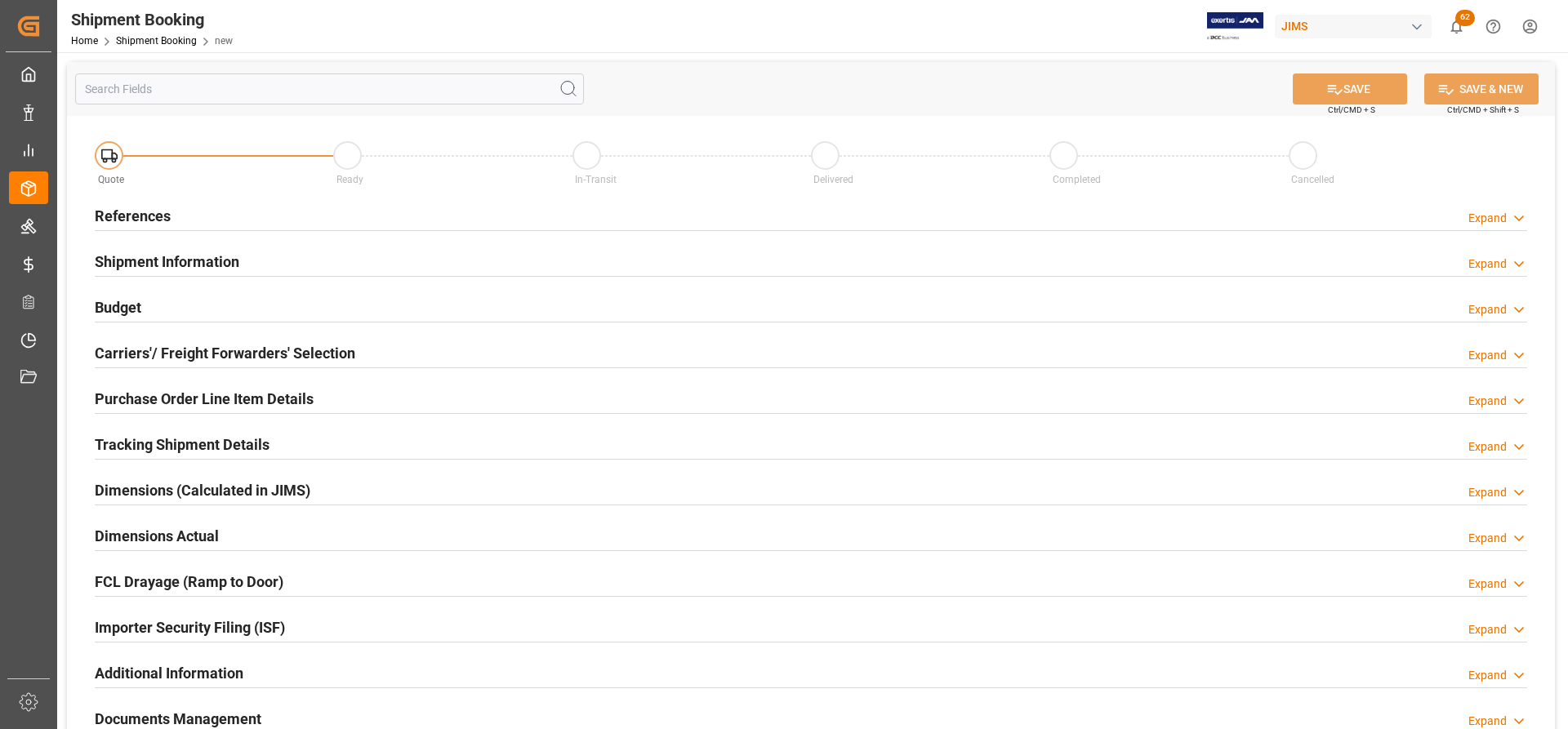
click at [155, 209] on h2 "References" at bounding box center [132, 215] width 76 height 22
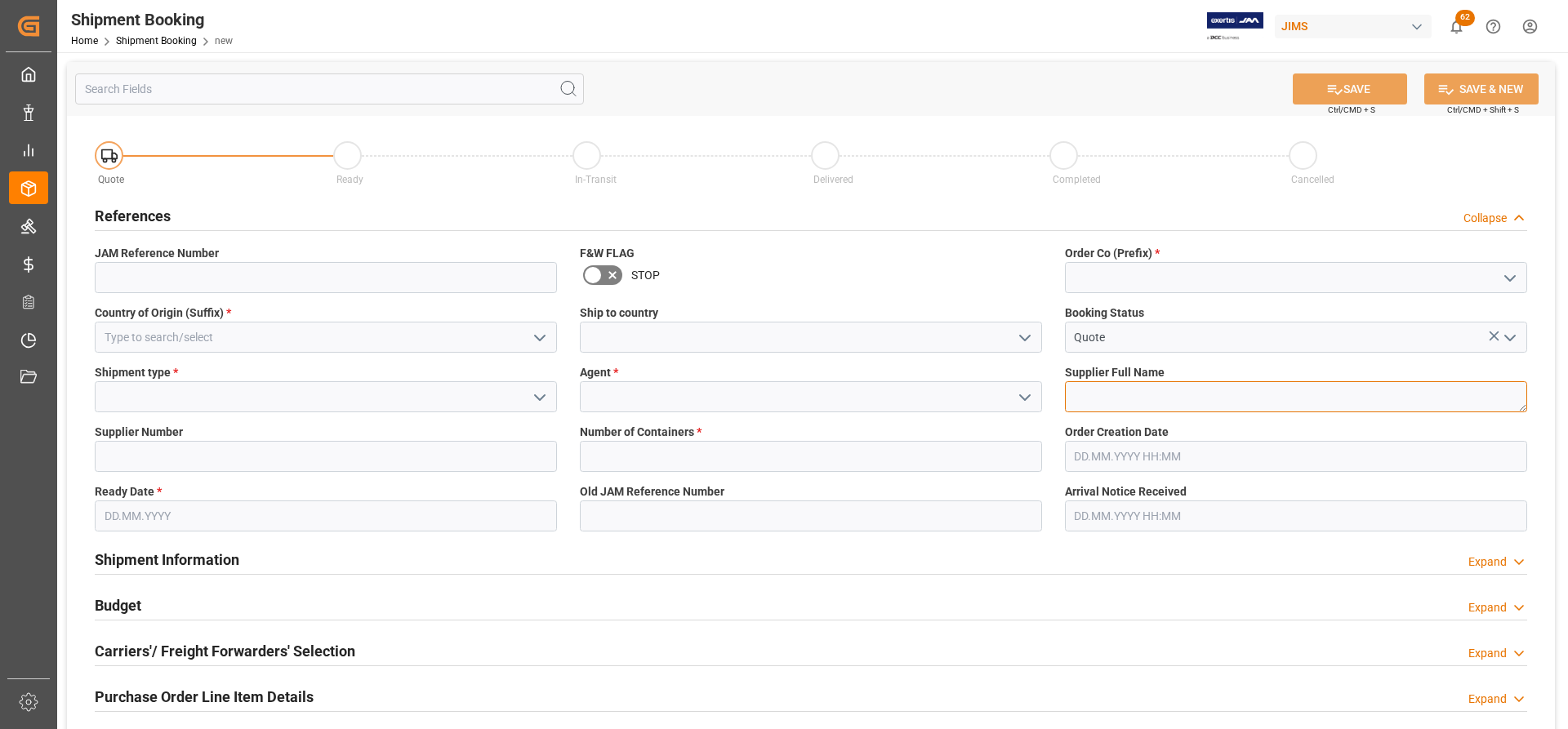
paste textarea "[PERSON_NAME] Pet & Family Xtreme"
type textarea "[PERSON_NAME] Pet & Family Xtreme"
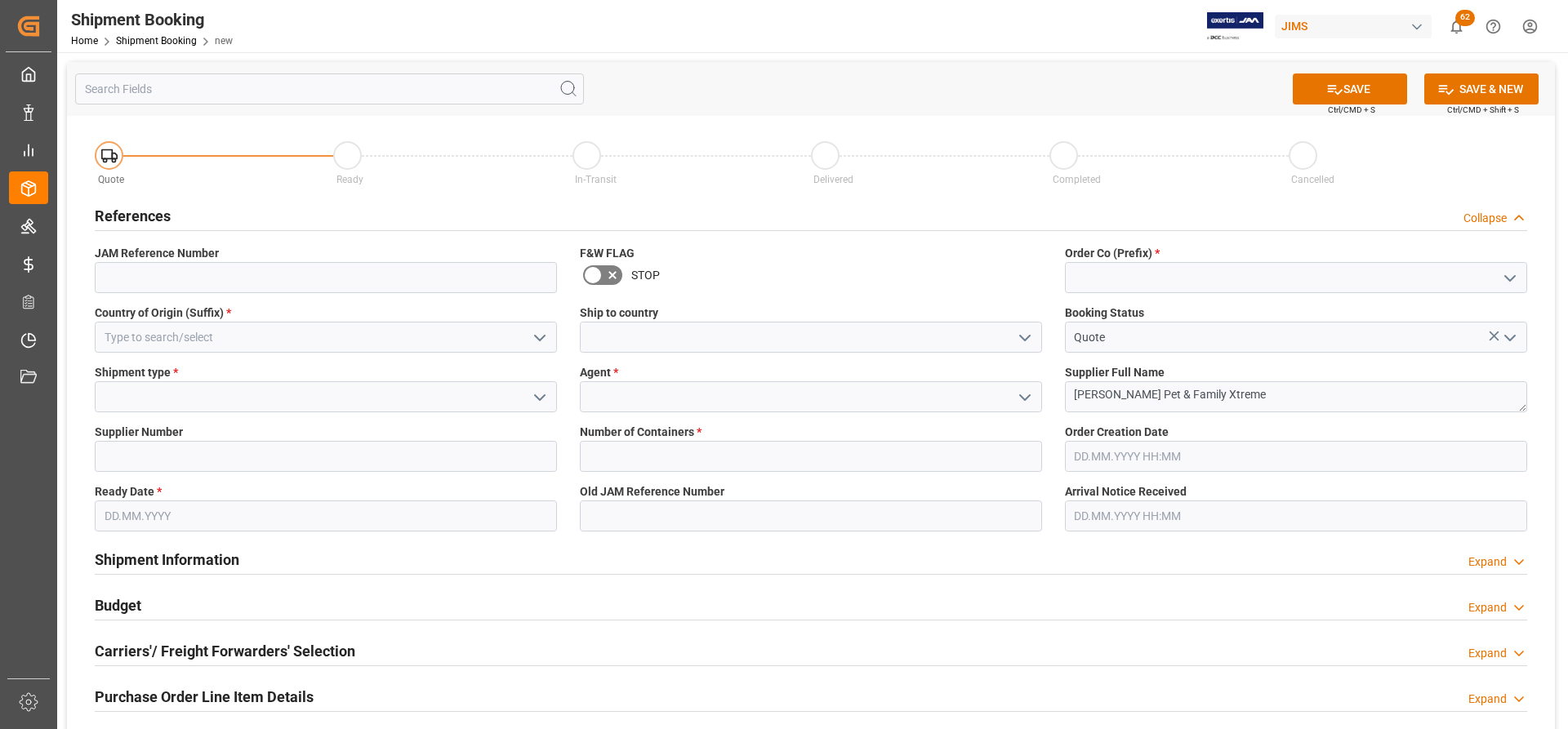
click at [1029, 332] on icon "open menu" at bounding box center [1025, 338] width 20 height 20
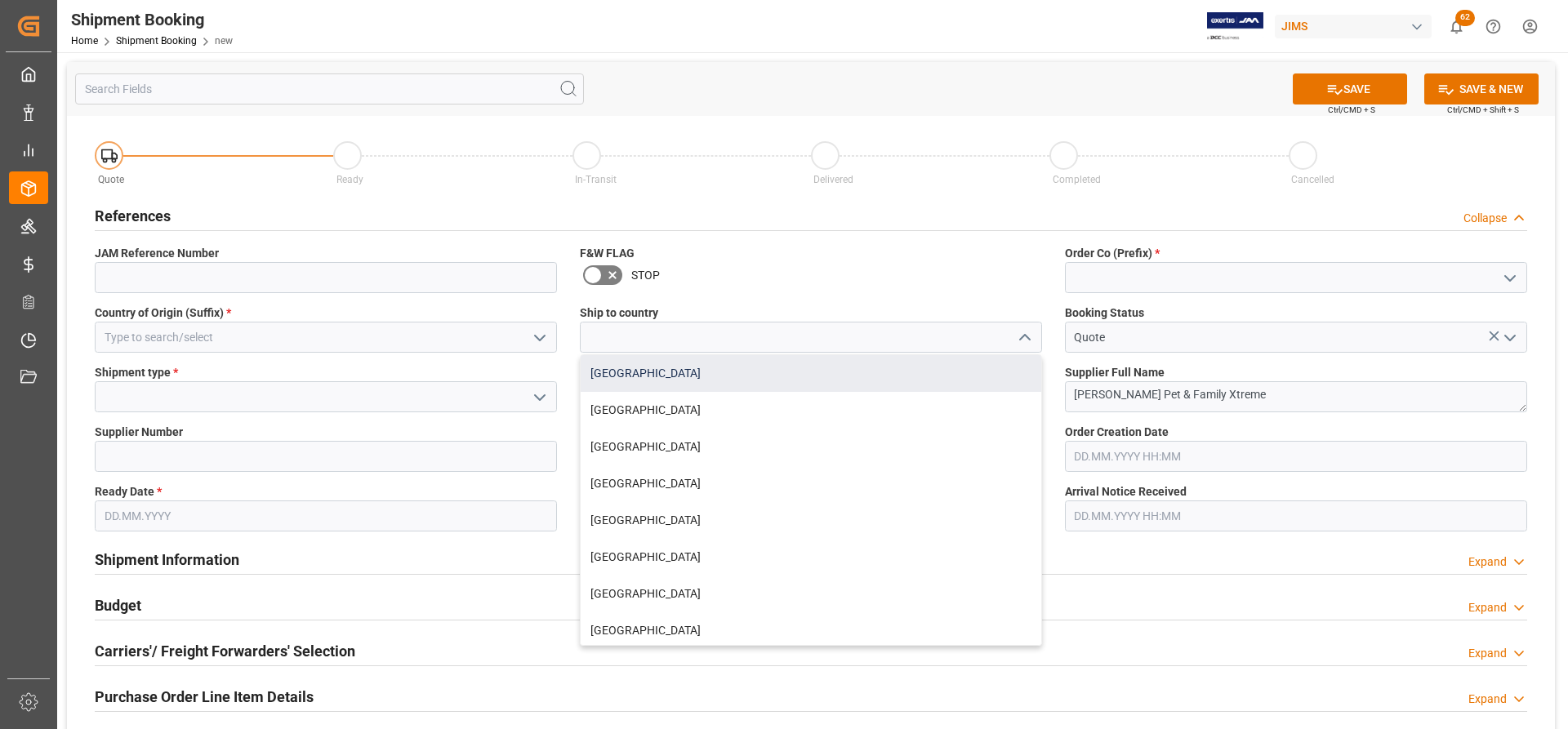
click at [620, 377] on div "[GEOGRAPHIC_DATA]" at bounding box center [811, 373] width 461 height 37
type input "[GEOGRAPHIC_DATA]"
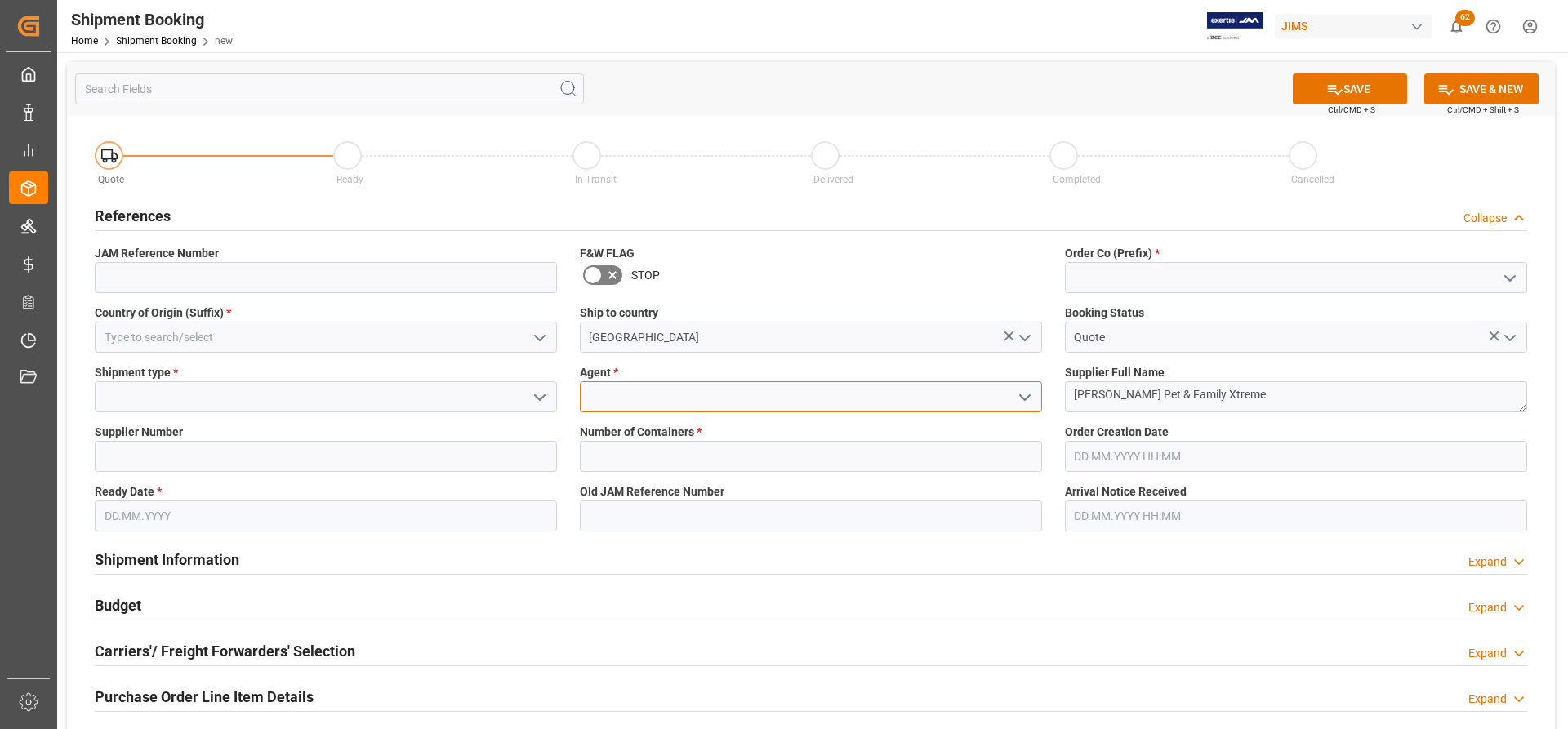
click at [599, 401] on input at bounding box center [810, 397] width 462 height 31
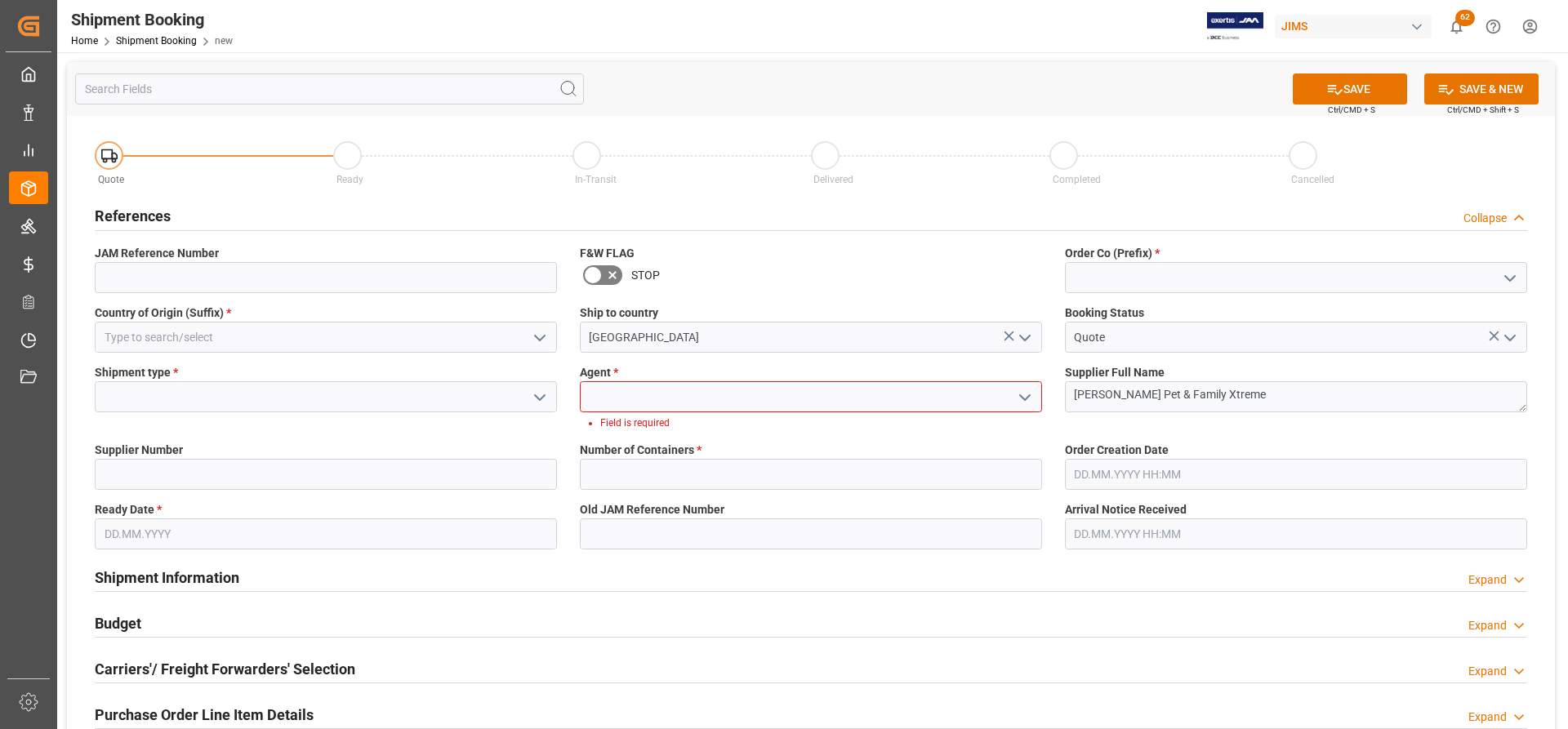
click at [1031, 395] on icon "open menu" at bounding box center [1025, 398] width 20 height 20
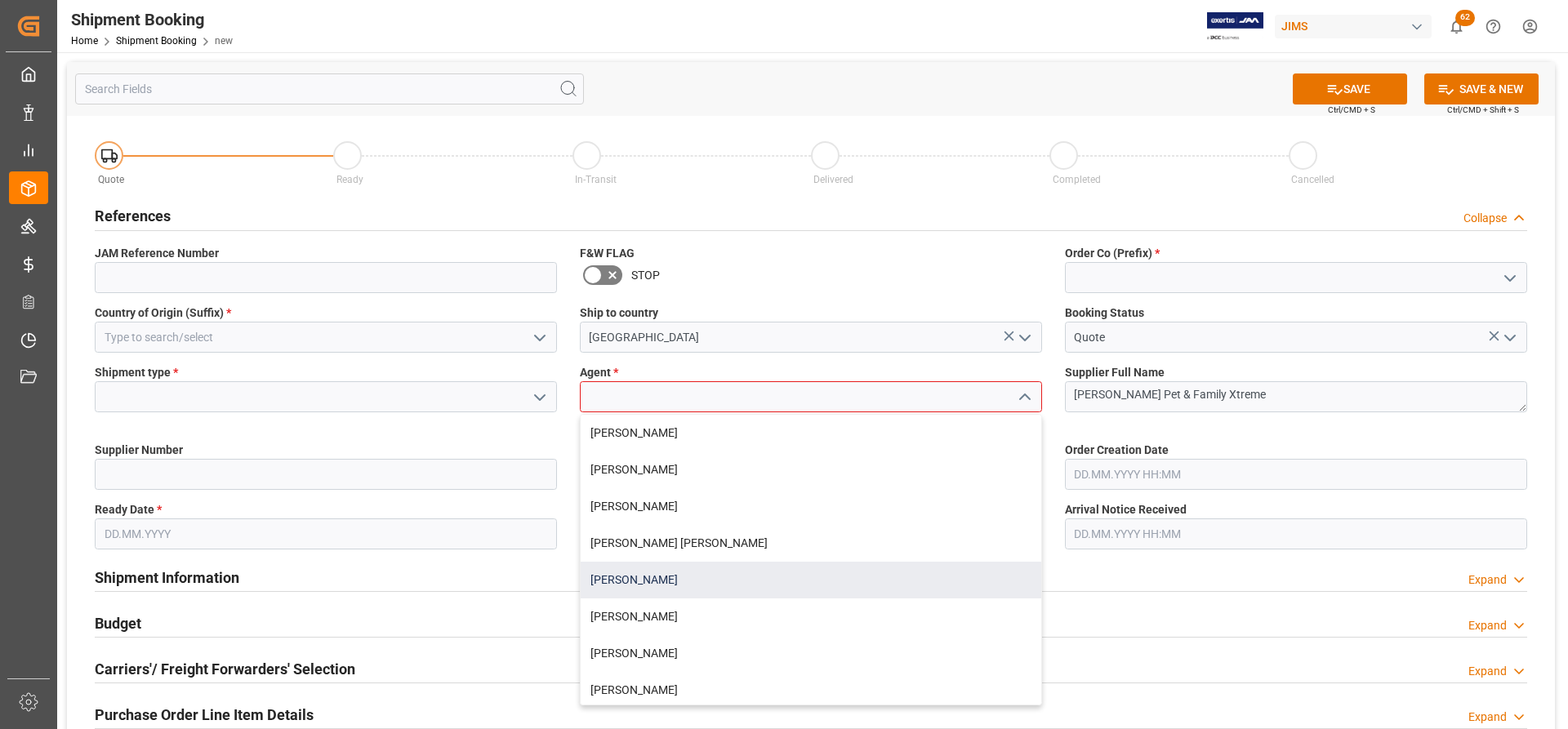
click at [676, 434] on div "[PERSON_NAME]" at bounding box center [811, 580] width 461 height 37
type input "[PERSON_NAME]"
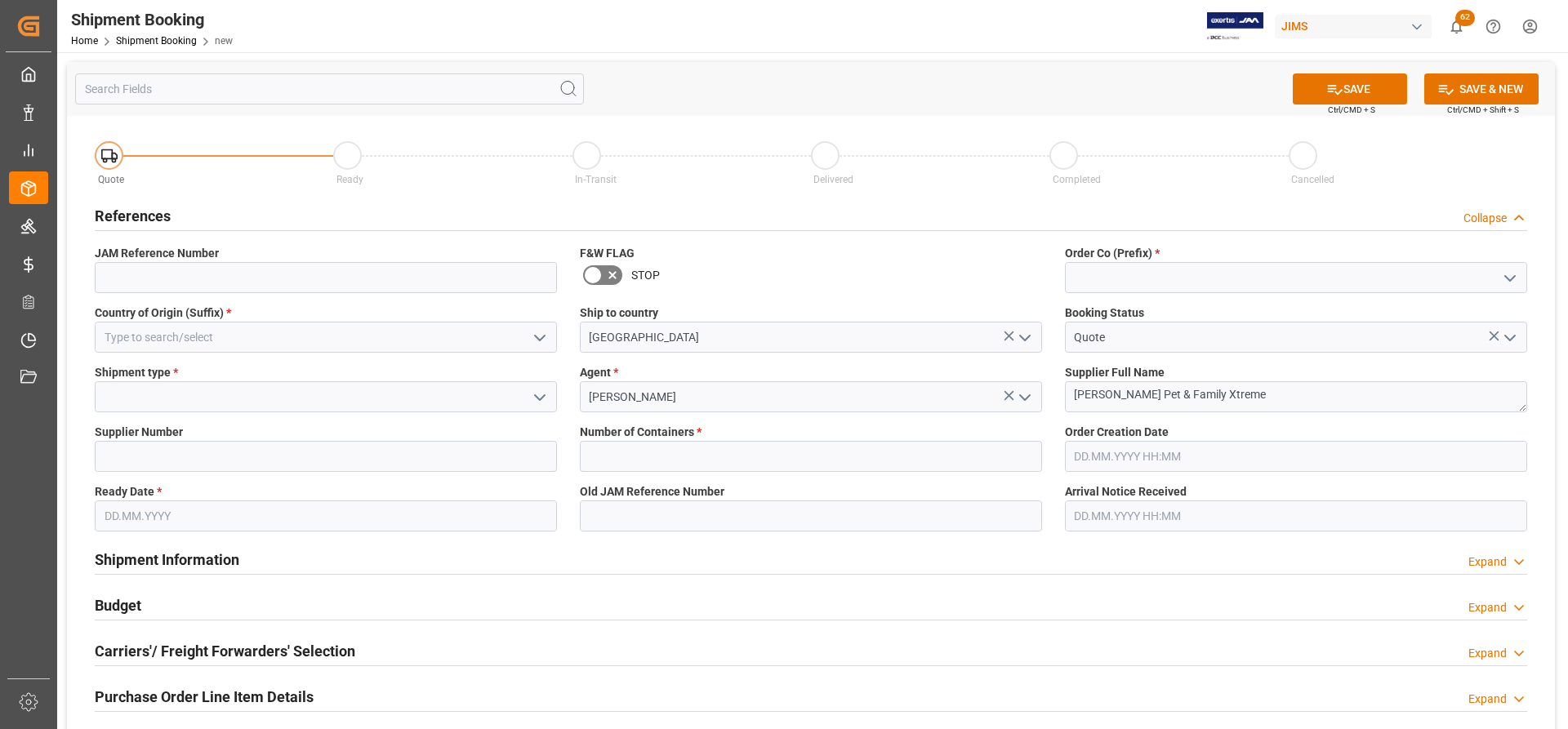
click at [545, 392] on icon "open menu" at bounding box center [539, 398] width 20 height 20
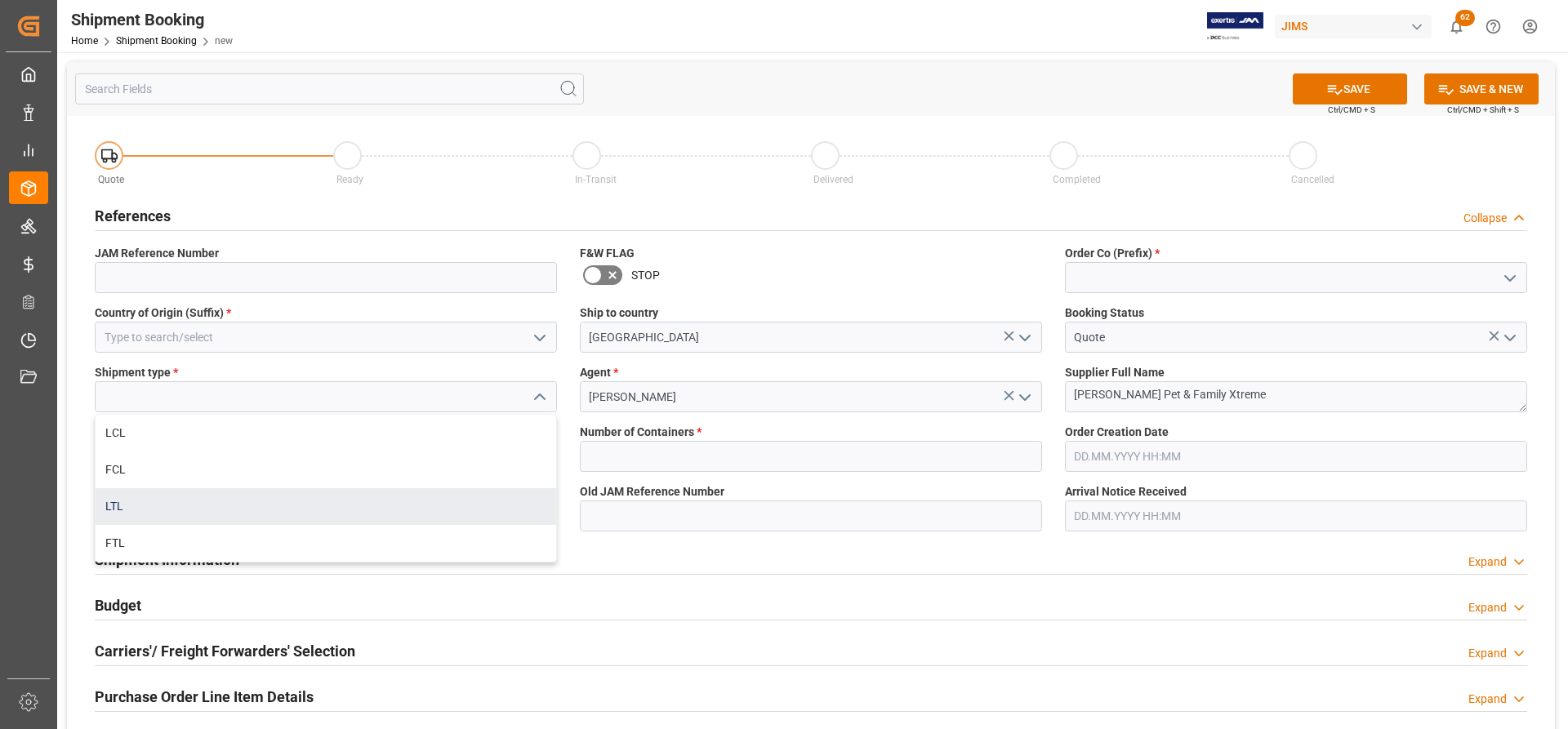
click at [122, 434] on div "LTL" at bounding box center [326, 506] width 461 height 37
type input "LTL"
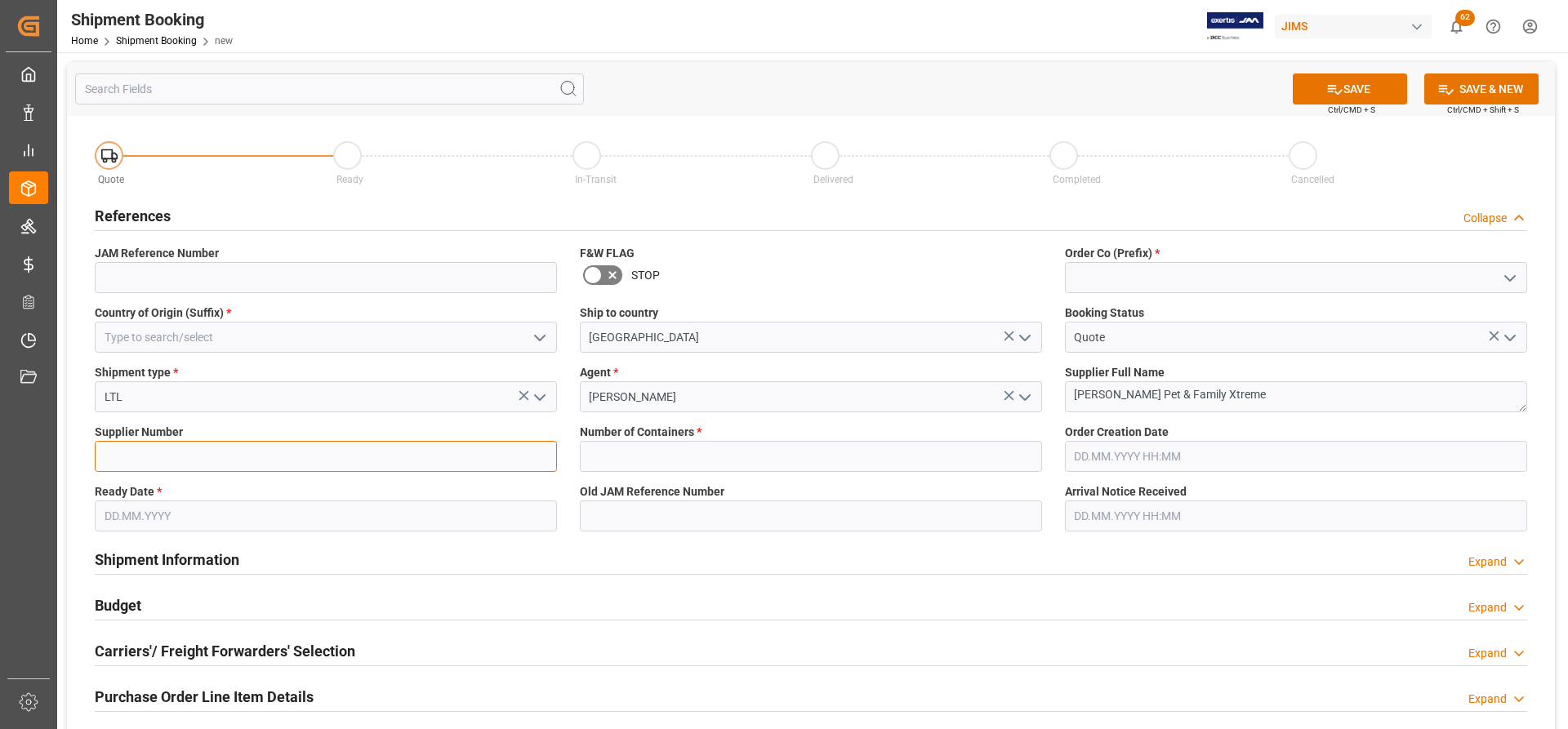
click at [206, 434] on input at bounding box center [325, 456] width 462 height 31
click at [769, 434] on div "Shipment Information Expand" at bounding box center [810, 558] width 1433 height 31
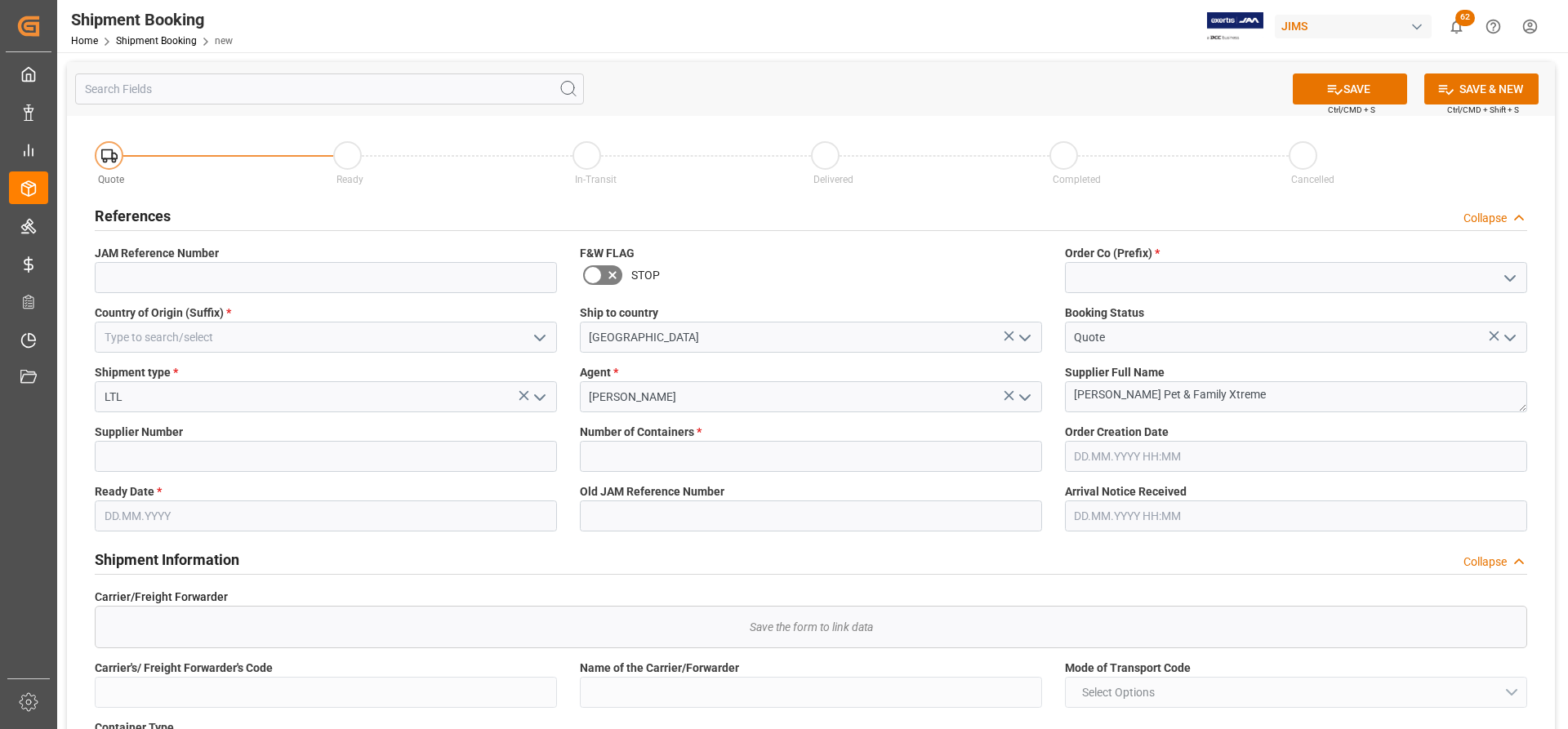
click at [1045, 278] on icon "open menu" at bounding box center [1509, 278] width 20 height 20
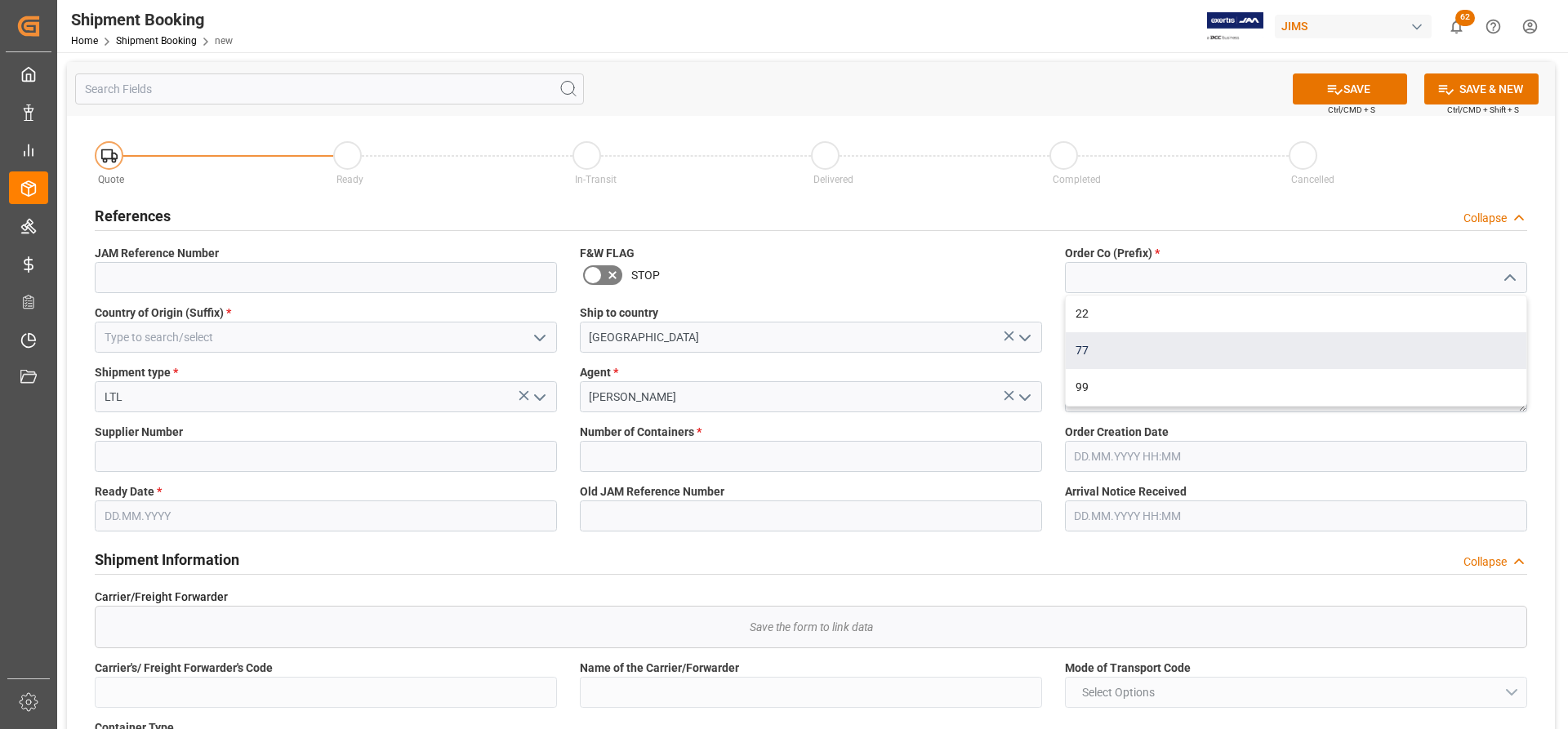
click at [1045, 357] on div "77" at bounding box center [1296, 350] width 461 height 37
type input "77"
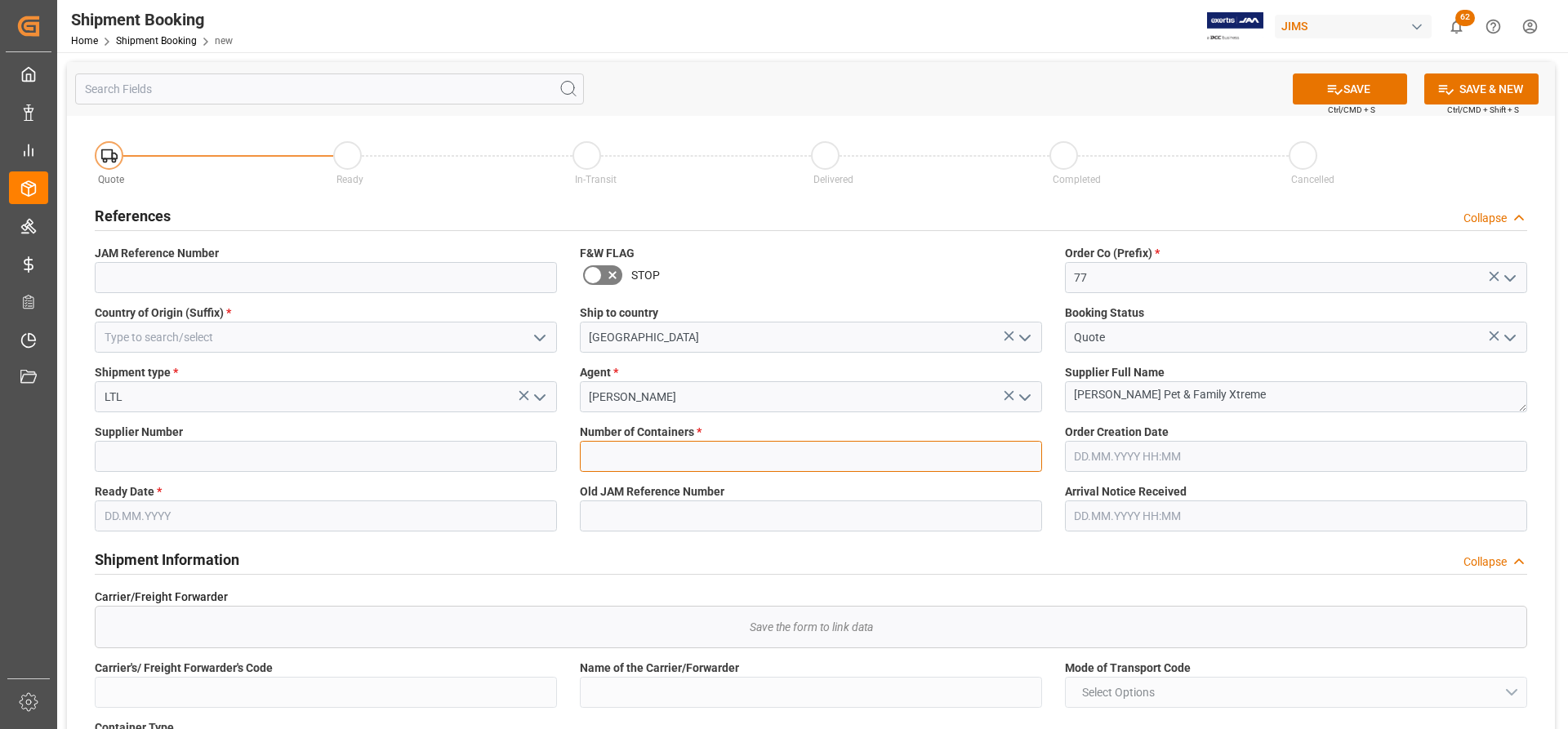
click at [617, 434] on input "text" at bounding box center [810, 456] width 462 height 31
type input "0"
click at [1045, 434] on input "text" at bounding box center [1295, 516] width 462 height 31
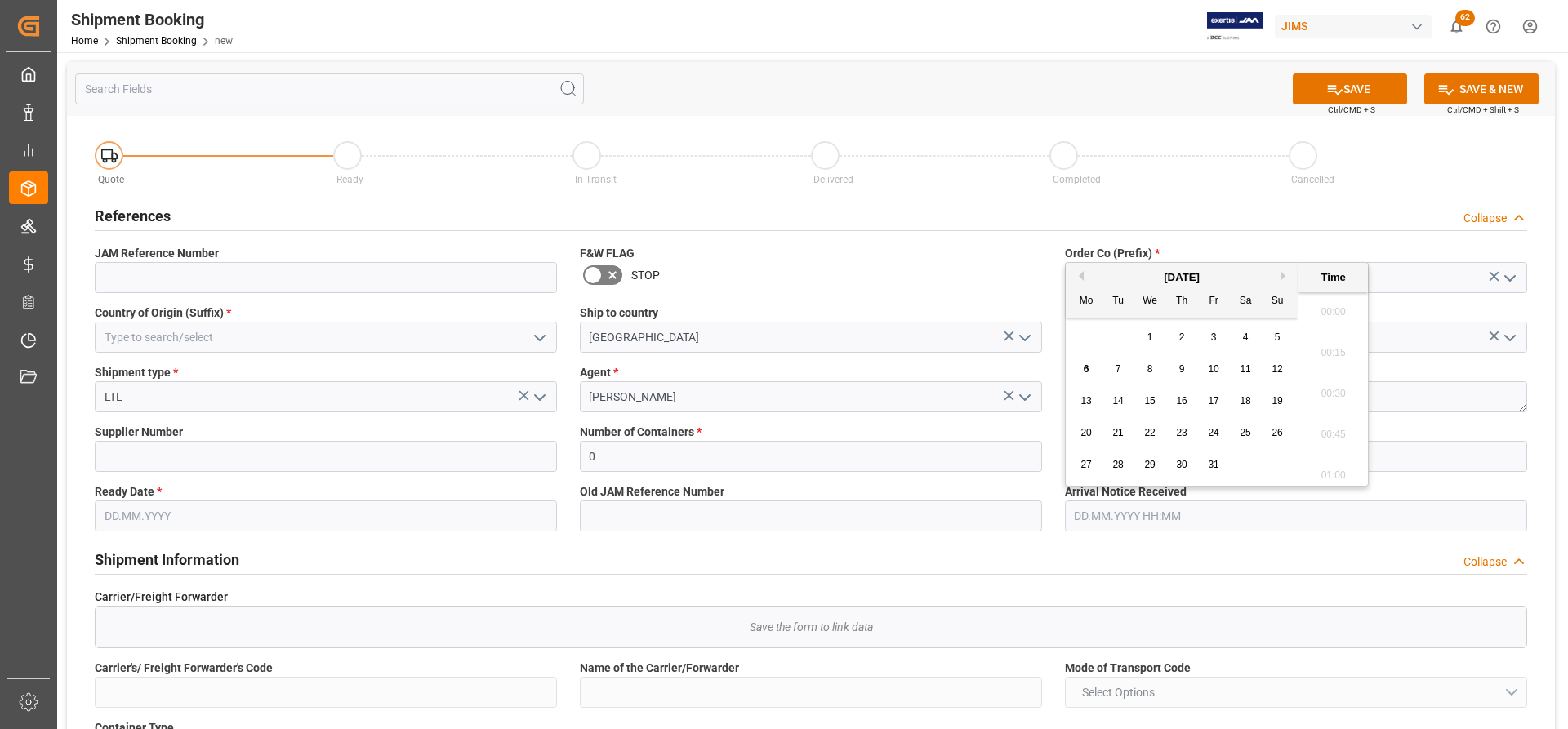
scroll to position [2619, 0]
click at [1045, 434] on input "text" at bounding box center [1295, 456] width 462 height 31
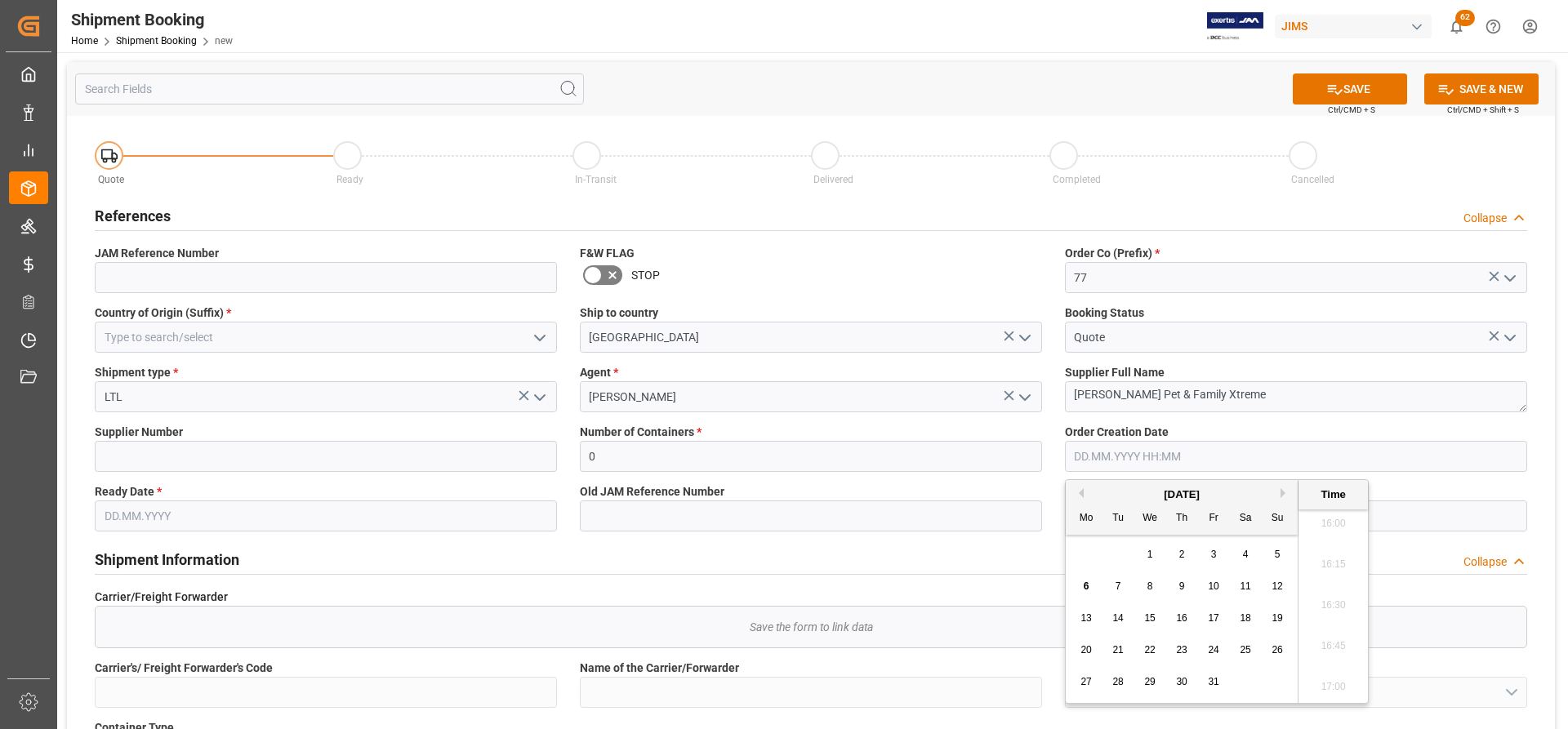
click at [1045, 434] on div "6" at bounding box center [1087, 586] width 21 height 20
type input "[DATE] 00:00"
click at [152, 434] on input "text" at bounding box center [325, 516] width 462 height 31
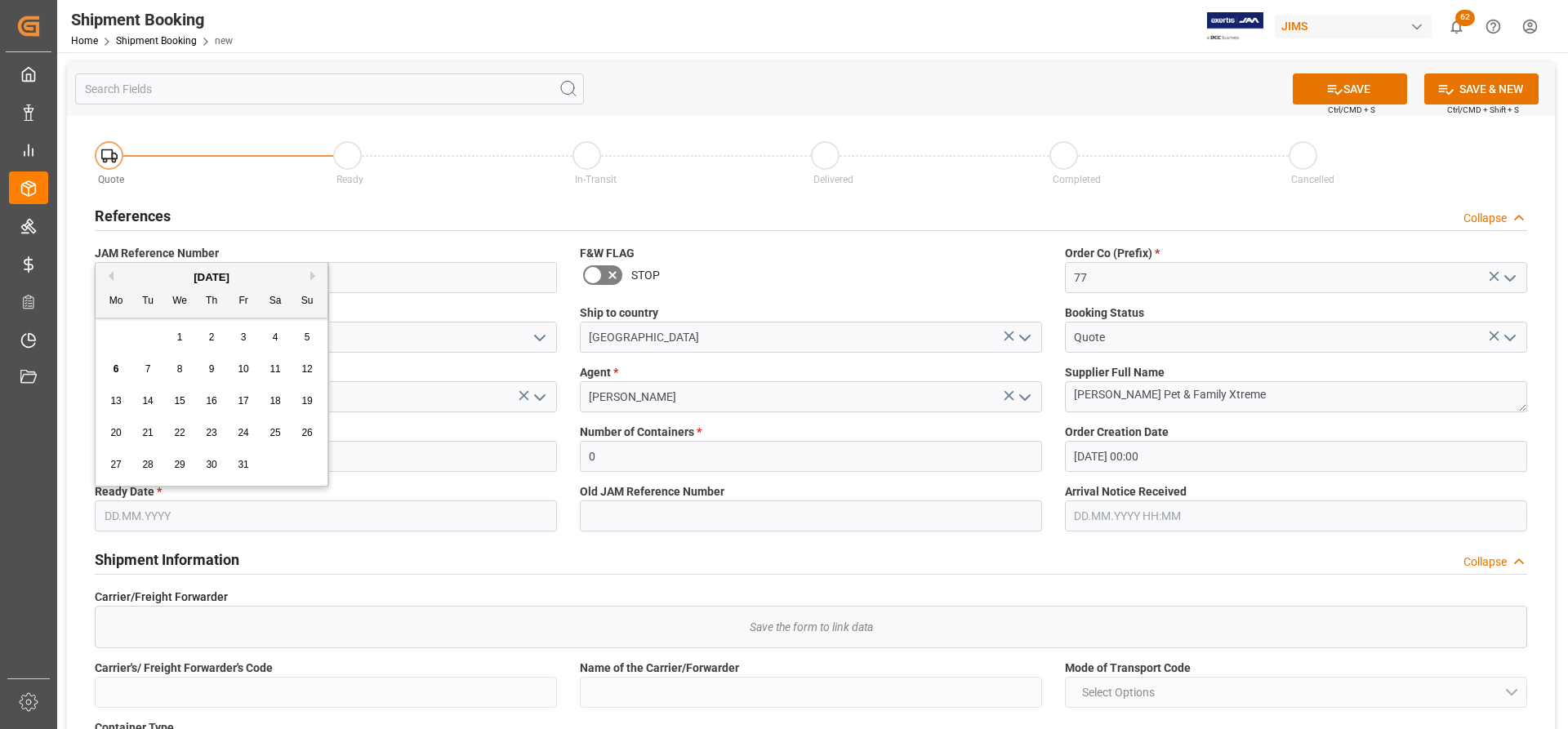
click at [118, 370] on span "6" at bounding box center [116, 369] width 6 height 11
type input "[DATE]"
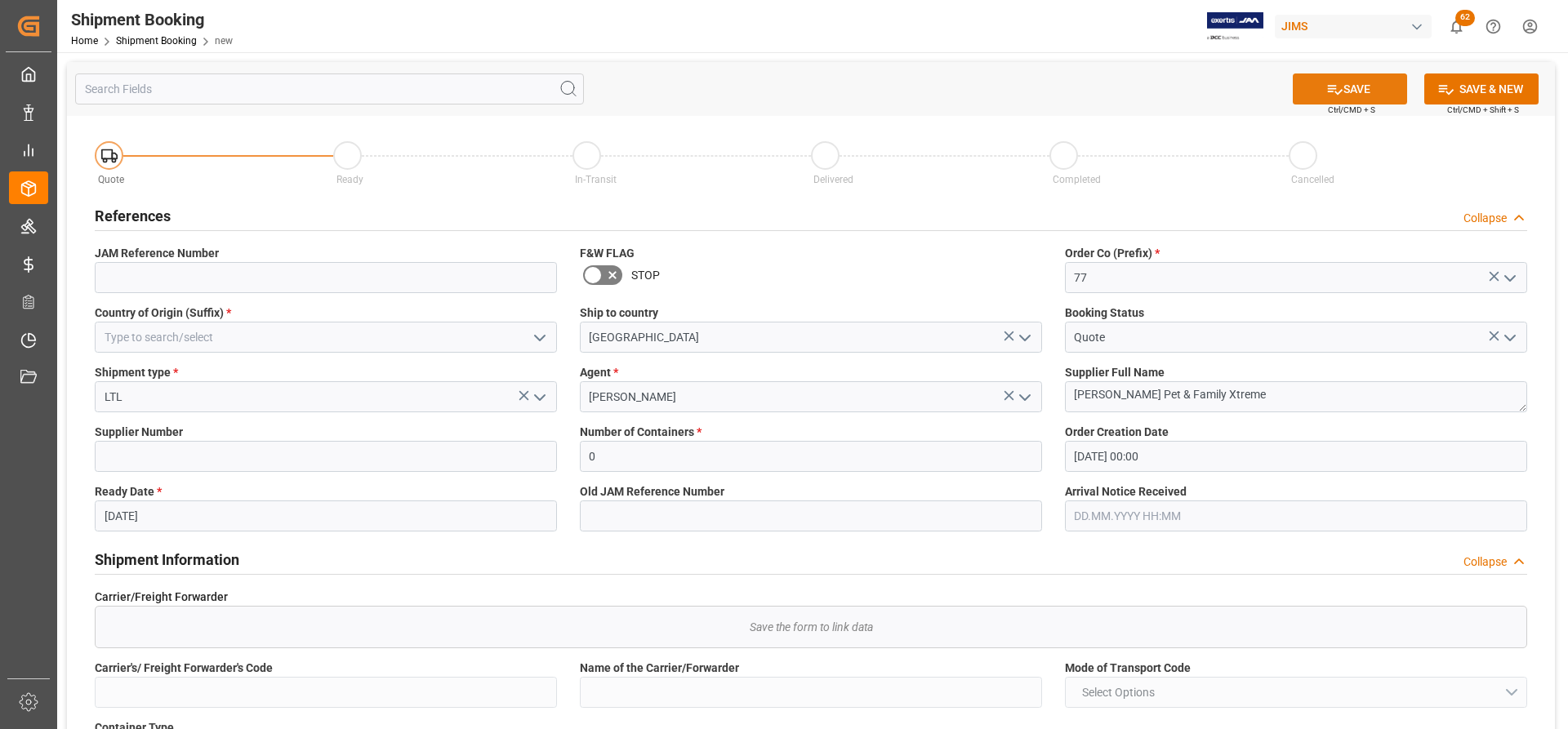
click at [1045, 85] on button "SAVE" at bounding box center [1350, 89] width 114 height 31
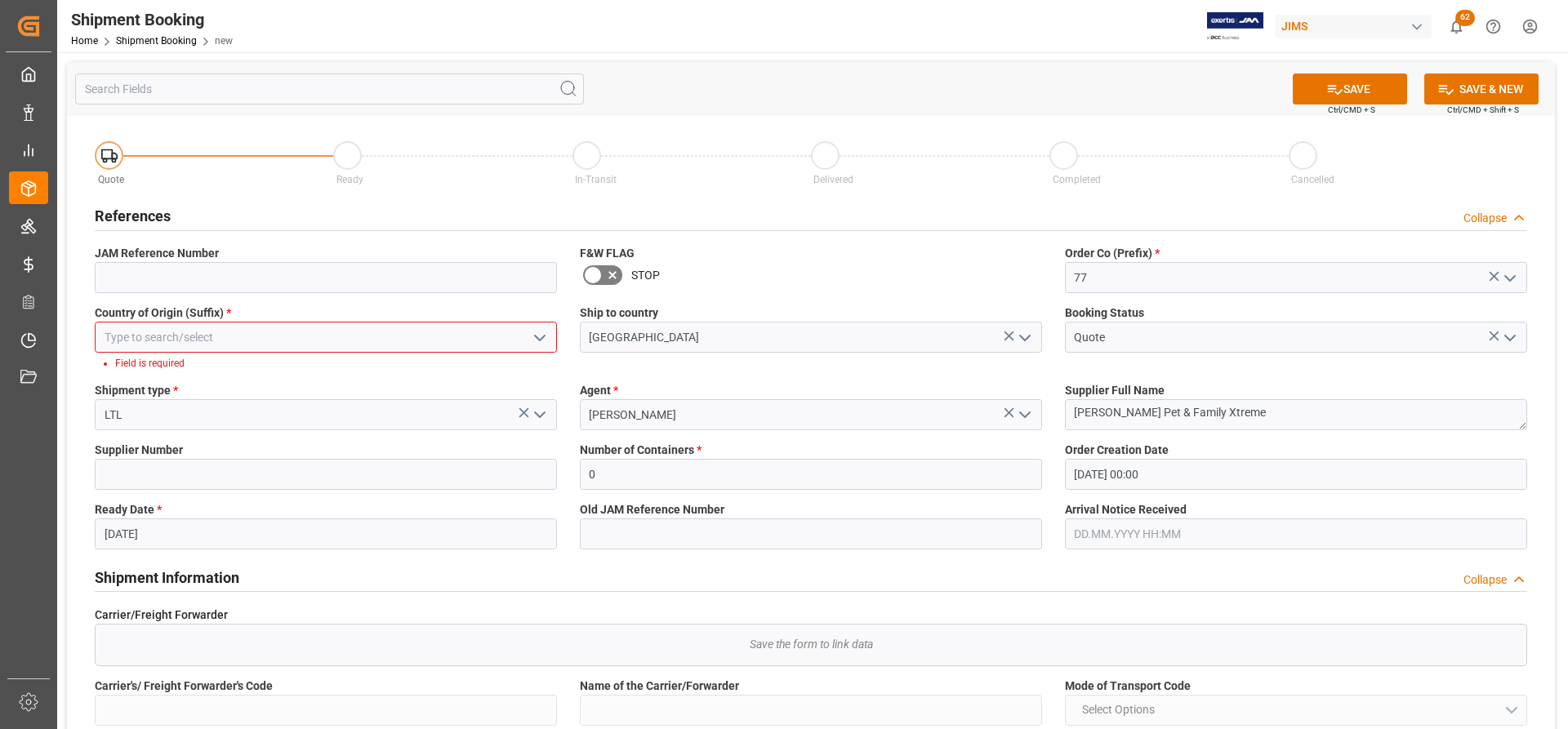
click at [537, 337] on icon "open menu" at bounding box center [539, 338] width 20 height 20
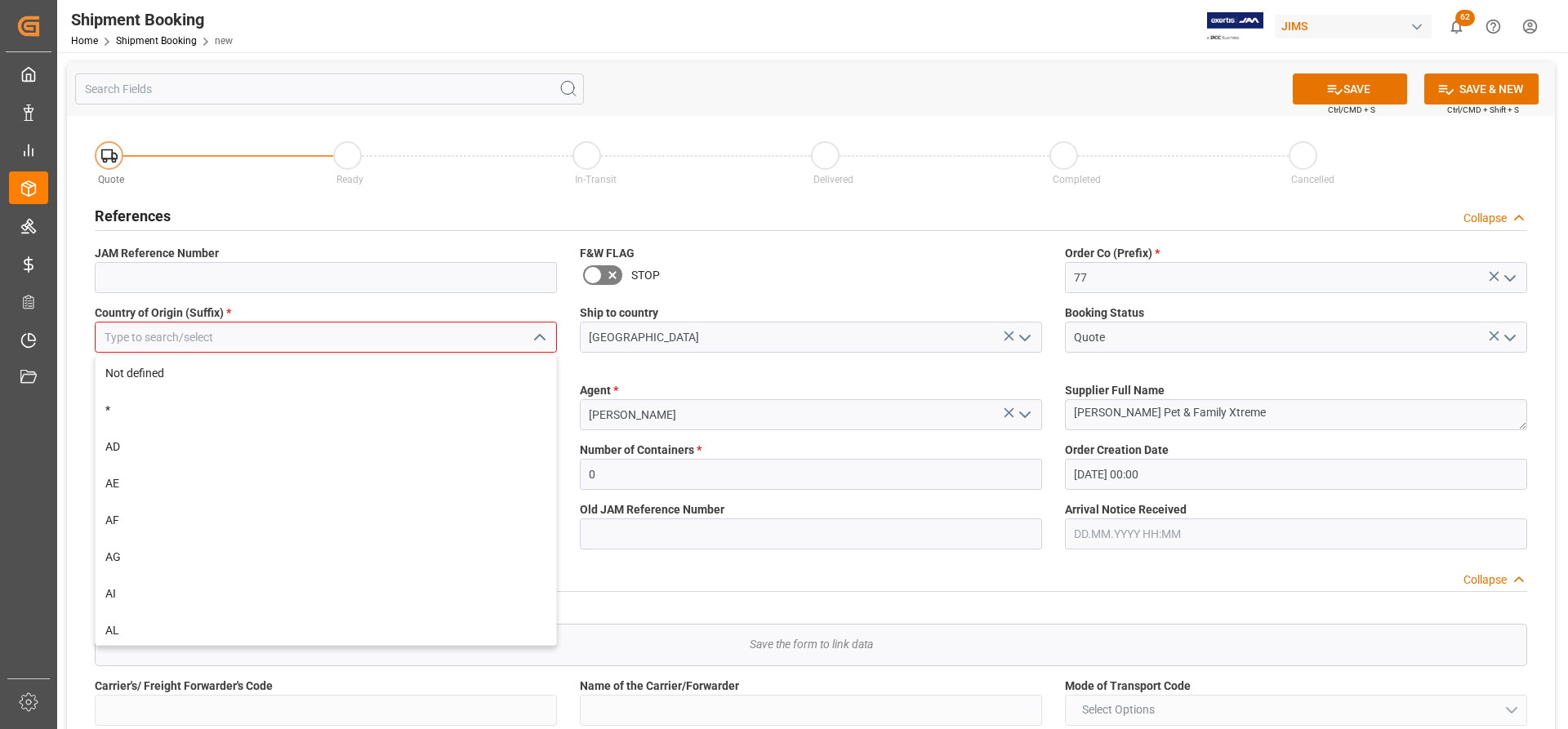
paste input "[GEOGRAPHIC_DATA]"
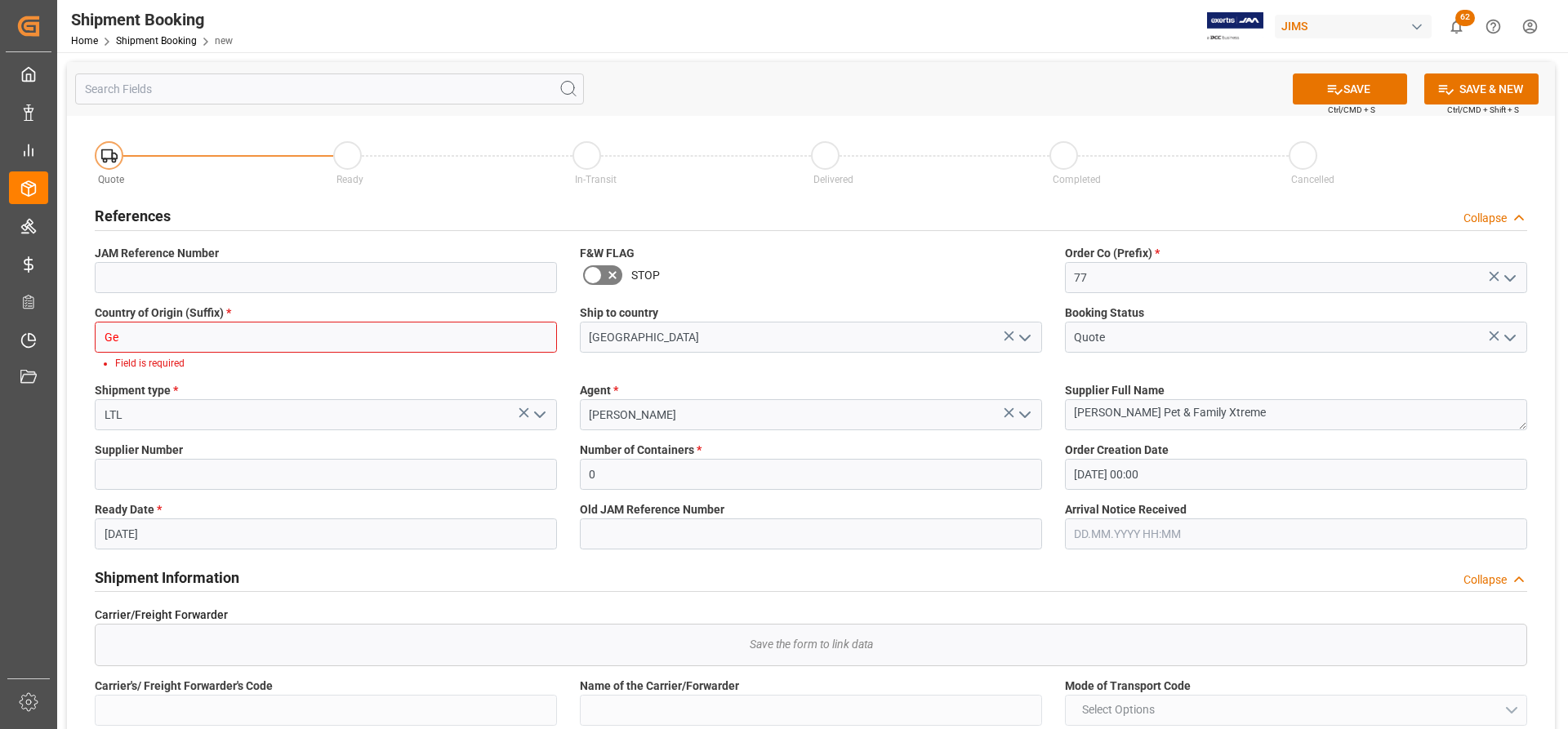
type input "G"
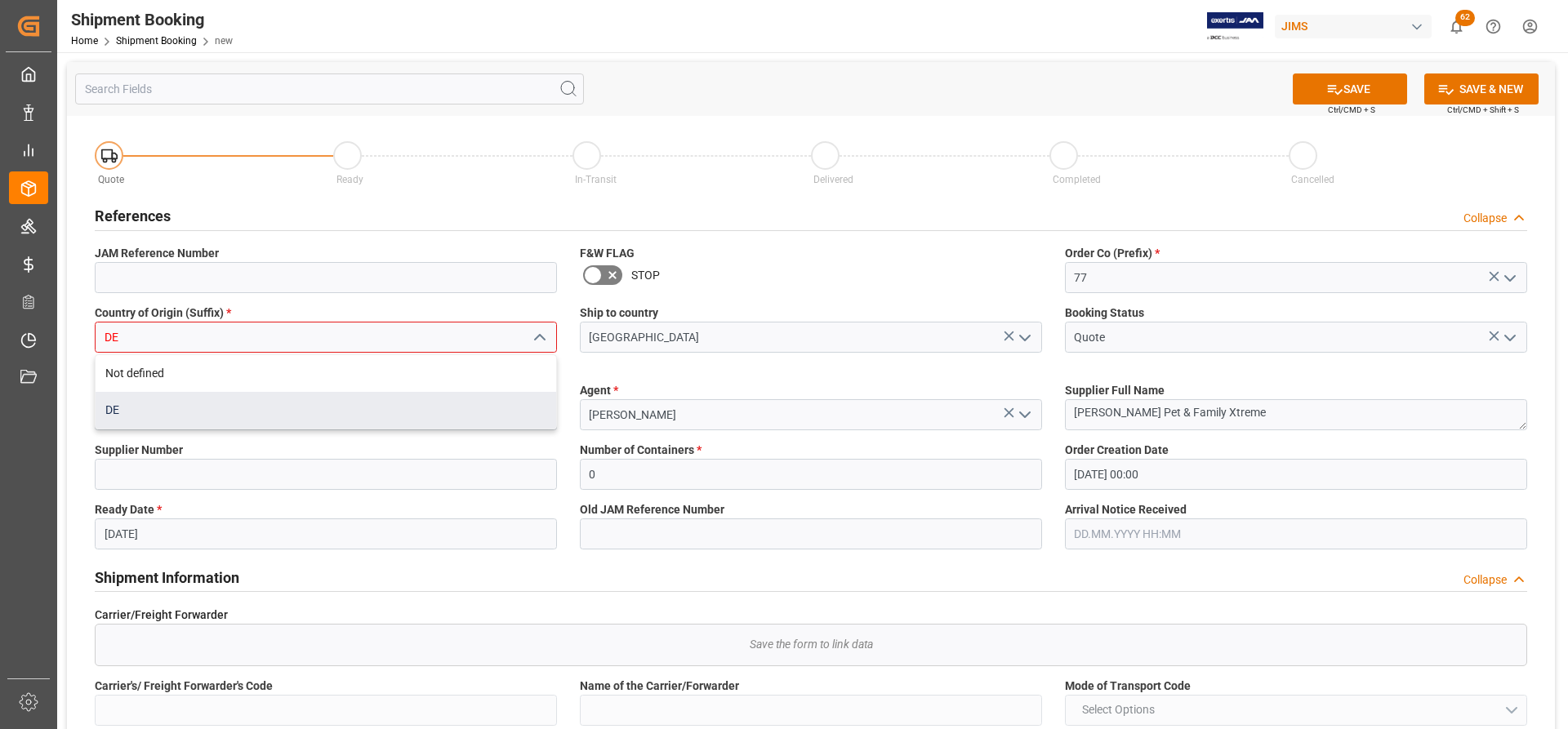
click at [166, 410] on div "DE" at bounding box center [326, 410] width 461 height 37
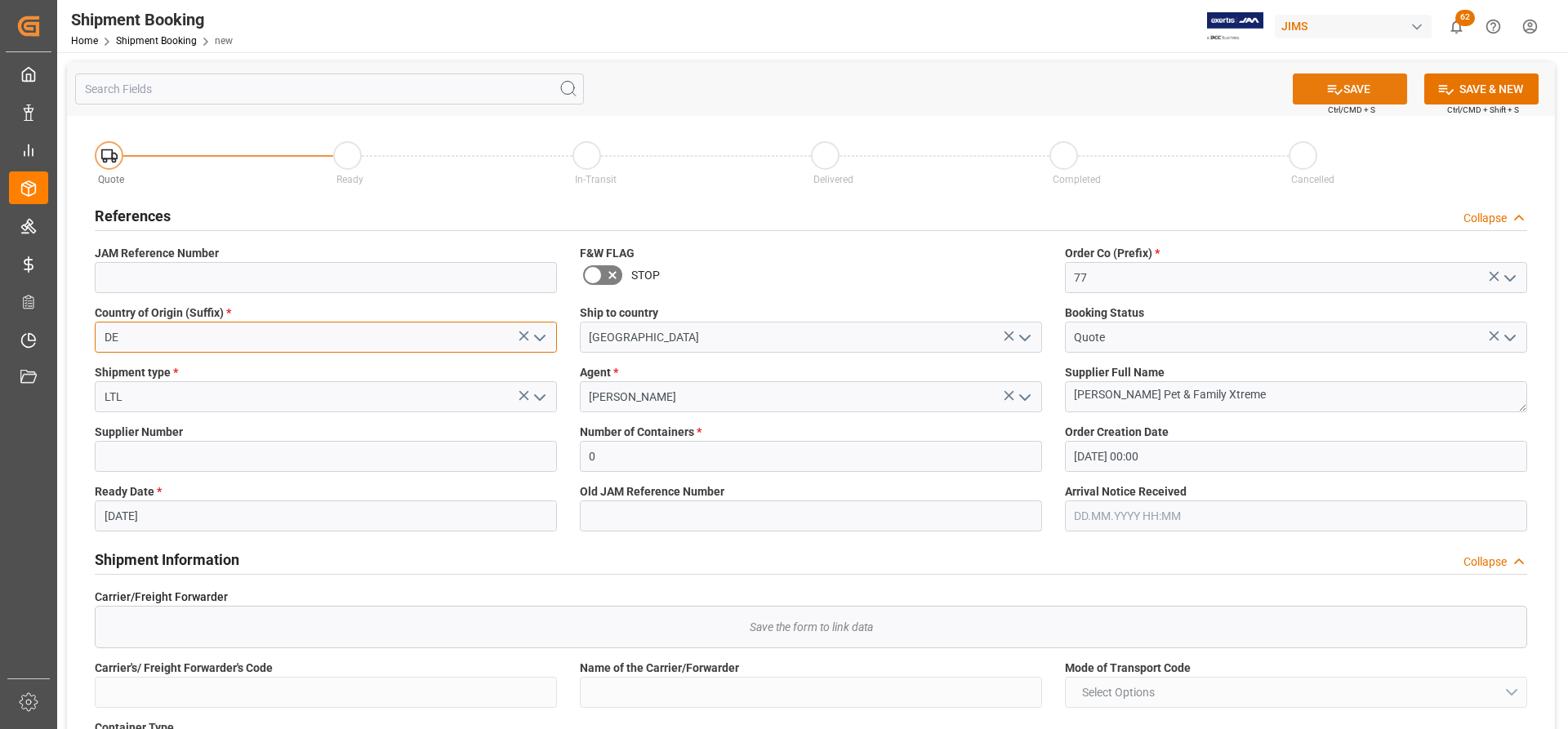
type input "DE"
click at [1045, 86] on button "SAVE" at bounding box center [1350, 89] width 114 height 31
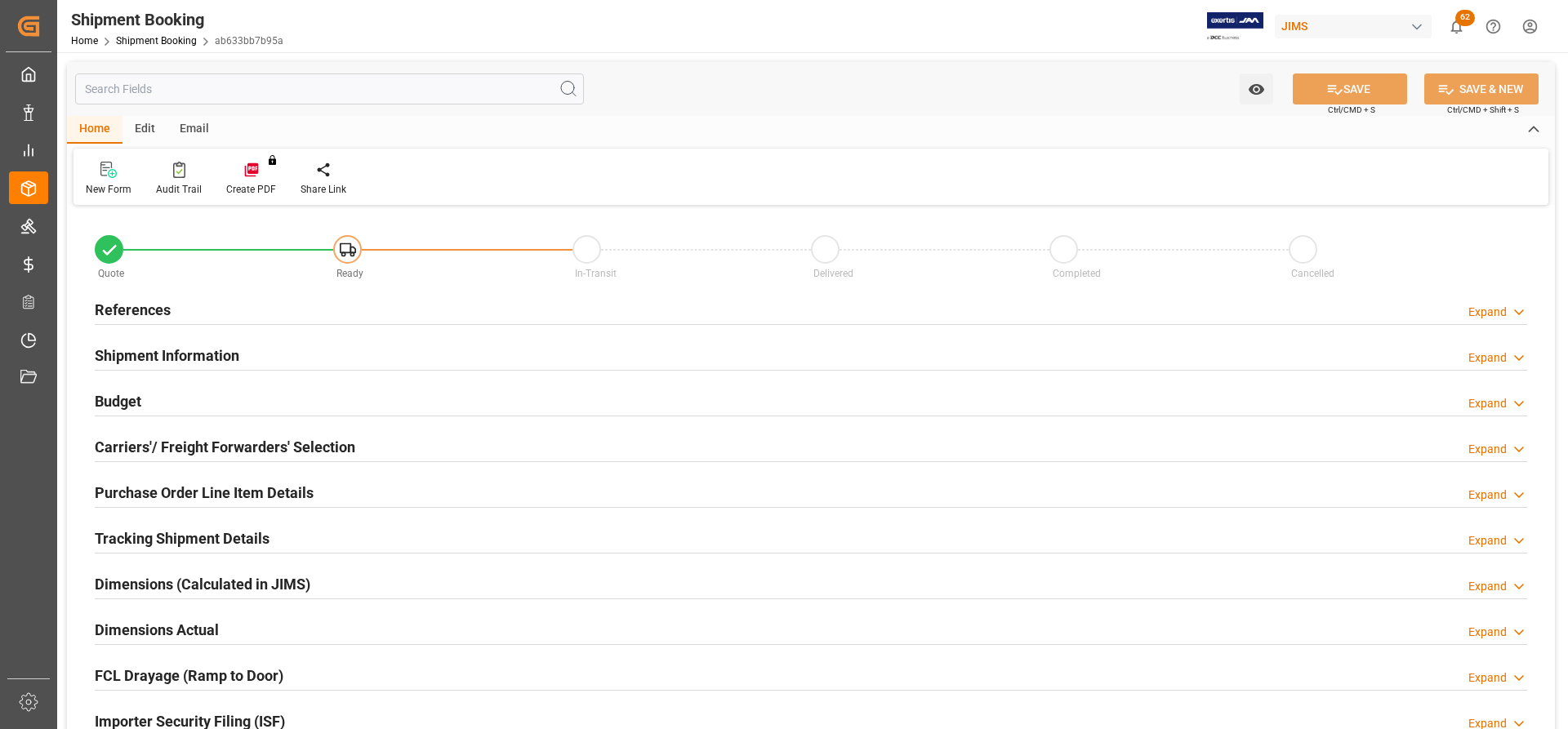
type input "0"
type input "[DATE] 00:00"
type input "[DATE]"
click at [130, 307] on h2 "References" at bounding box center [132, 309] width 76 height 22
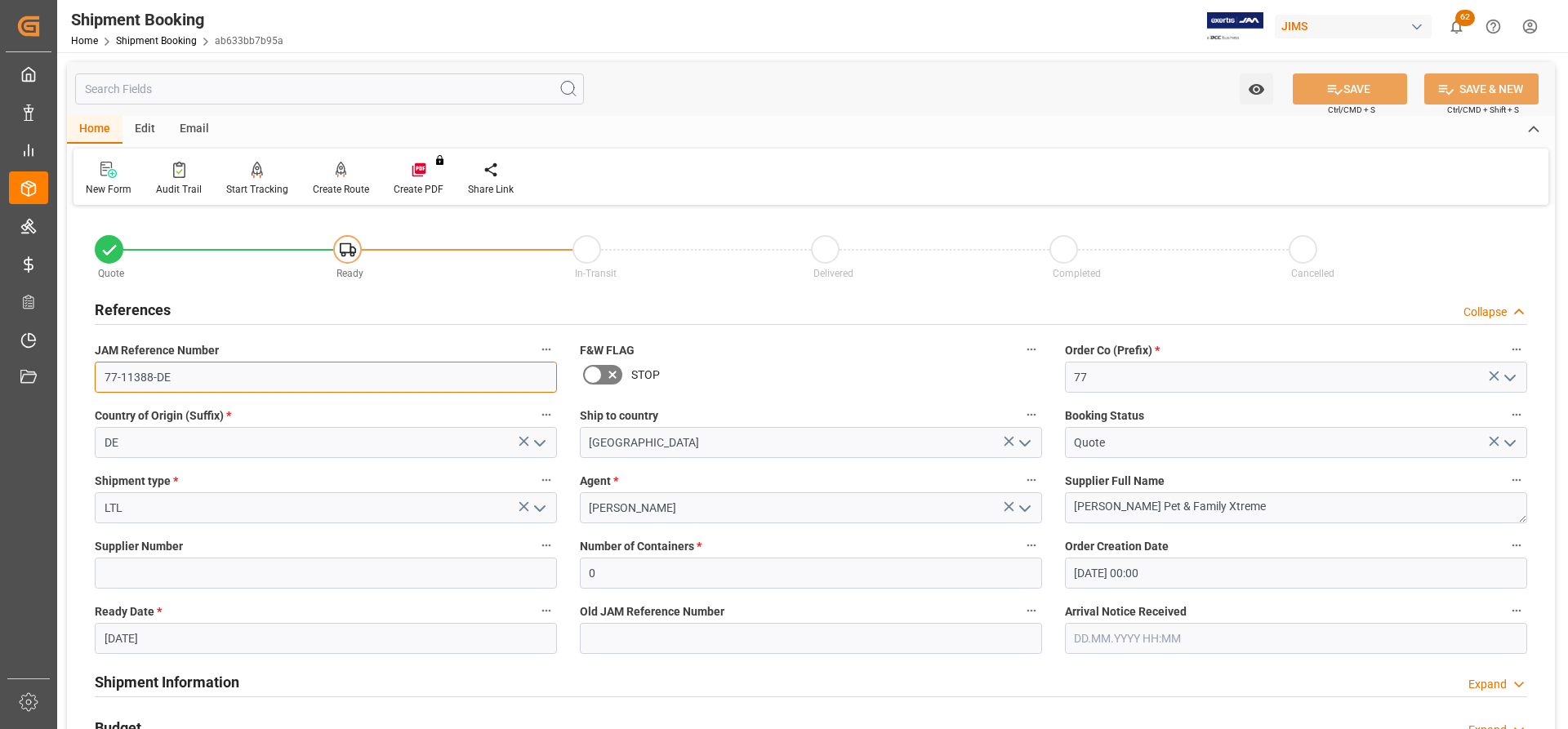
drag, startPoint x: 161, startPoint y: 372, endPoint x: 88, endPoint y: 365, distance: 73.3
click at [88, 365] on div "JAM Reference Number 77-11388-DE" at bounding box center [326, 365] width 486 height 65
